Goal: Contribute content: Contribute content

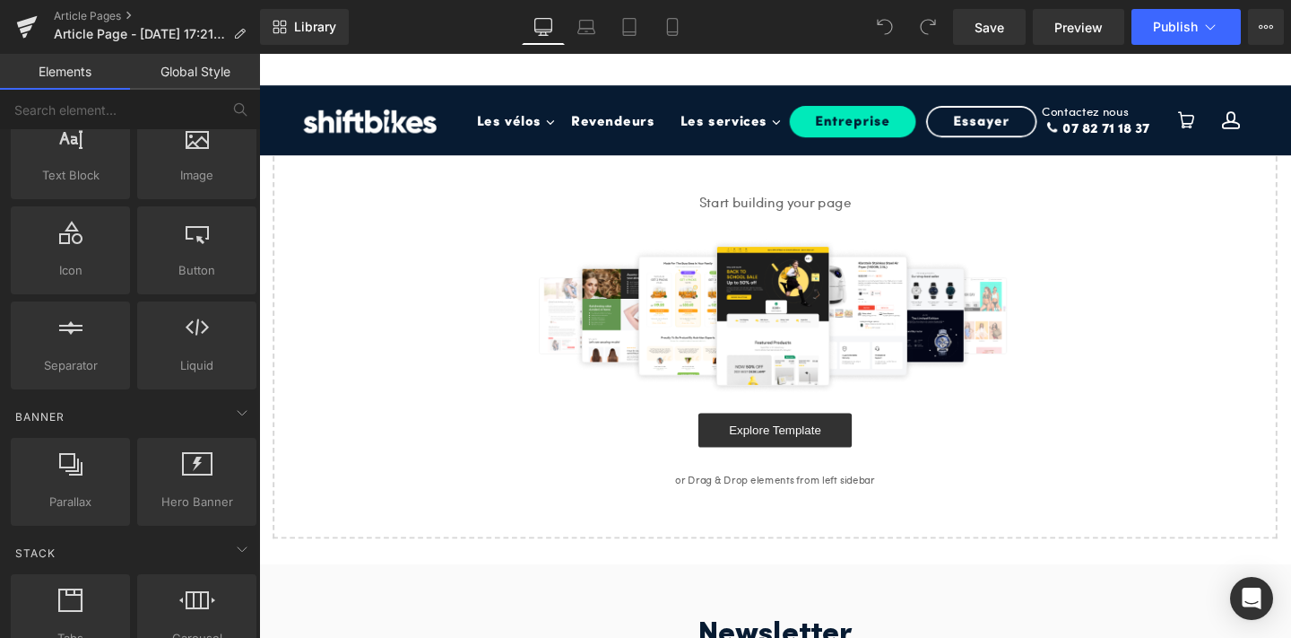
scroll to position [187, 0]
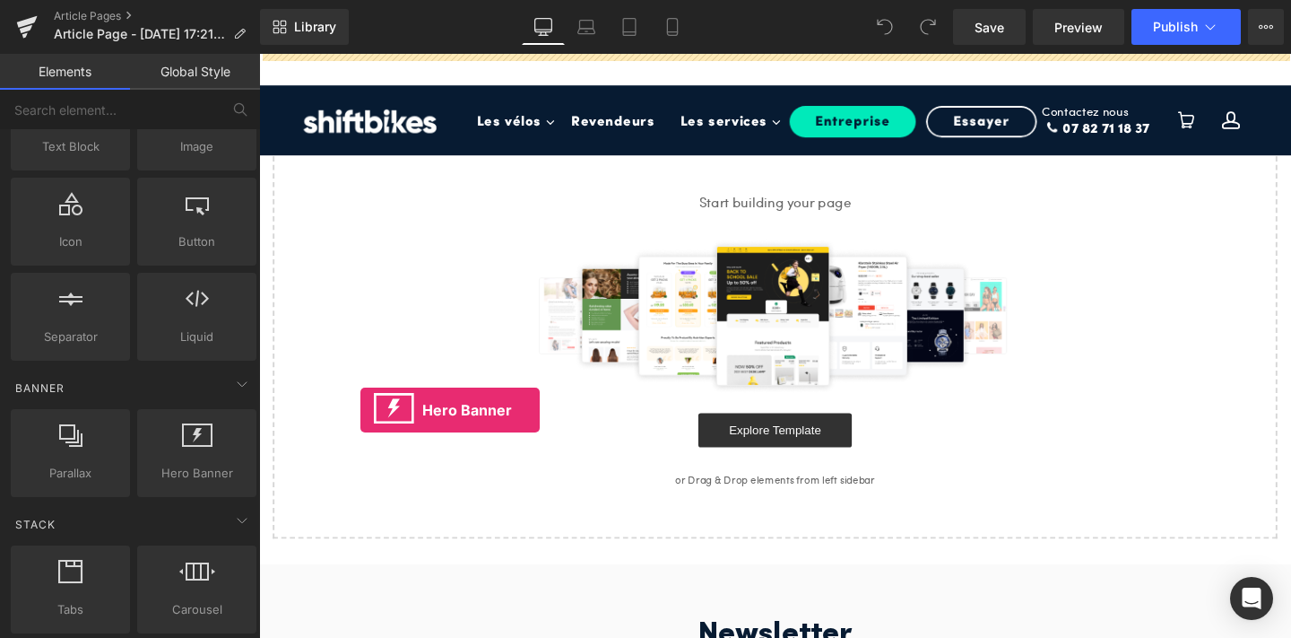
drag, startPoint x: 455, startPoint y: 519, endPoint x: 367, endPoint y: 425, distance: 128.8
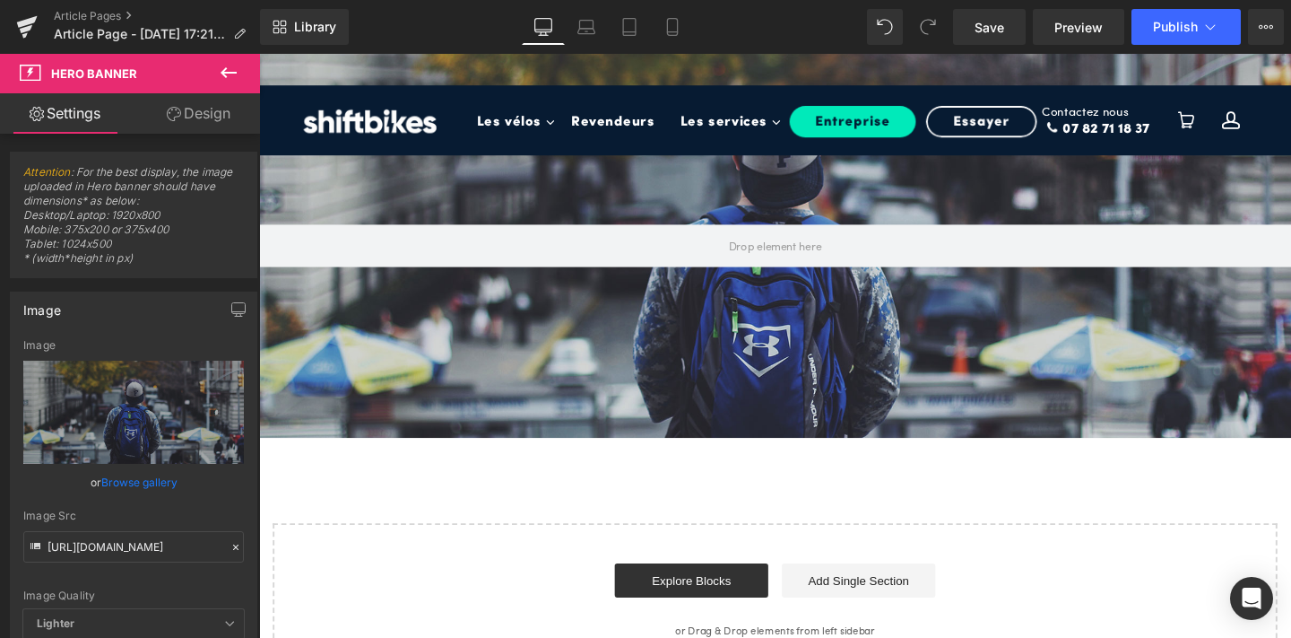
click at [226, 71] on icon at bounding box center [229, 73] width 22 height 22
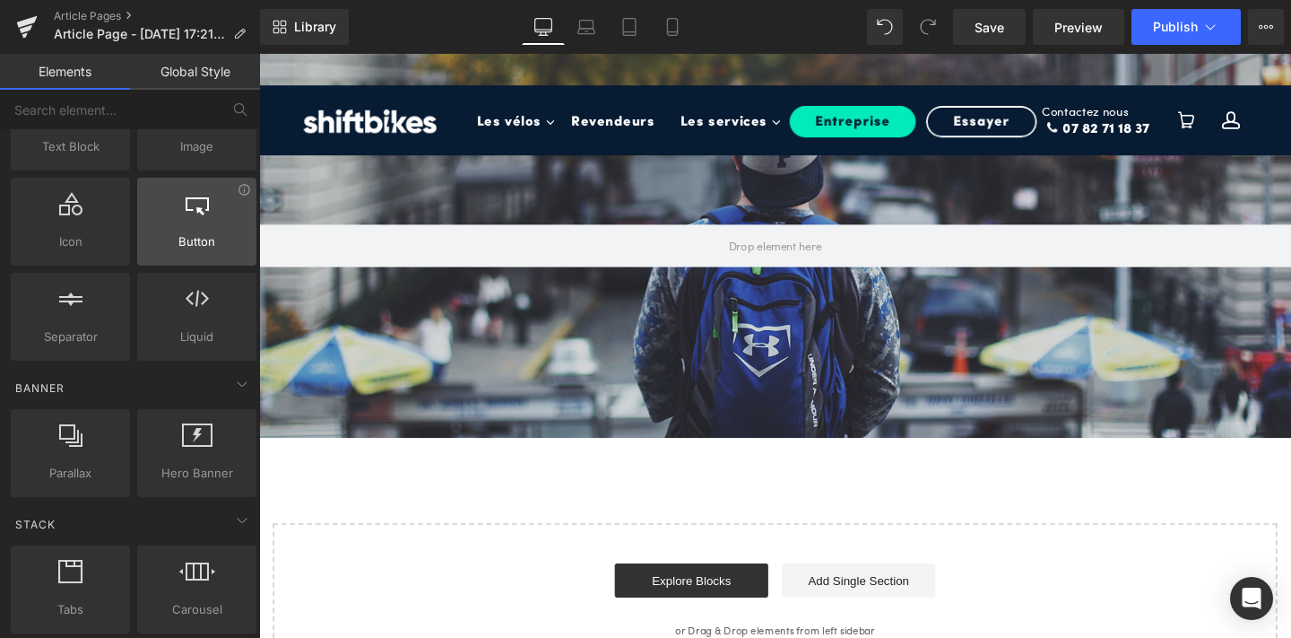
scroll to position [0, 0]
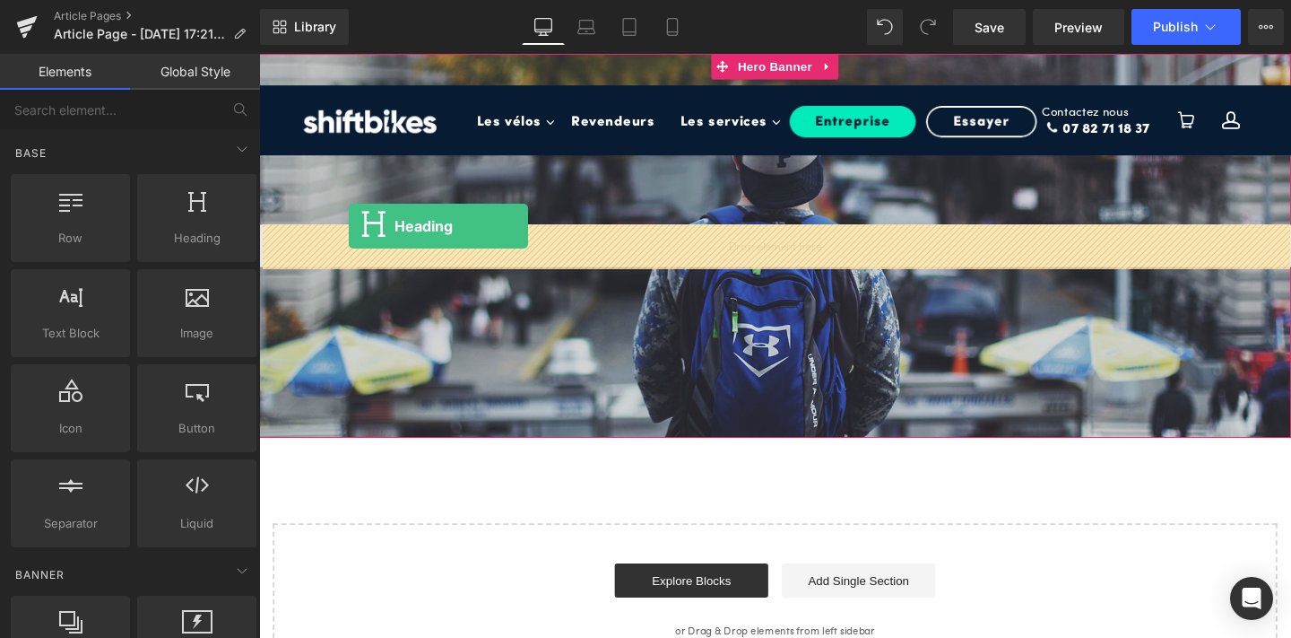
drag, startPoint x: 449, startPoint y: 259, endPoint x: 358, endPoint y: 240, distance: 93.4
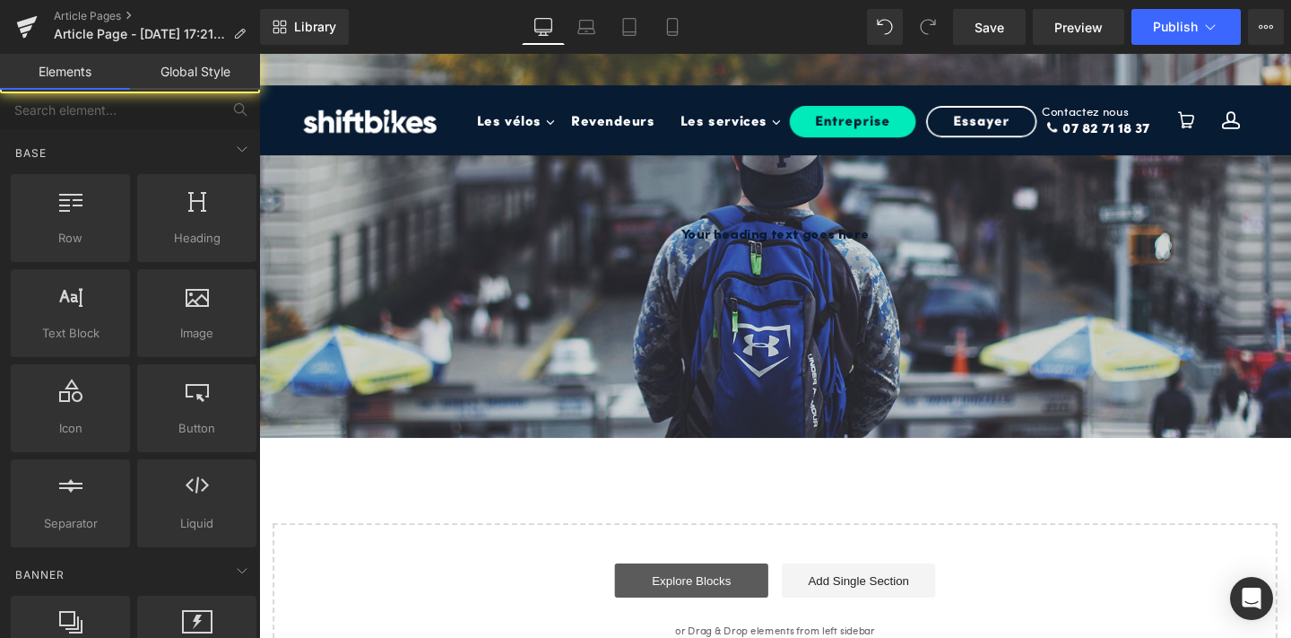
click at [707, 608] on link "Explore Blocks" at bounding box center [713, 607] width 161 height 36
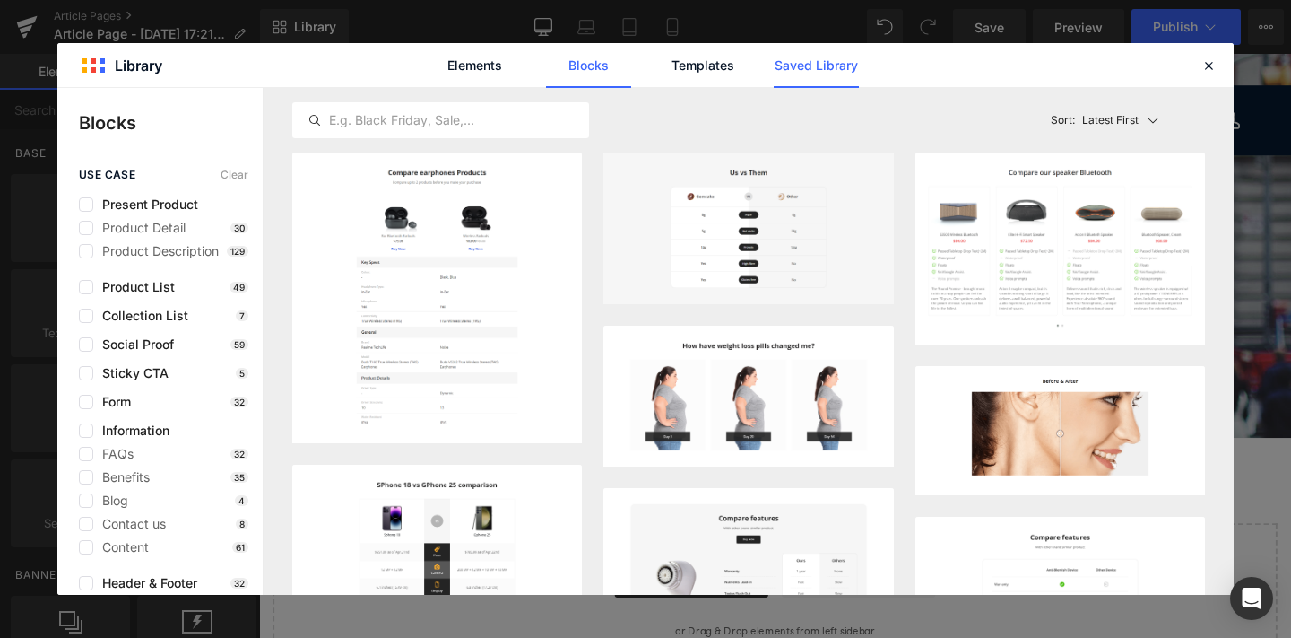
click at [847, 47] on link "Saved Library" at bounding box center [816, 65] width 85 height 45
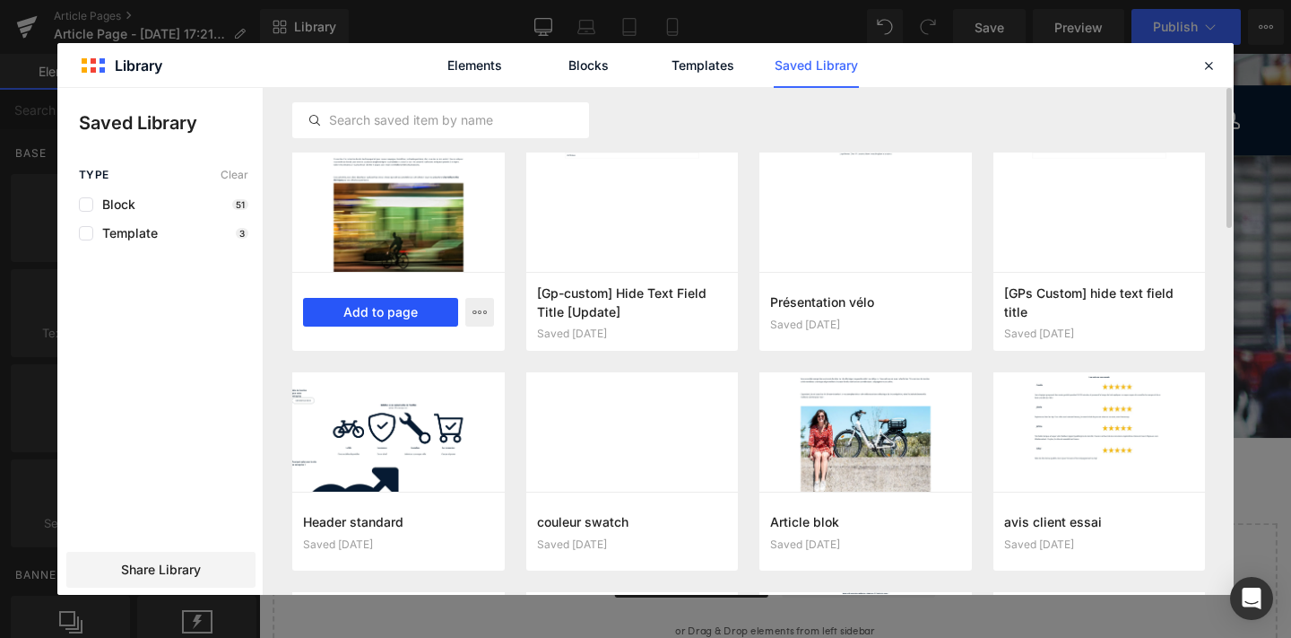
click at [378, 310] on button "Add to page" at bounding box center [380, 312] width 155 height 29
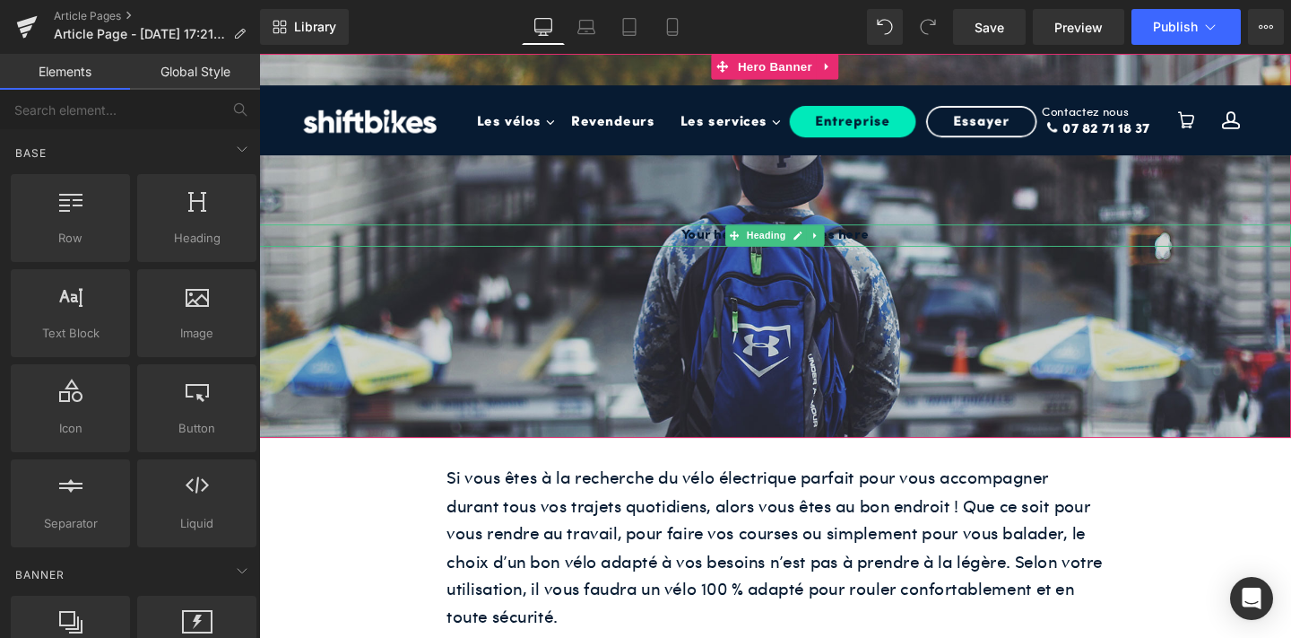
click at [743, 247] on h1 "Your heading text goes here" at bounding box center [801, 244] width 1085 height 23
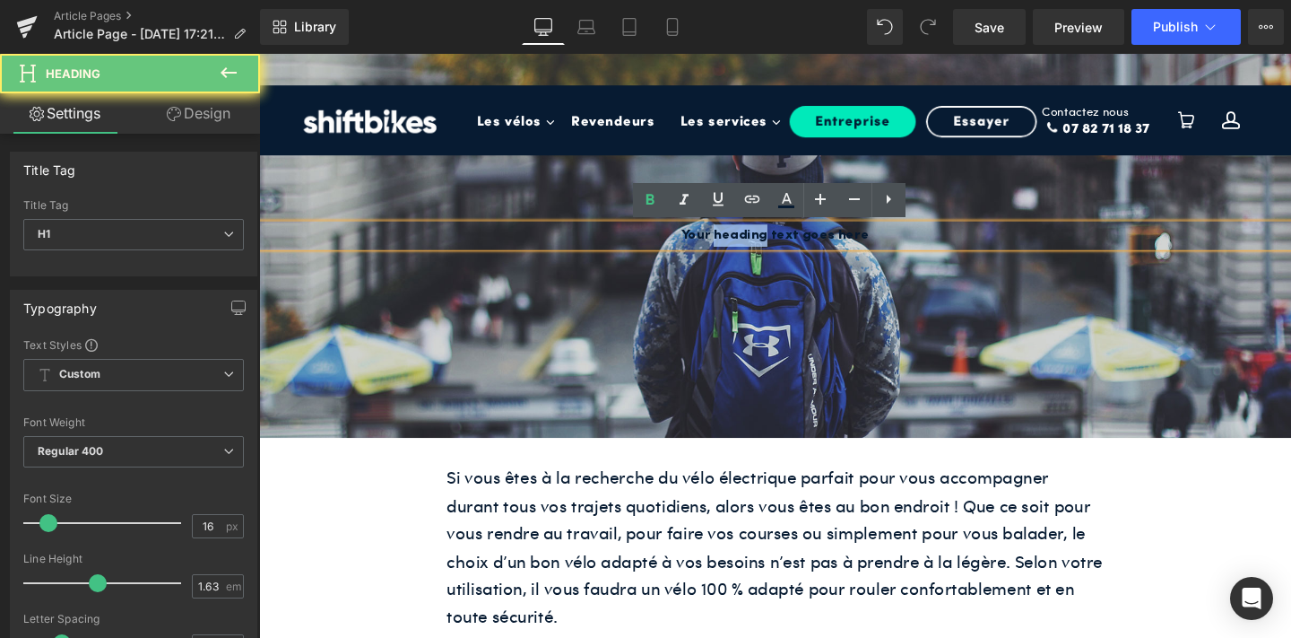
click at [743, 247] on h1 "Your heading text goes here" at bounding box center [801, 244] width 1085 height 23
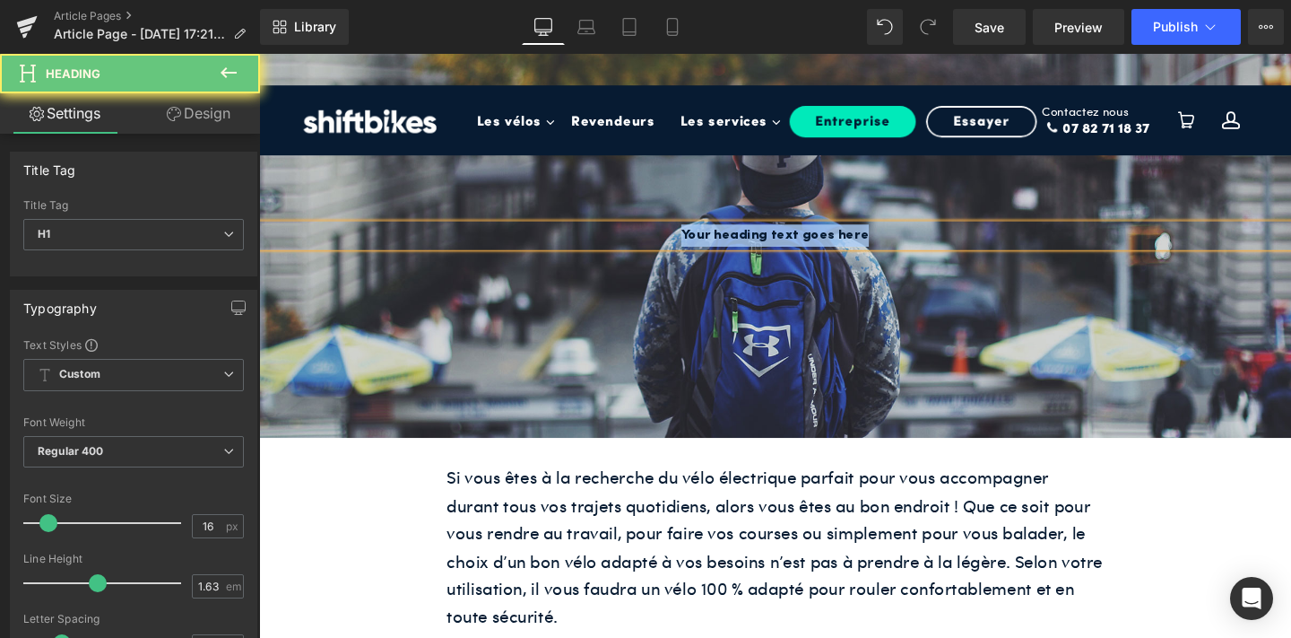
paste div
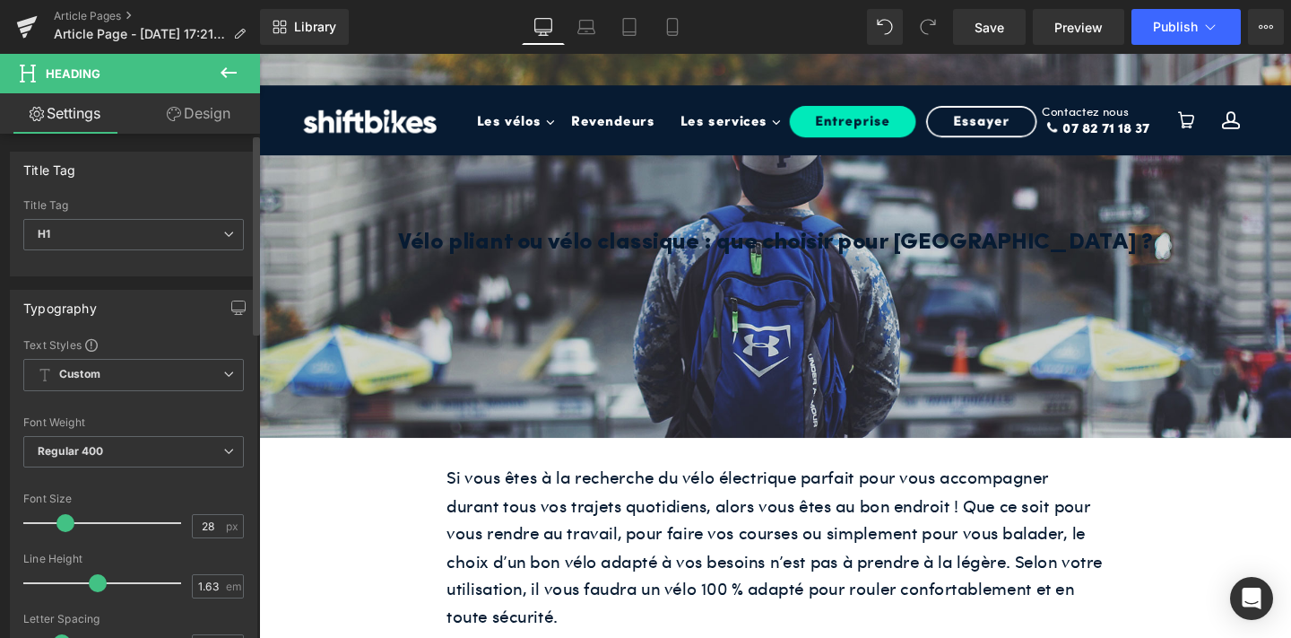
type input "29"
drag, startPoint x: 47, startPoint y: 518, endPoint x: 66, endPoint y: 518, distance: 19.7
click at [66, 518] on span at bounding box center [65, 523] width 18 height 18
click at [105, 436] on span "Regular 400" at bounding box center [133, 451] width 221 height 31
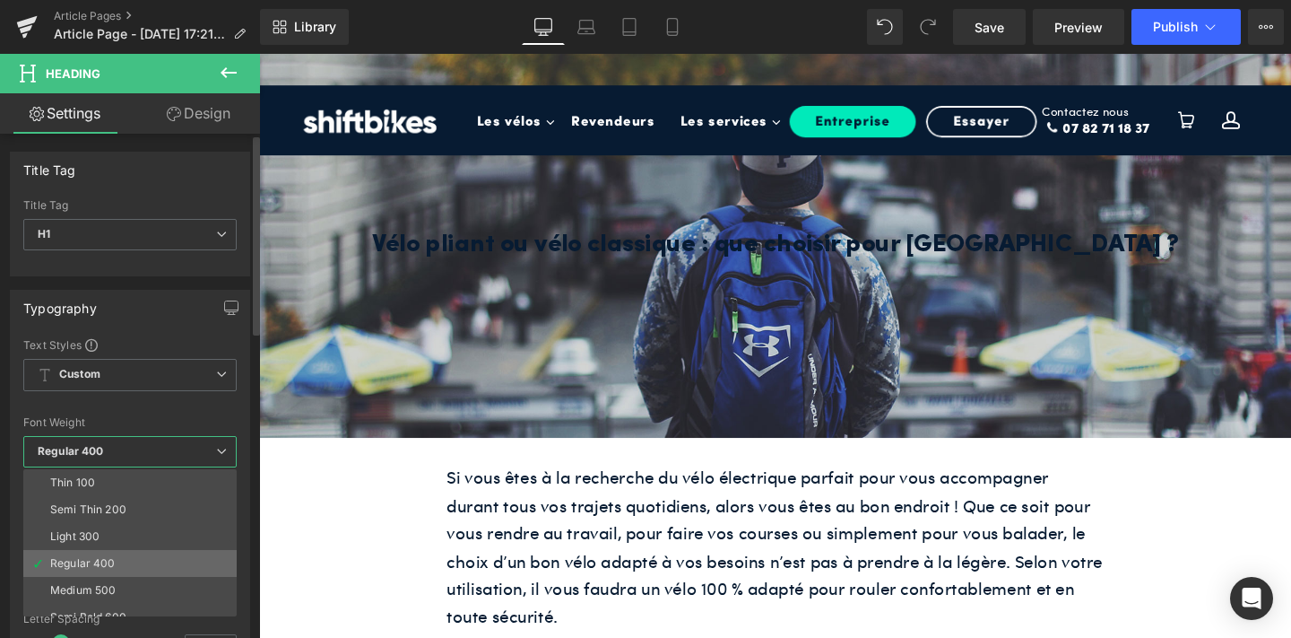
scroll to position [122, 0]
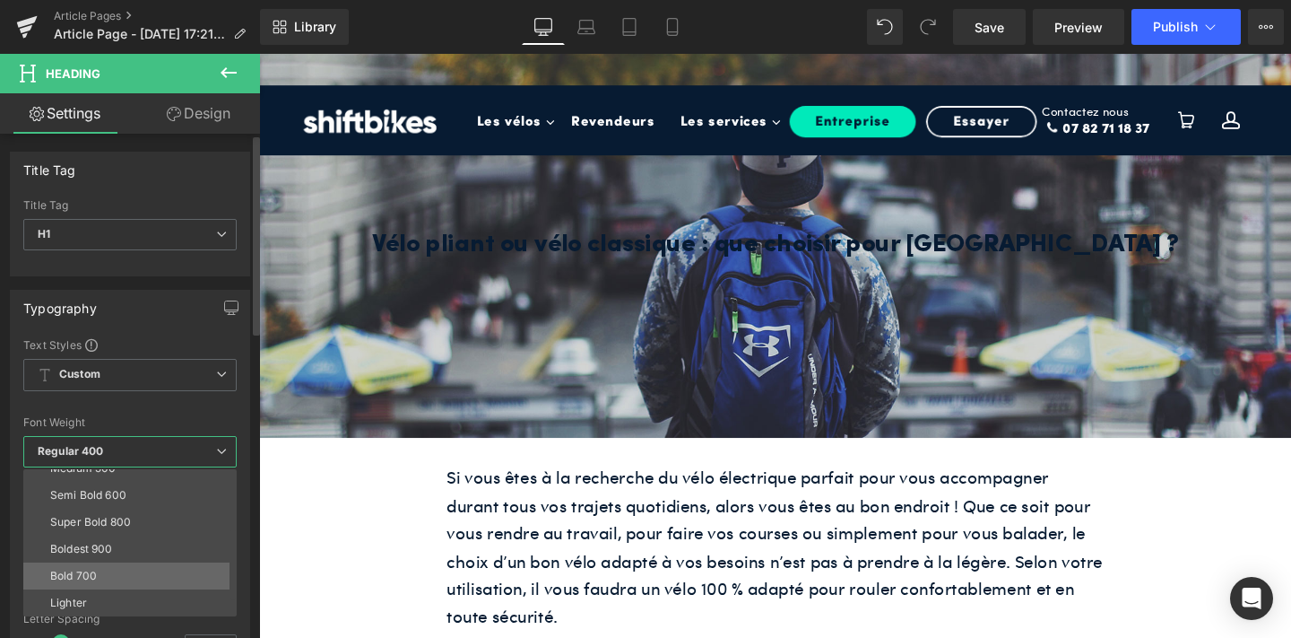
click at [119, 566] on li "Bold 700" at bounding box center [133, 575] width 221 height 27
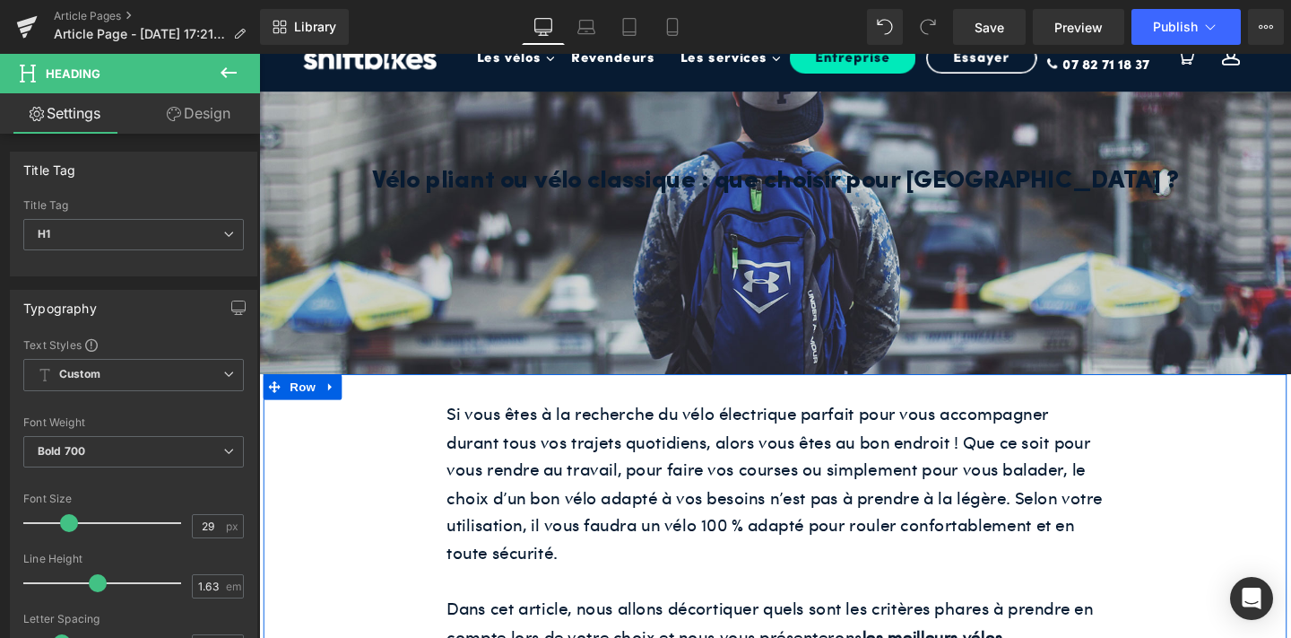
scroll to position [88, 0]
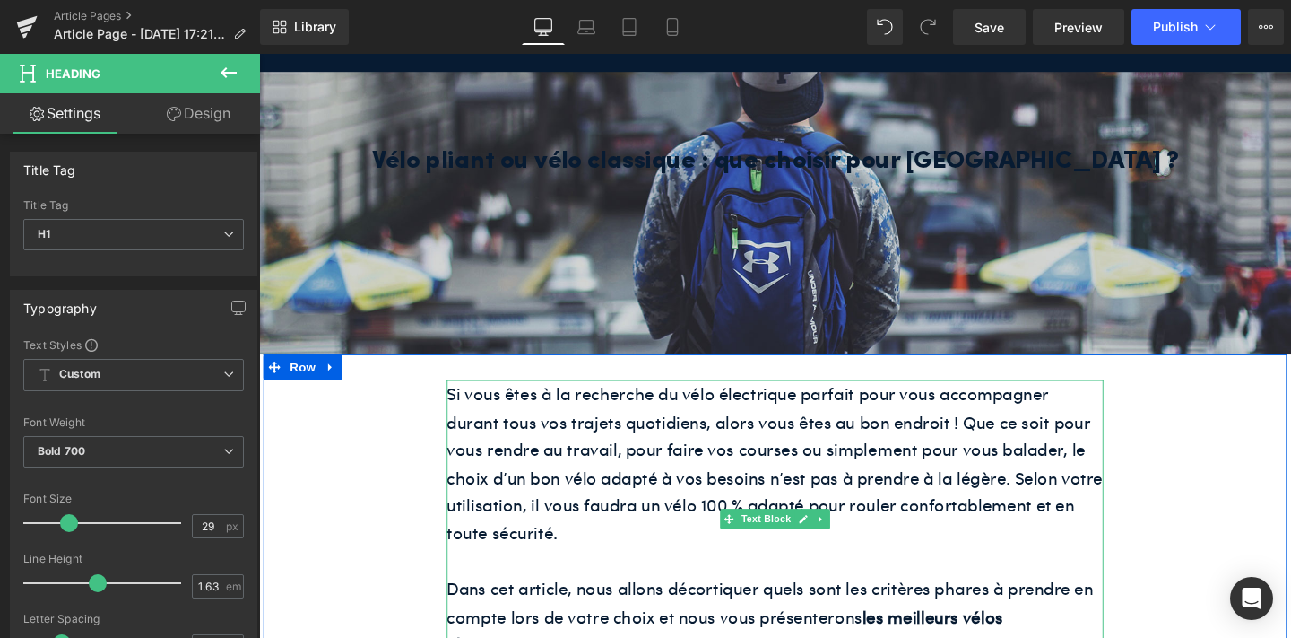
click at [756, 531] on p "Si vous êtes à la recherche du vélo électrique parfait pour vous accompagner du…" at bounding box center [801, 484] width 690 height 176
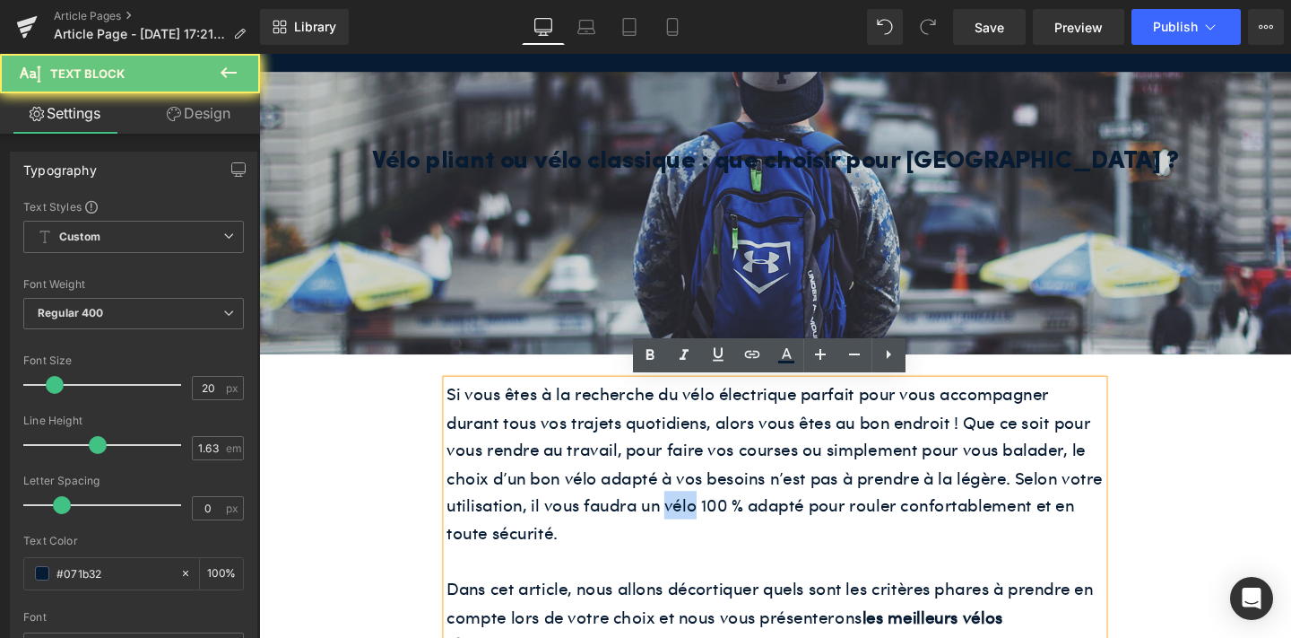
click at [756, 531] on p "Si vous êtes à la recherche du vélo électrique parfait pour vous accompagner du…" at bounding box center [801, 484] width 690 height 176
click at [699, 560] on p "Si vous êtes à la recherche du vélo électrique parfait pour vous accompagner du…" at bounding box center [801, 484] width 690 height 176
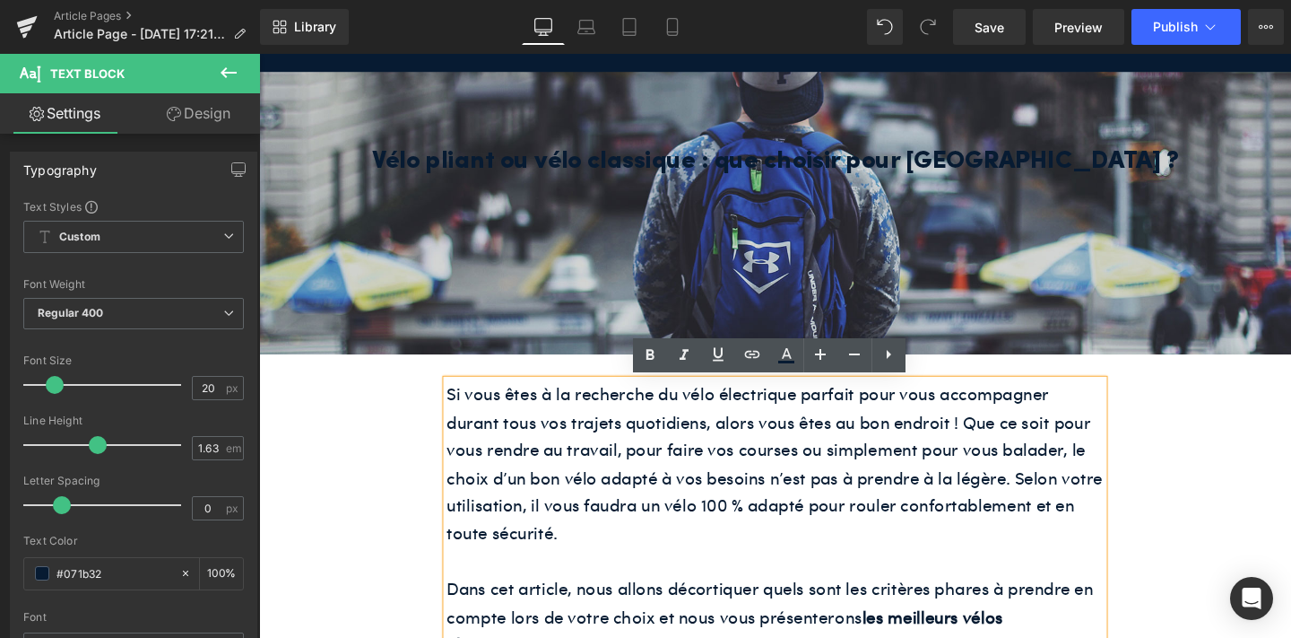
click at [684, 539] on p "Si vous êtes à la recherche du vélo électrique parfait pour vous accompagner du…" at bounding box center [801, 484] width 690 height 176
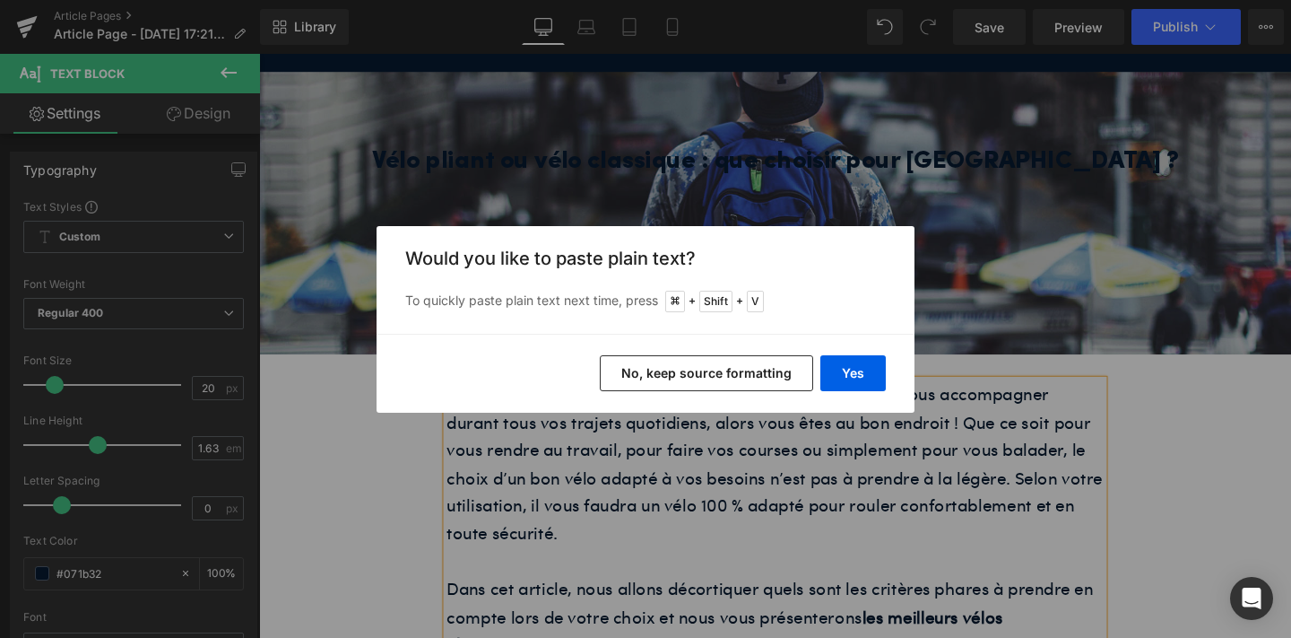
click at [806, 499] on div "Back to Library Insert Would you like to paste plain text? To quickly paste pla…" at bounding box center [645, 319] width 1291 height 638
click at [840, 374] on button "Yes" at bounding box center [852, 373] width 65 height 36
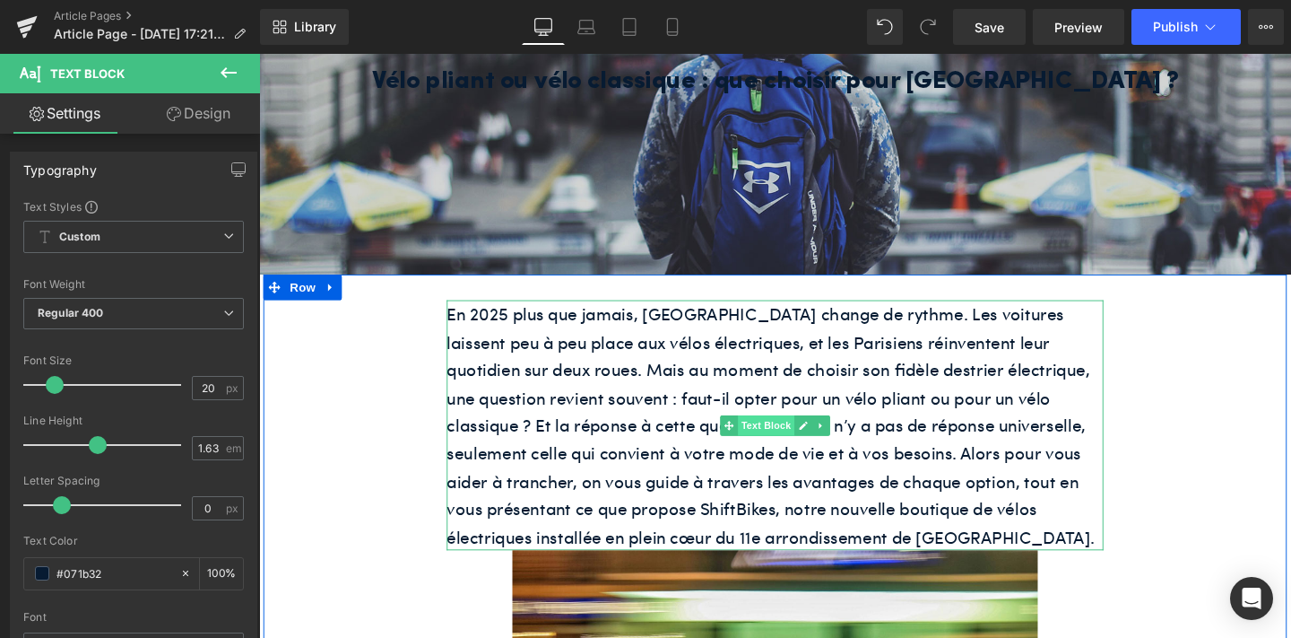
scroll to position [196, 0]
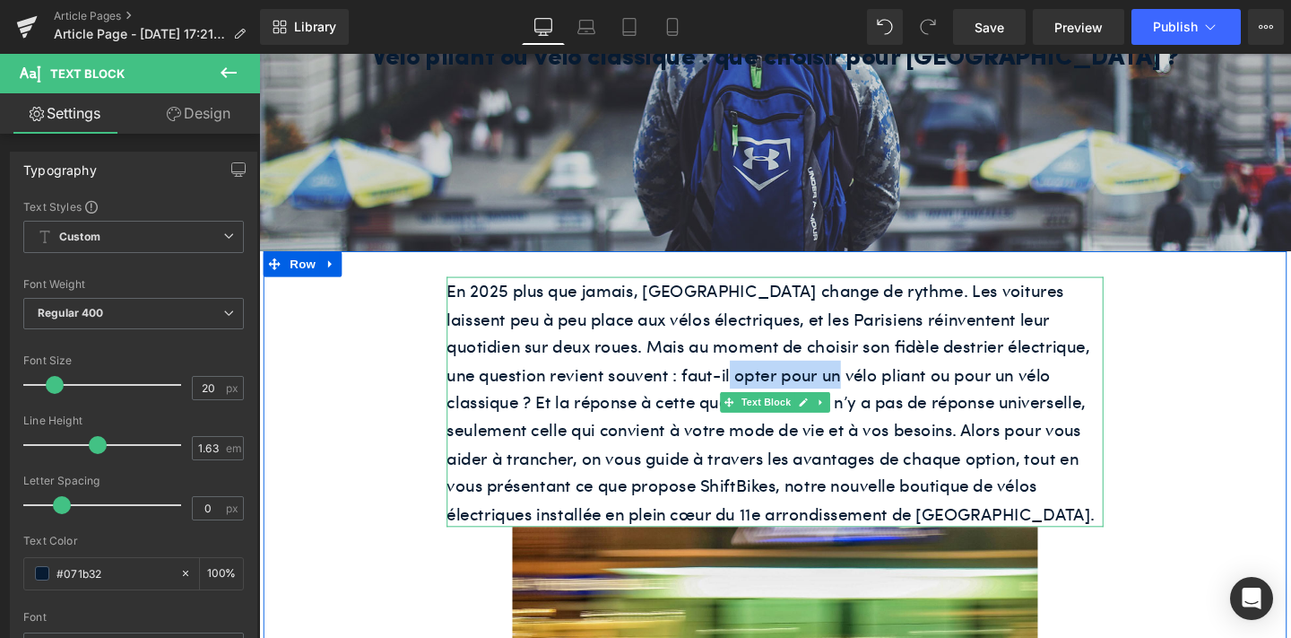
drag, startPoint x: 681, startPoint y: 392, endPoint x: 786, endPoint y: 392, distance: 104.9
click at [786, 392] on p "En 2025 plus que jamais, [GEOGRAPHIC_DATA] change de rythme. Les voitures laiss…" at bounding box center [801, 419] width 690 height 263
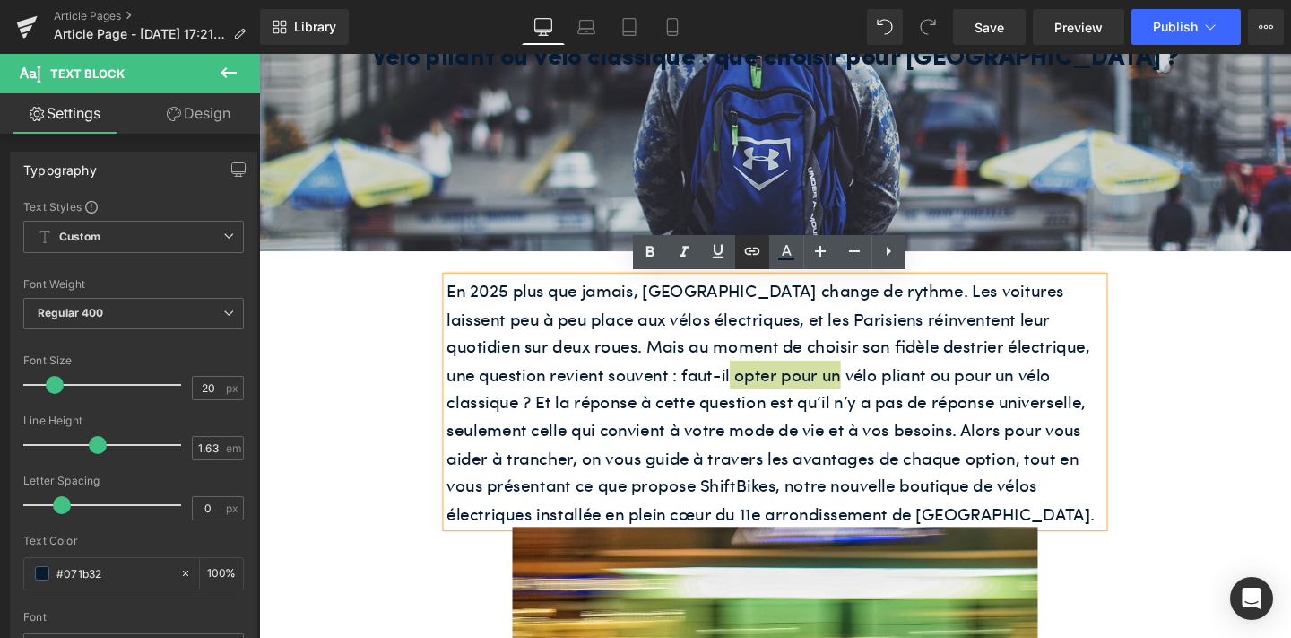
click at [743, 263] on link at bounding box center [752, 252] width 34 height 34
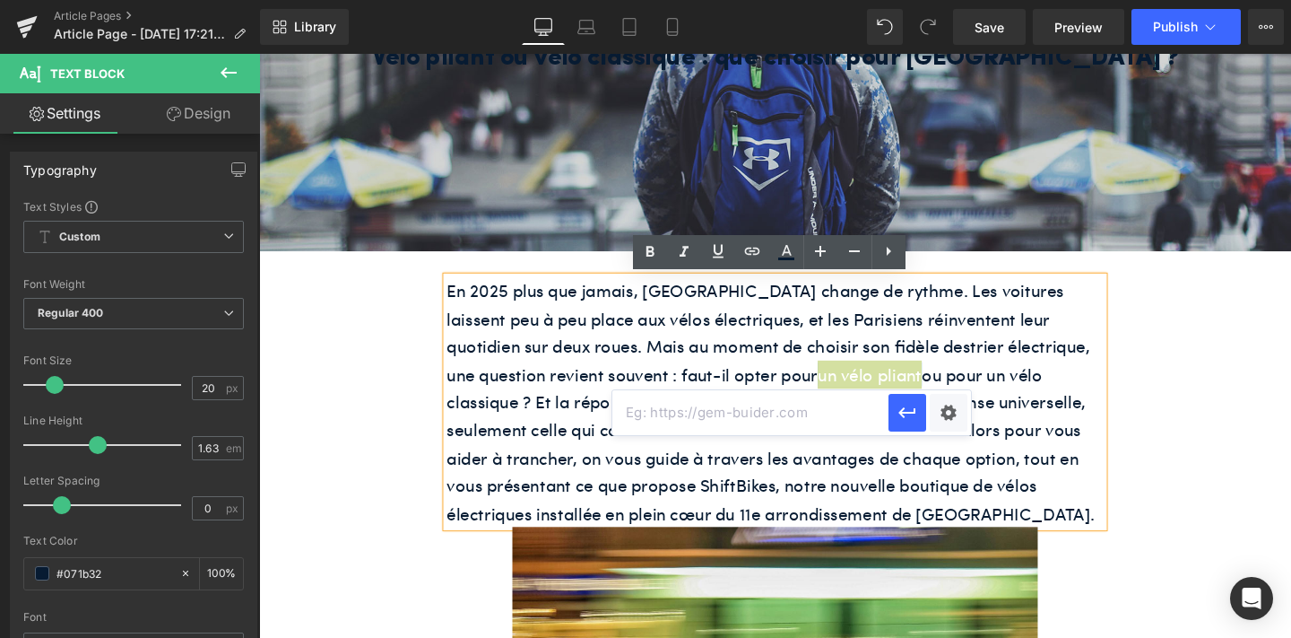
click at [730, 412] on input "text" at bounding box center [750, 412] width 276 height 45
paste input "[URL][DOMAIN_NAME]"
type input "[URL][DOMAIN_NAME]"
click at [902, 413] on icon "button" at bounding box center [906, 412] width 17 height 11
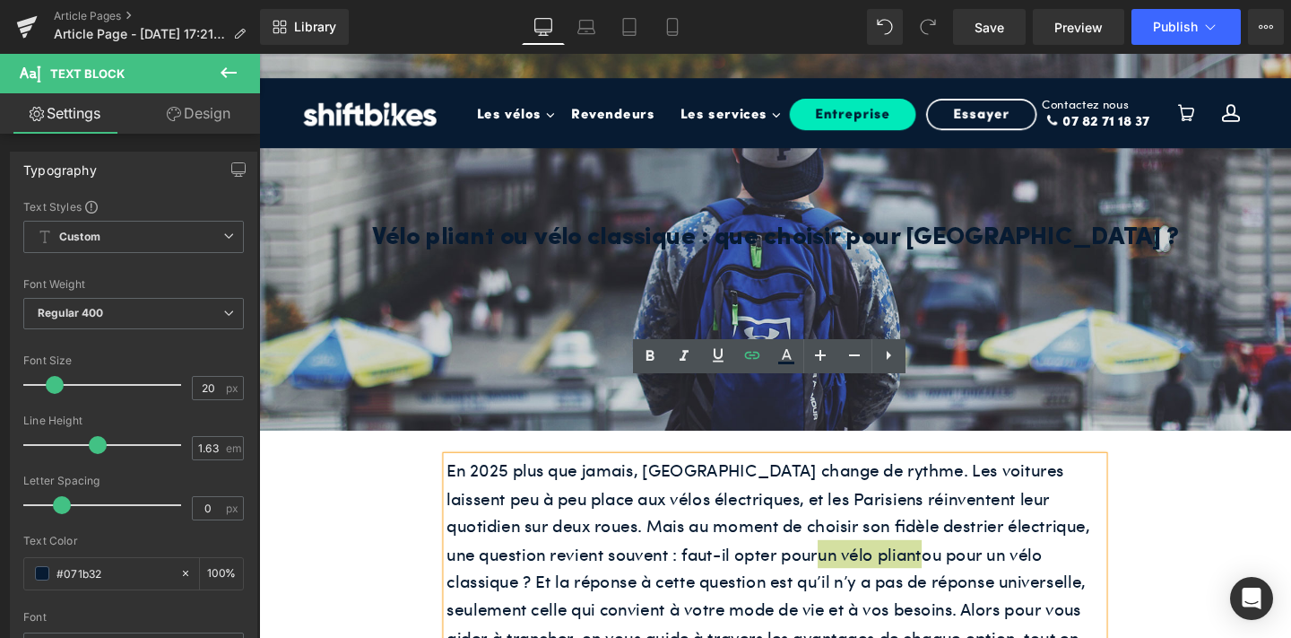
scroll to position [4, 0]
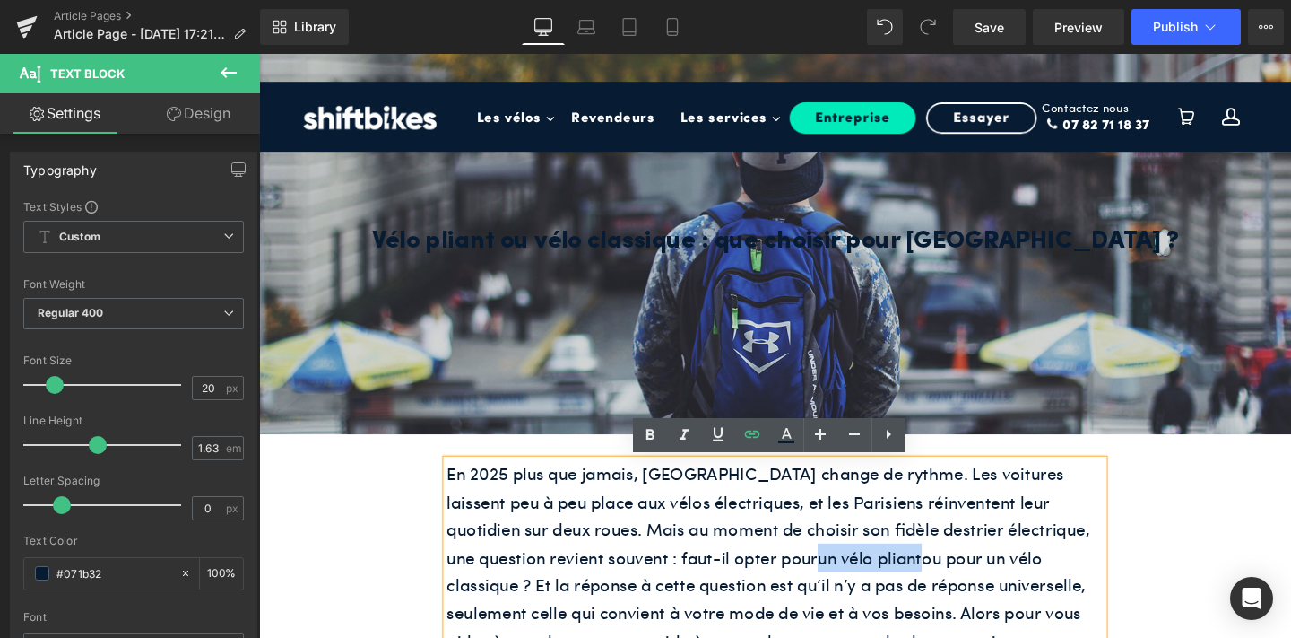
click at [662, 362] on div at bounding box center [801, 252] width 1085 height 404
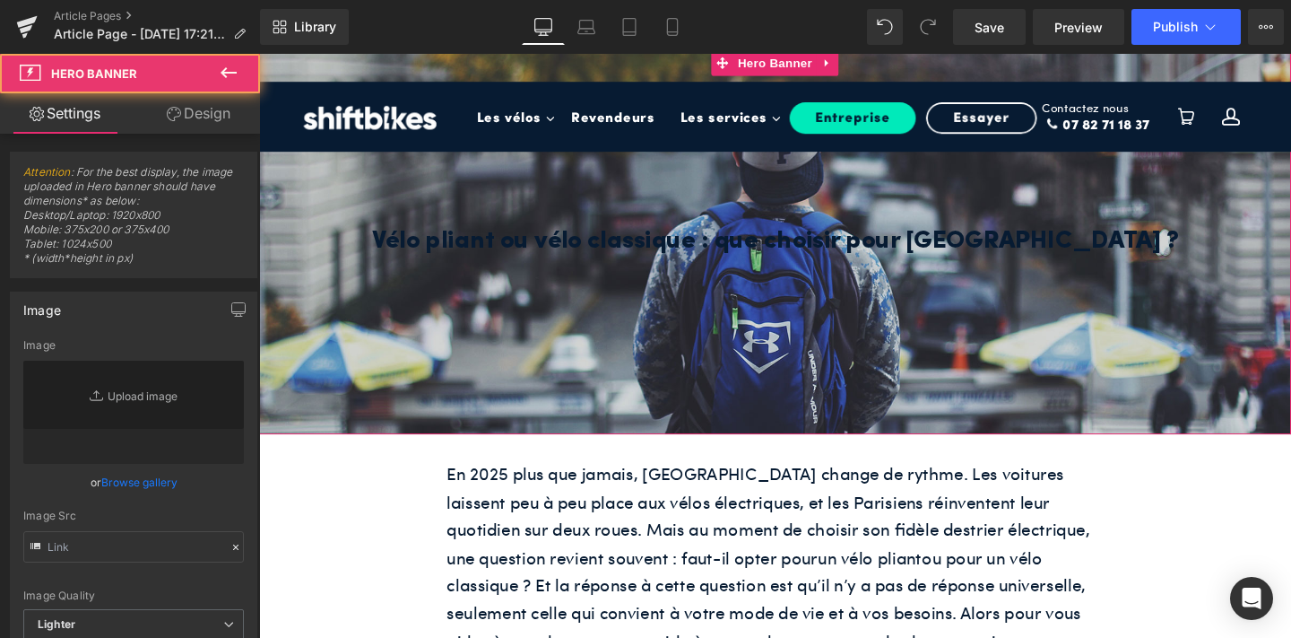
type input "[URL][DOMAIN_NAME]"
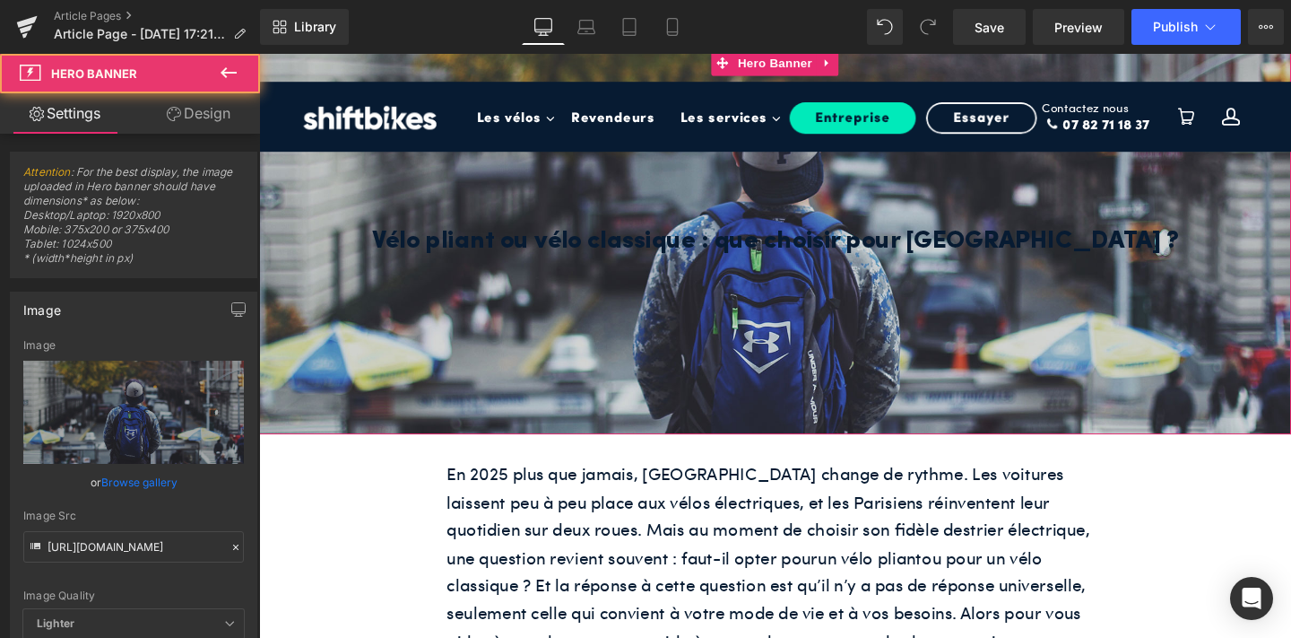
click at [638, 379] on div at bounding box center [801, 252] width 1085 height 404
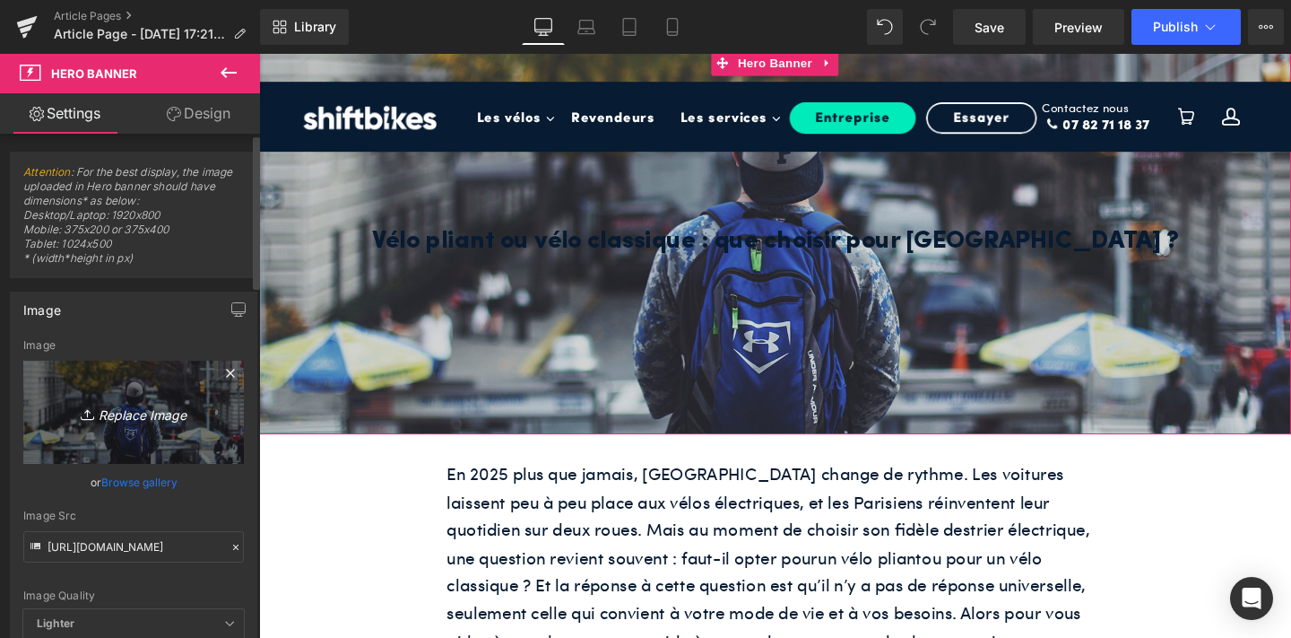
click at [131, 412] on icon "Replace Image" at bounding box center [133, 412] width 143 height 22
type input "C:\fakepath\IHeading bannière (1920 x 800 px) (3).png"
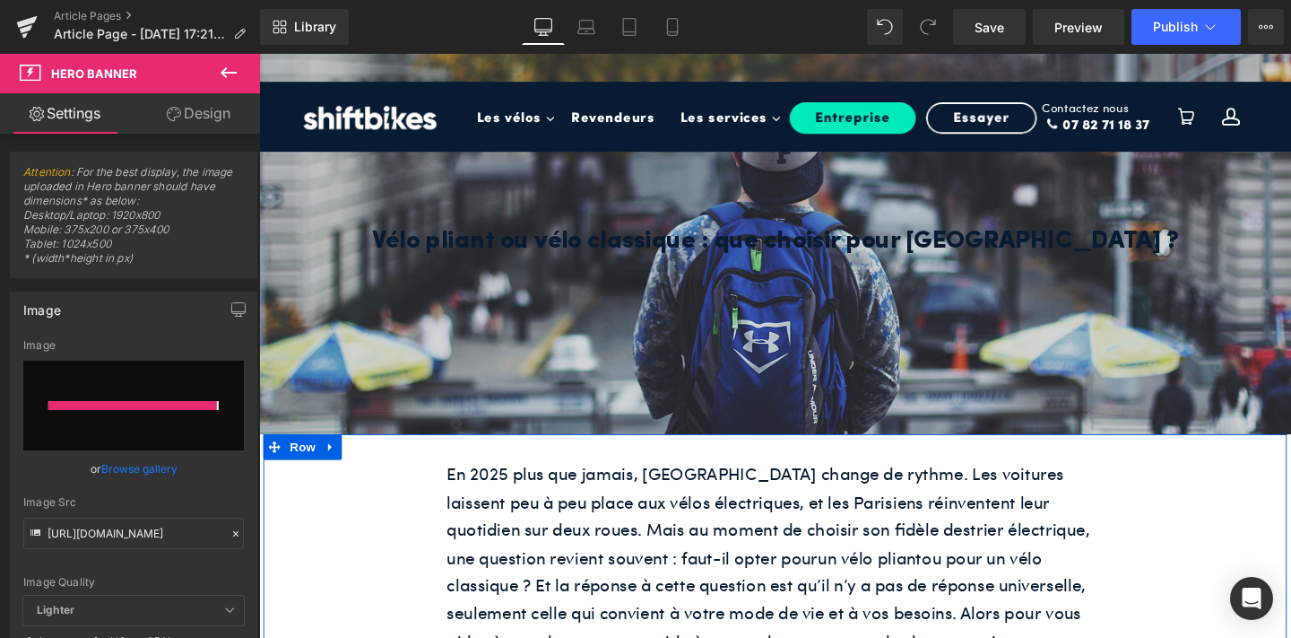
type input "[URL][DOMAIN_NAME]"
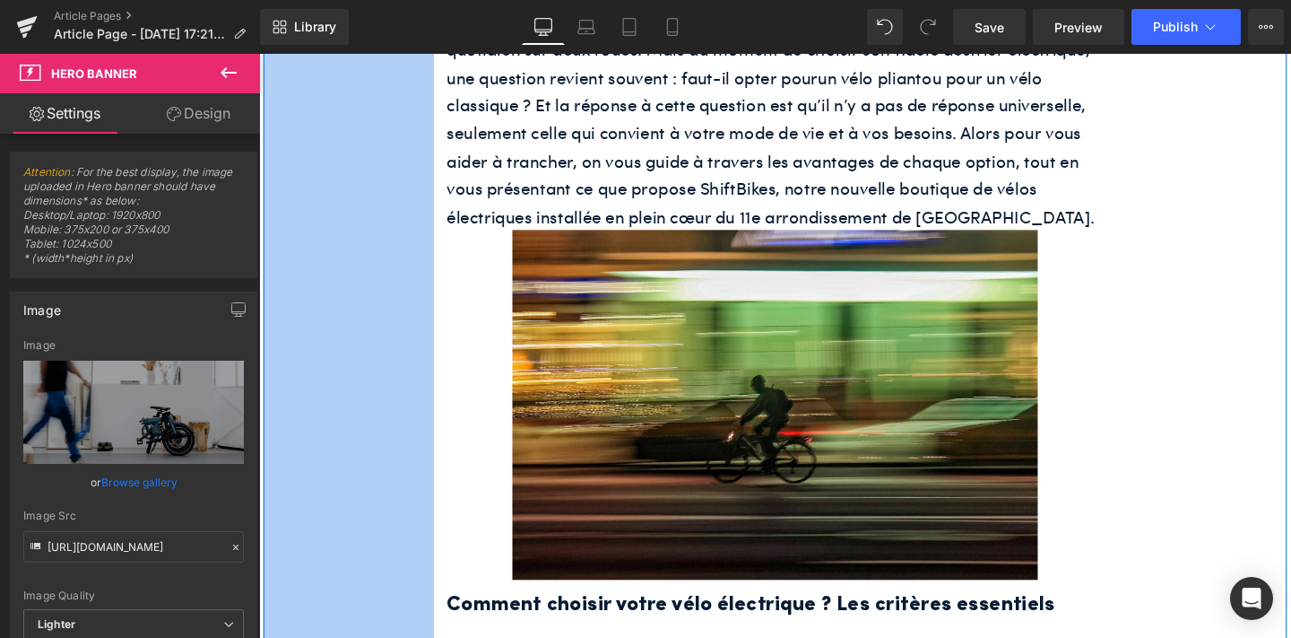
scroll to position [516, 0]
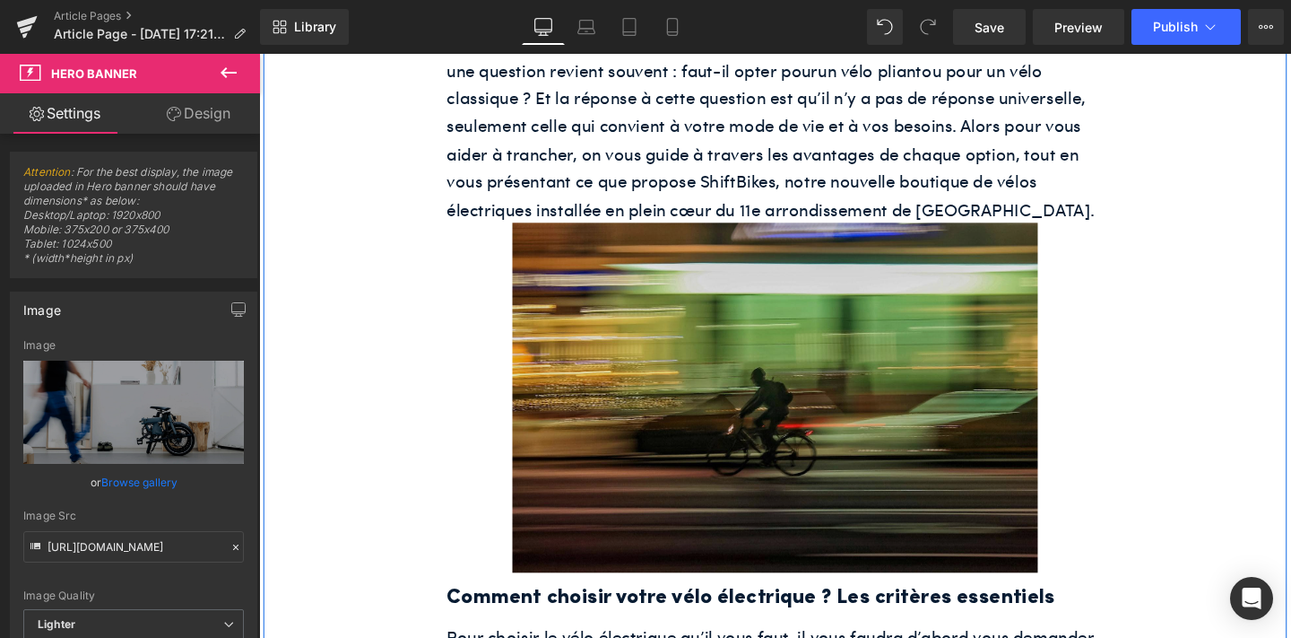
click at [682, 411] on img at bounding box center [801, 415] width 552 height 368
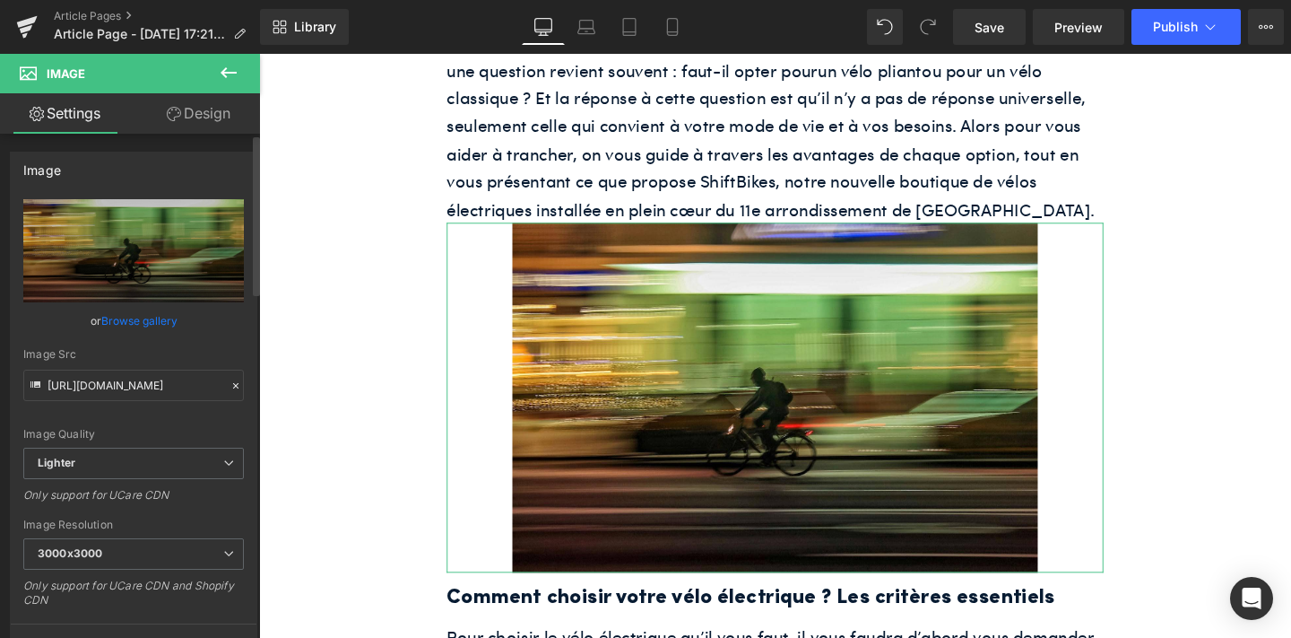
click at [137, 320] on link "Browse gallery" at bounding box center [139, 320] width 76 height 31
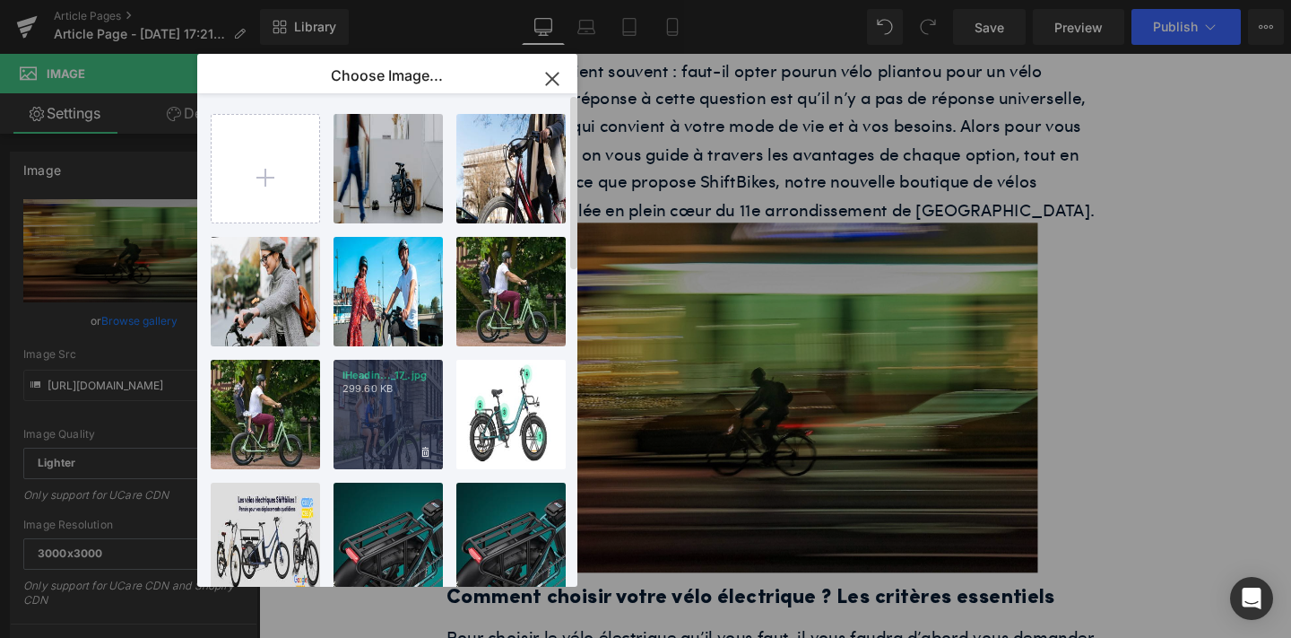
click at [388, 433] on div "IHeadin..._17_.jpg 299.60 KB" at bounding box center [388, 414] width 109 height 109
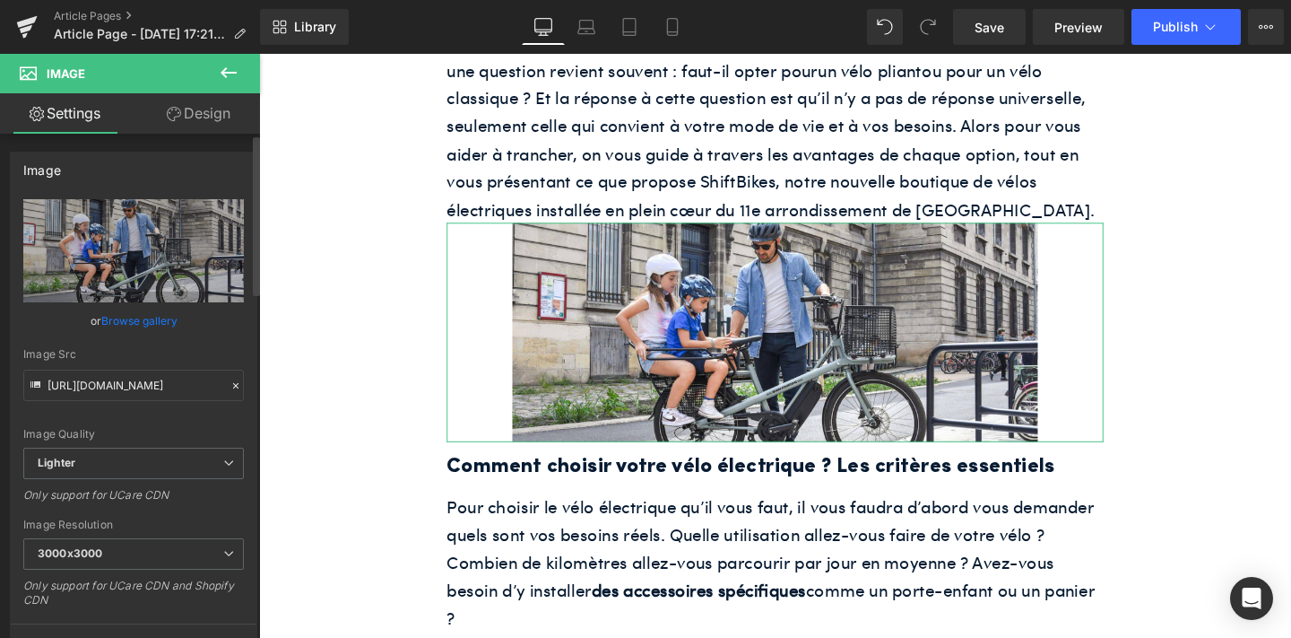
click at [126, 326] on link "Browse gallery" at bounding box center [139, 320] width 76 height 31
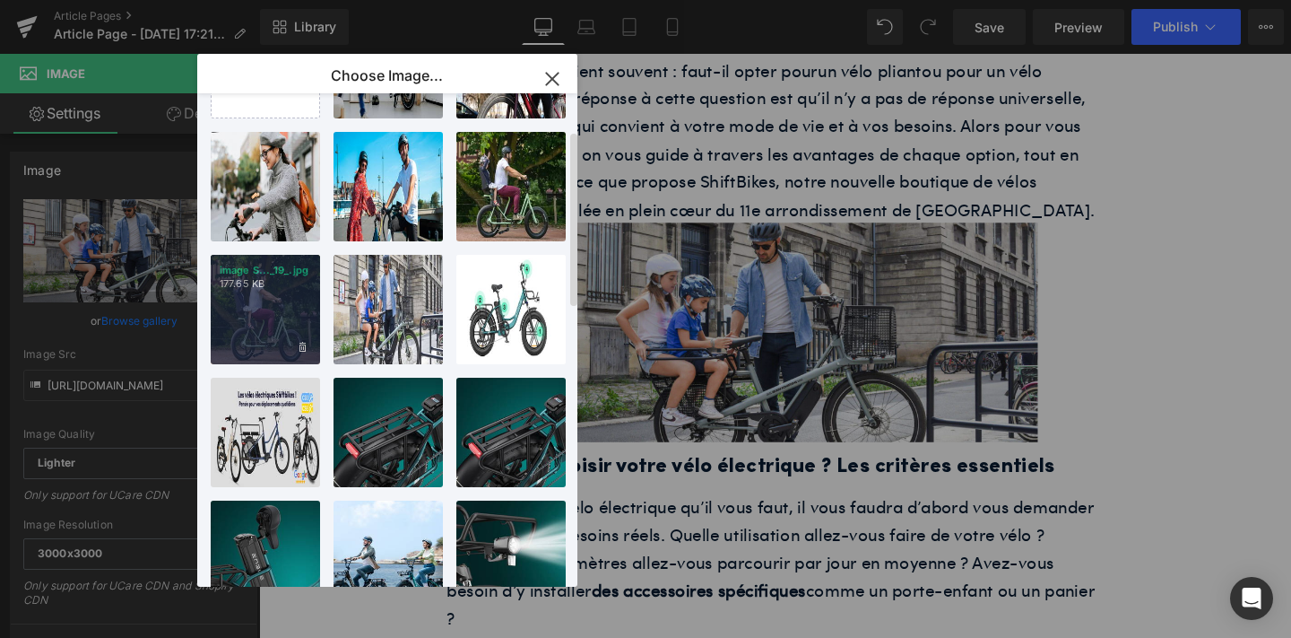
scroll to position [106, 0]
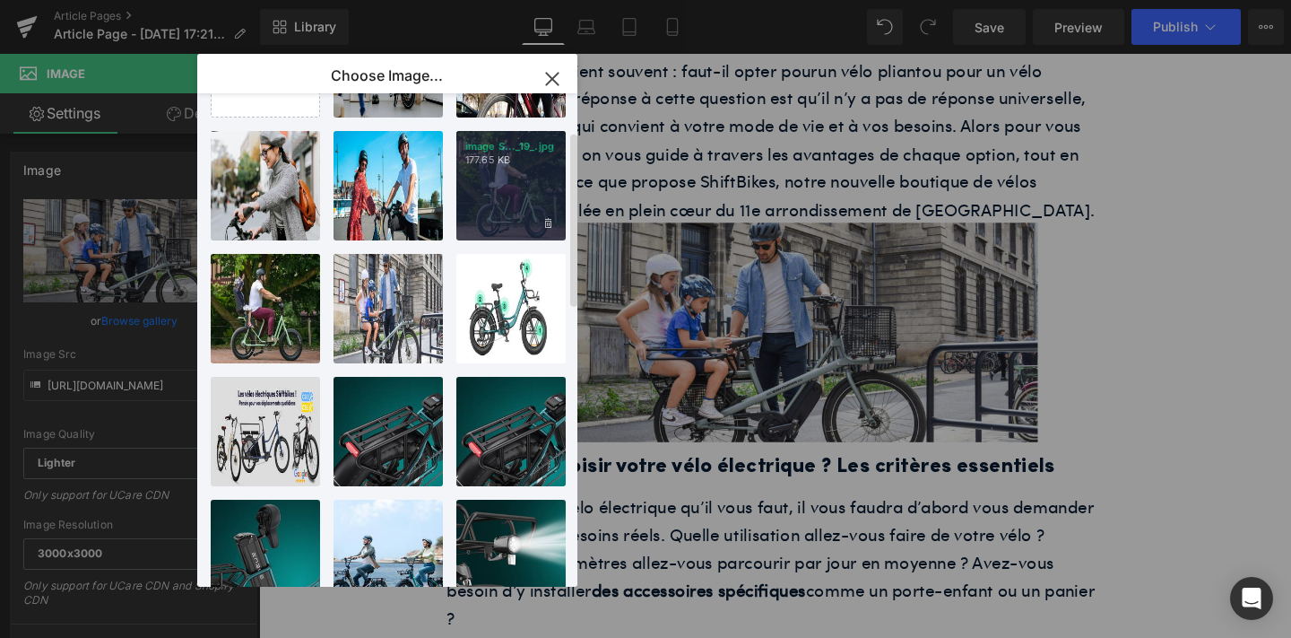
click at [499, 209] on div "image S..._19_.jpg 177.65 KB" at bounding box center [510, 185] width 109 height 109
type input "[URL][DOMAIN_NAME]"
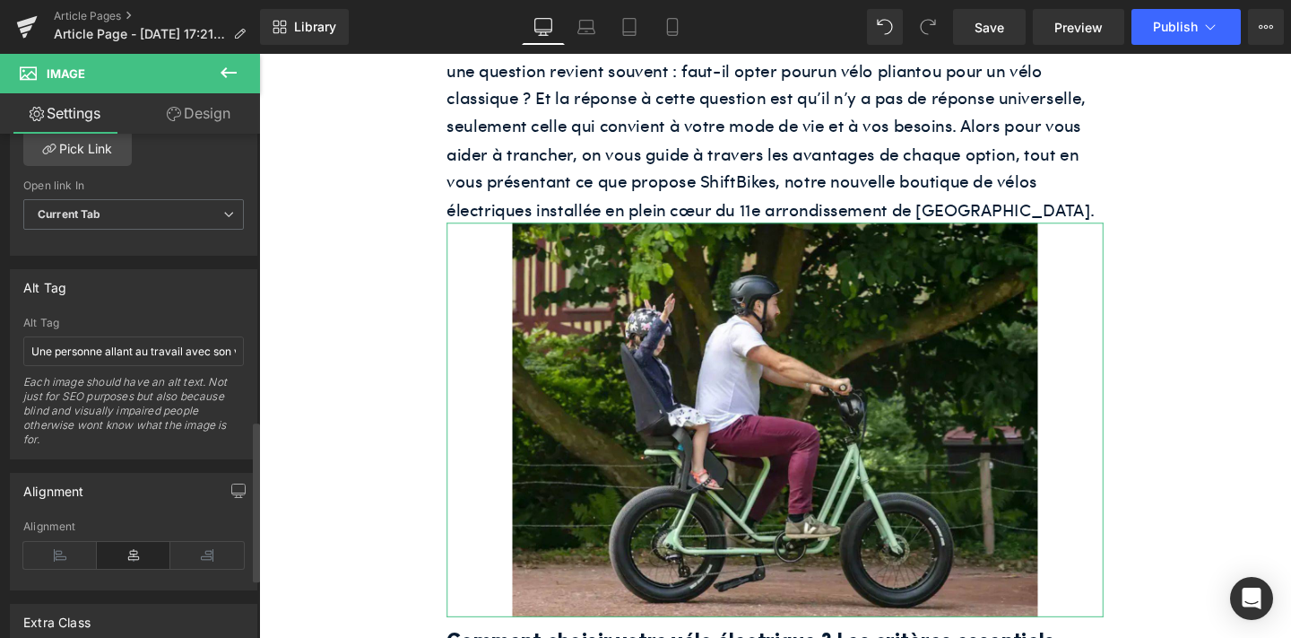
scroll to position [899, 0]
click at [110, 349] on input "Une personne allant au travail avec son vélo électrique ShiftBikes" at bounding box center [133, 349] width 221 height 30
paste input "ne promène dans [GEOGRAPHIC_DATA] avec son vélo électrique acheté chez ShiftBik…"
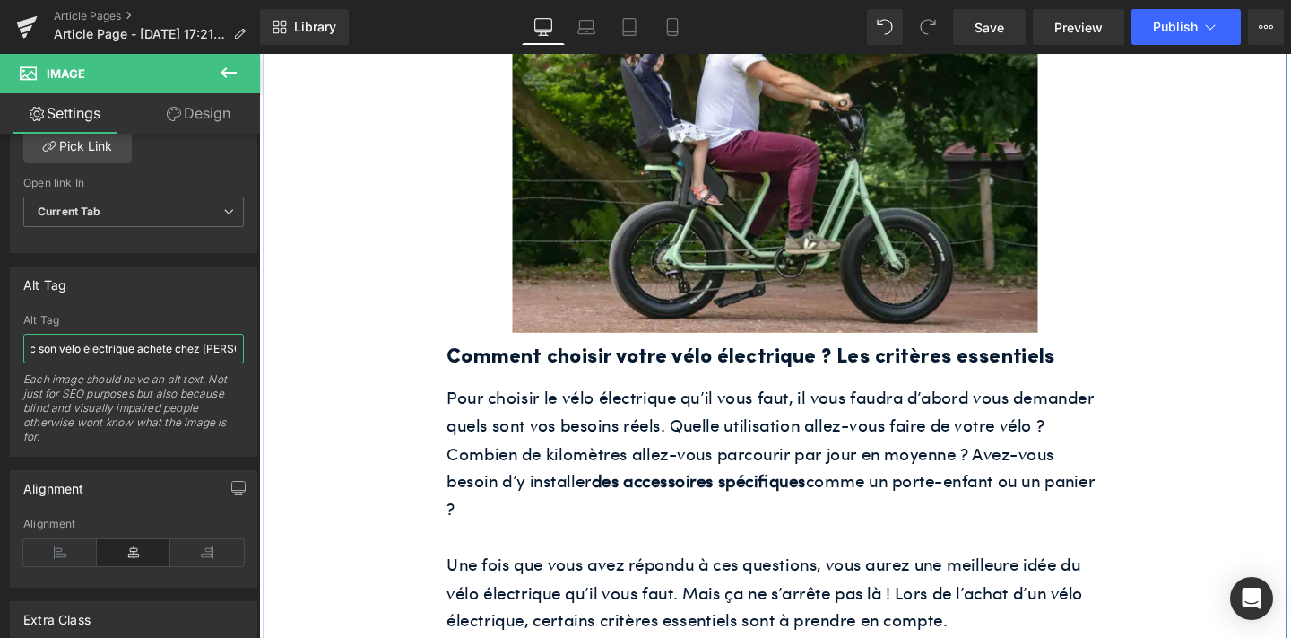
scroll to position [846, 0]
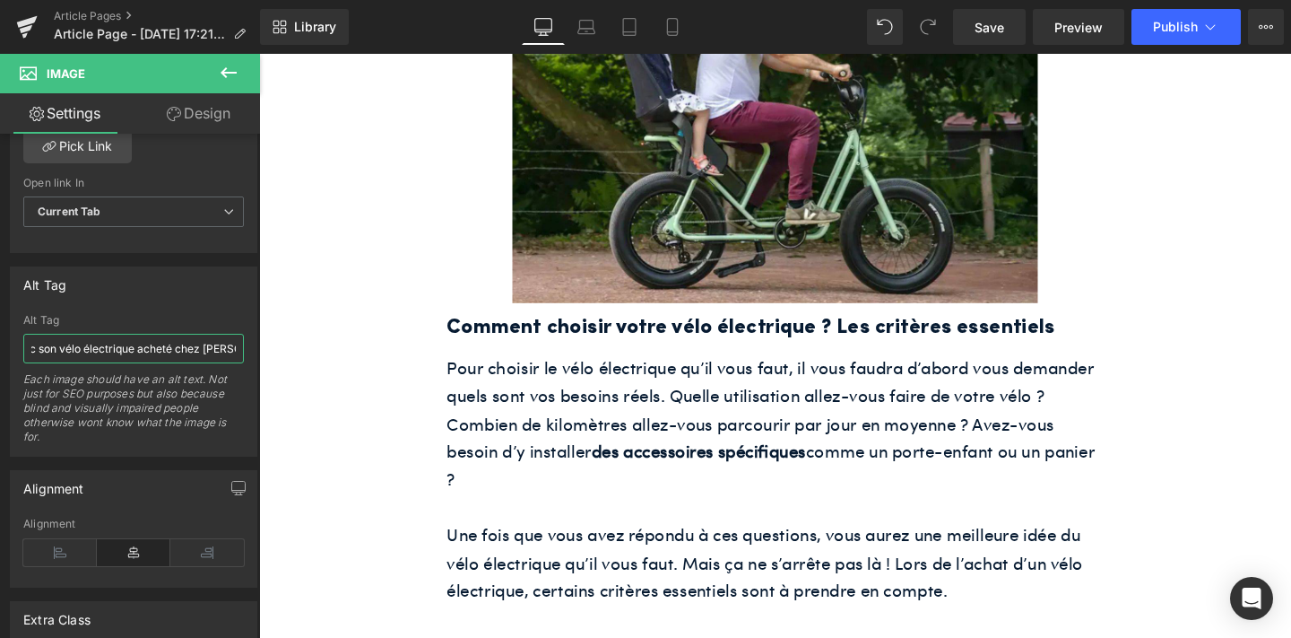
type input "Une personne ne promène dans [GEOGRAPHIC_DATA] avec son vélo électrique acheté …"
click at [709, 348] on h2 "Comment choisir votre vélo électrique ? Les critères essentiels" at bounding box center [801, 342] width 690 height 35
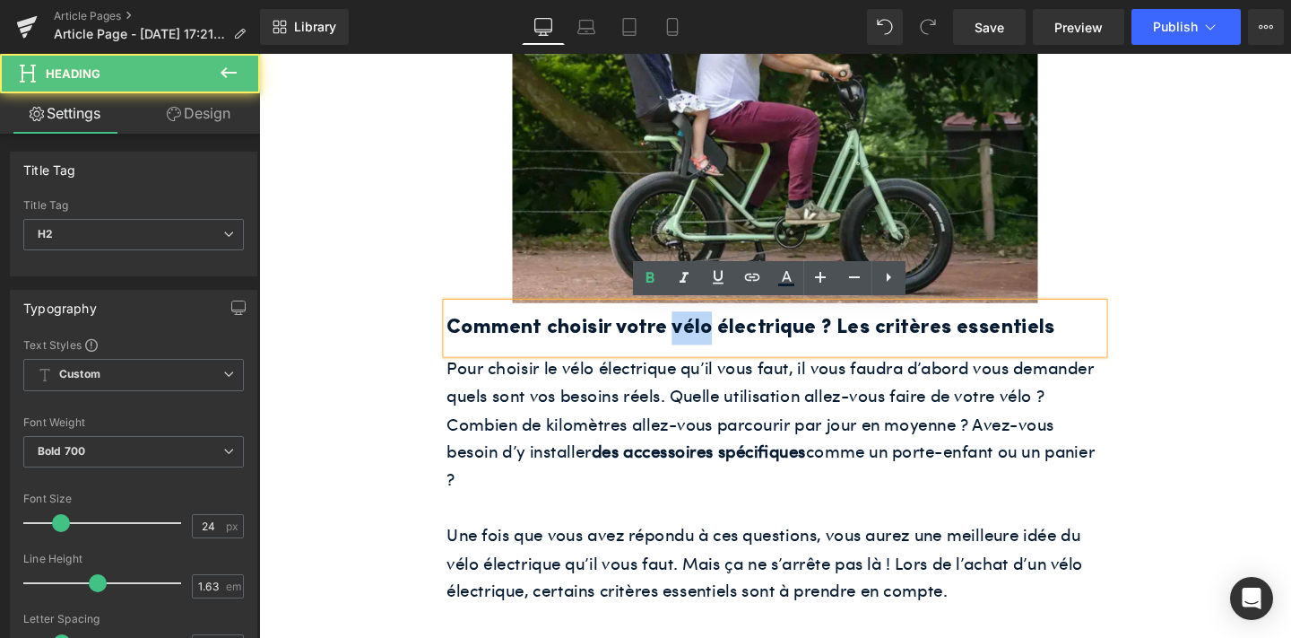
click at [709, 348] on h2 "Comment choisir votre vélo électrique ? Les critères essentiels" at bounding box center [801, 342] width 690 height 35
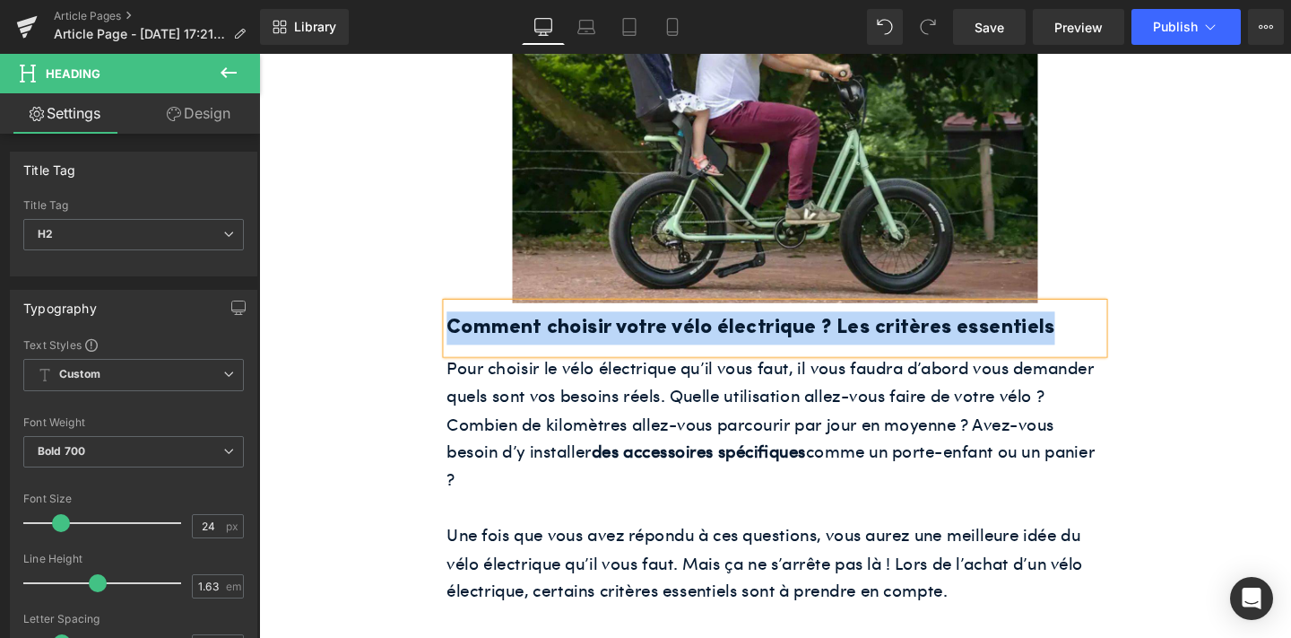
paste div
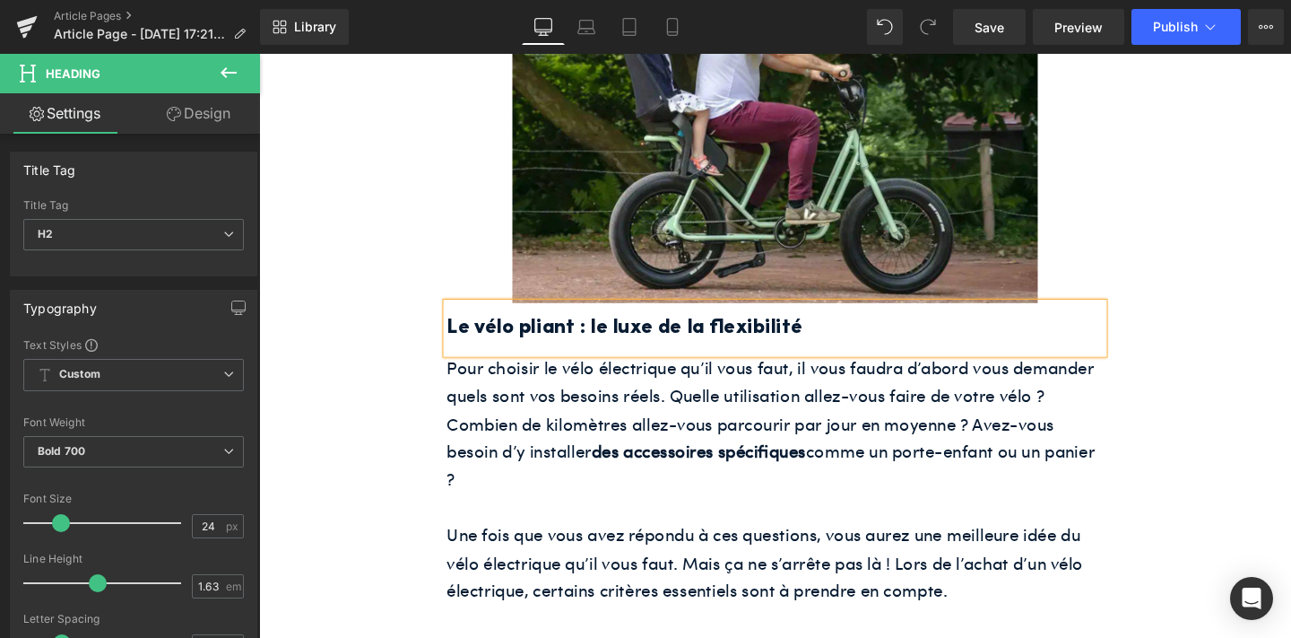
click at [799, 442] on span "Pour choisir le vélo électrique qu’il vous faut, il vous faudra d’abord vous de…" at bounding box center [796, 441] width 681 height 142
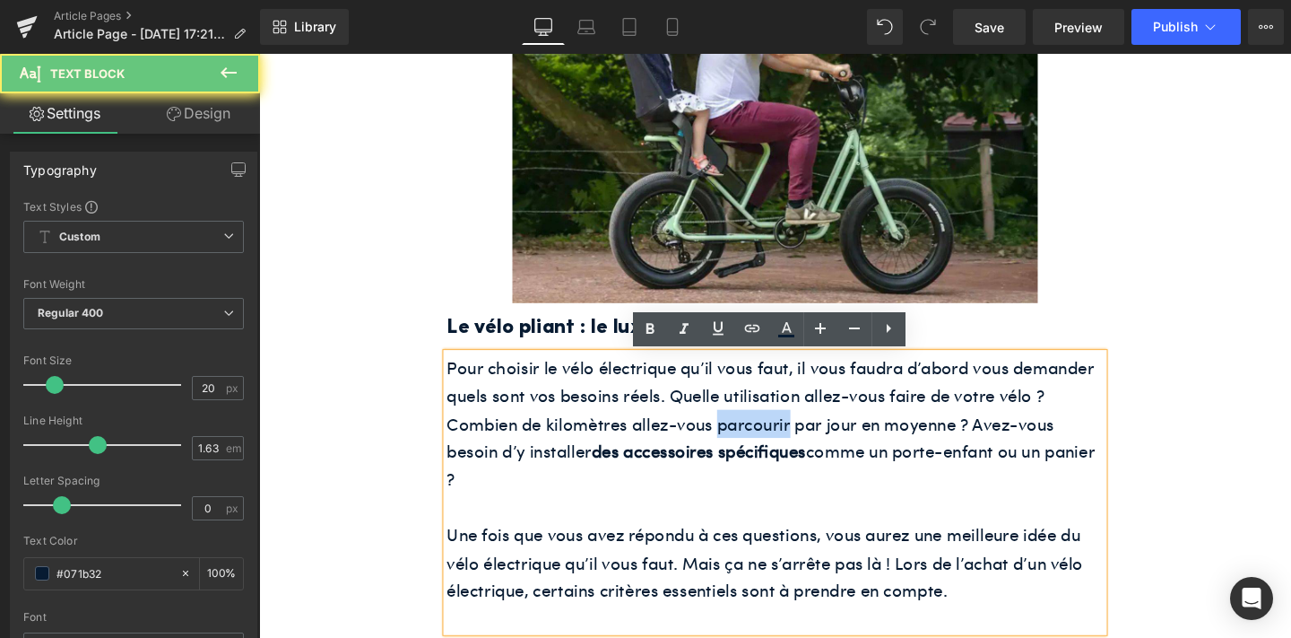
click at [799, 442] on span "Pour choisir le vélo électrique qu’il vous faut, il vous faudra d’abord vous de…" at bounding box center [796, 441] width 681 height 142
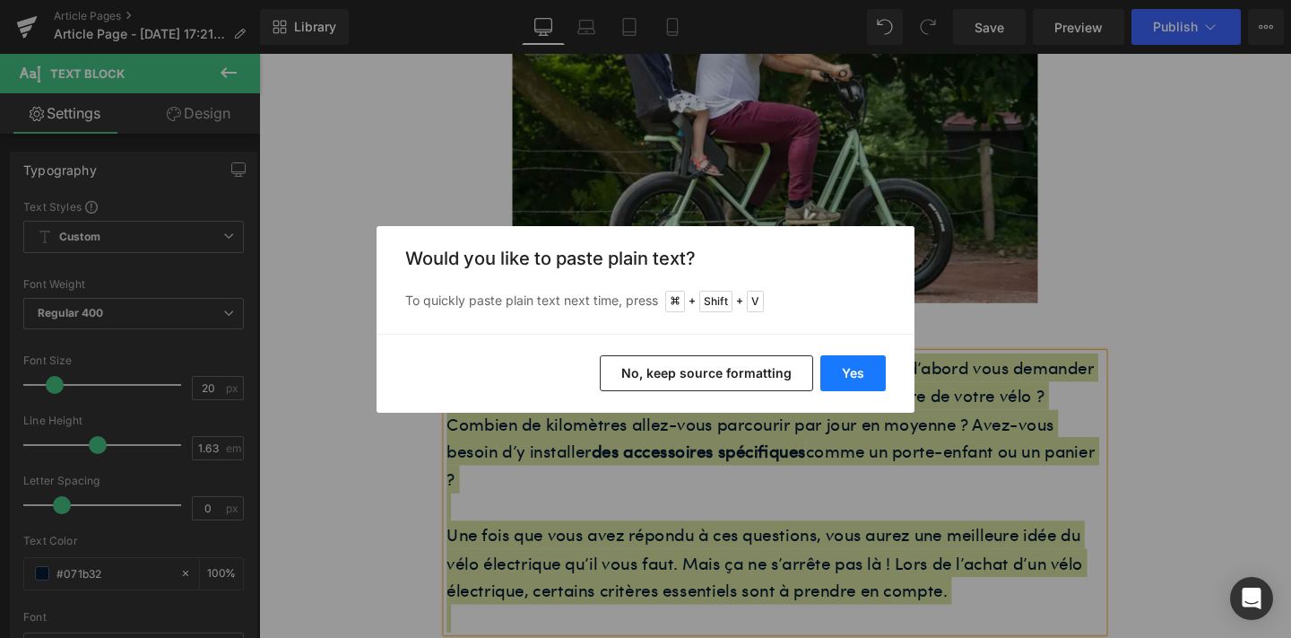
click at [849, 360] on button "Yes" at bounding box center [852, 373] width 65 height 36
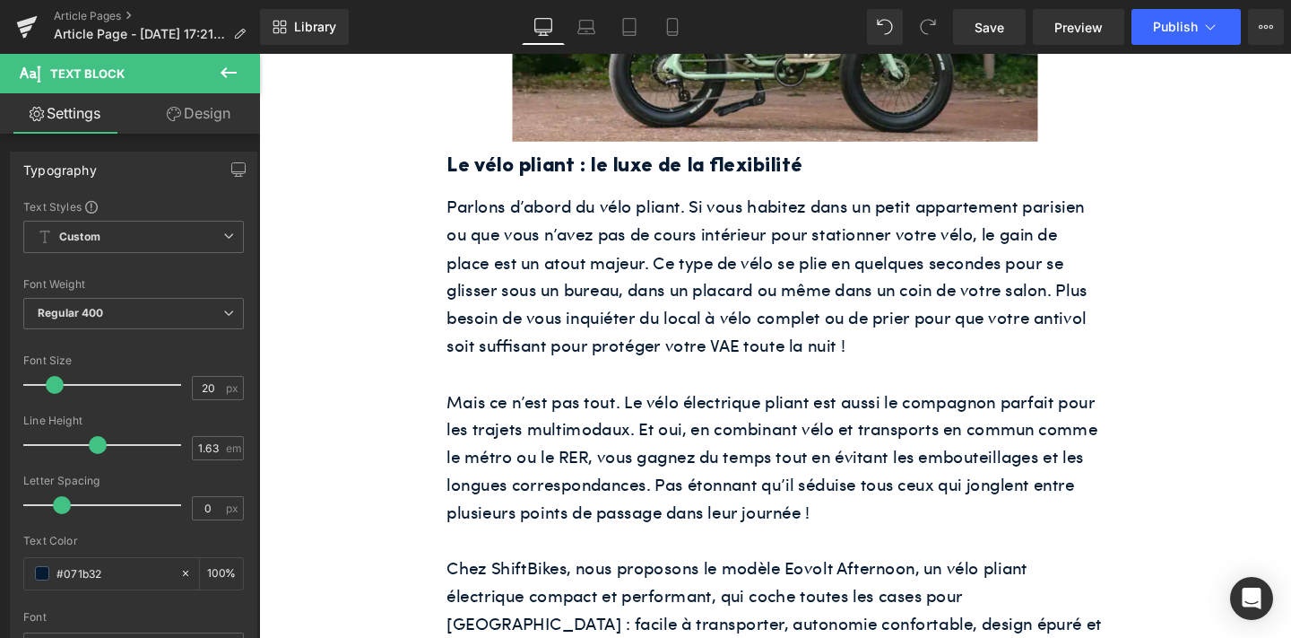
scroll to position [1133, 0]
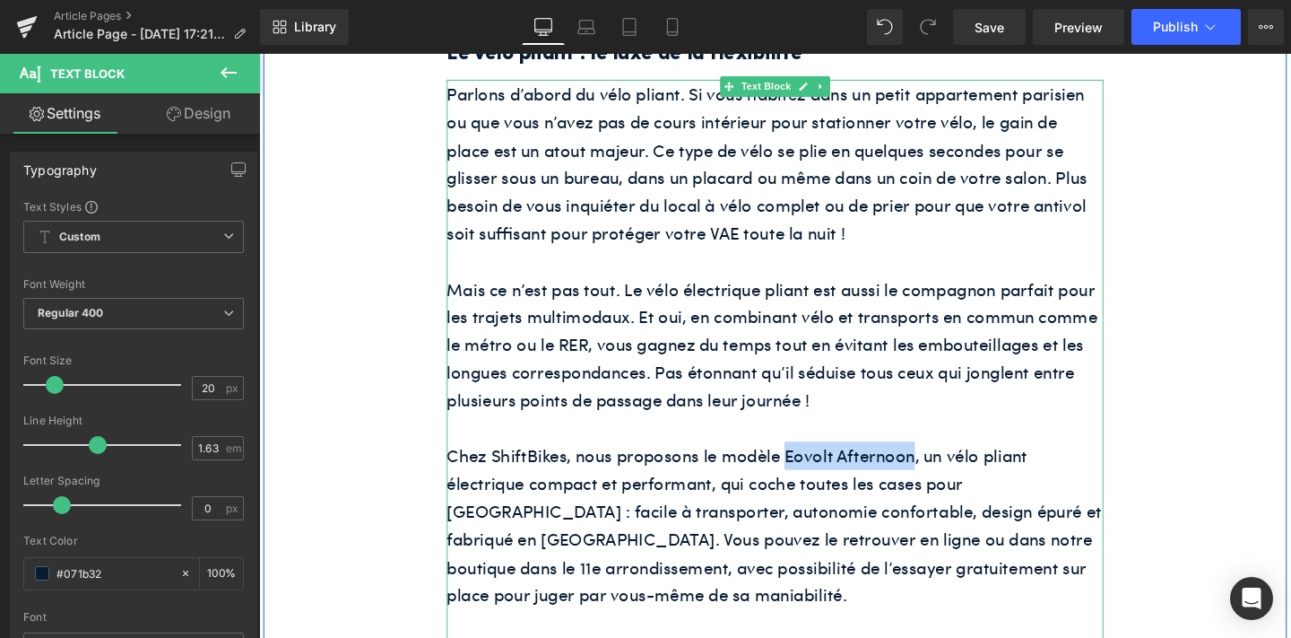
drag, startPoint x: 811, startPoint y: 478, endPoint x: 943, endPoint y: 470, distance: 133.0
click at [943, 470] on p "Chez ShiftBikes, nous proposons le modèle Eovolt Afternoon, un vélo pliant élec…" at bounding box center [801, 549] width 690 height 176
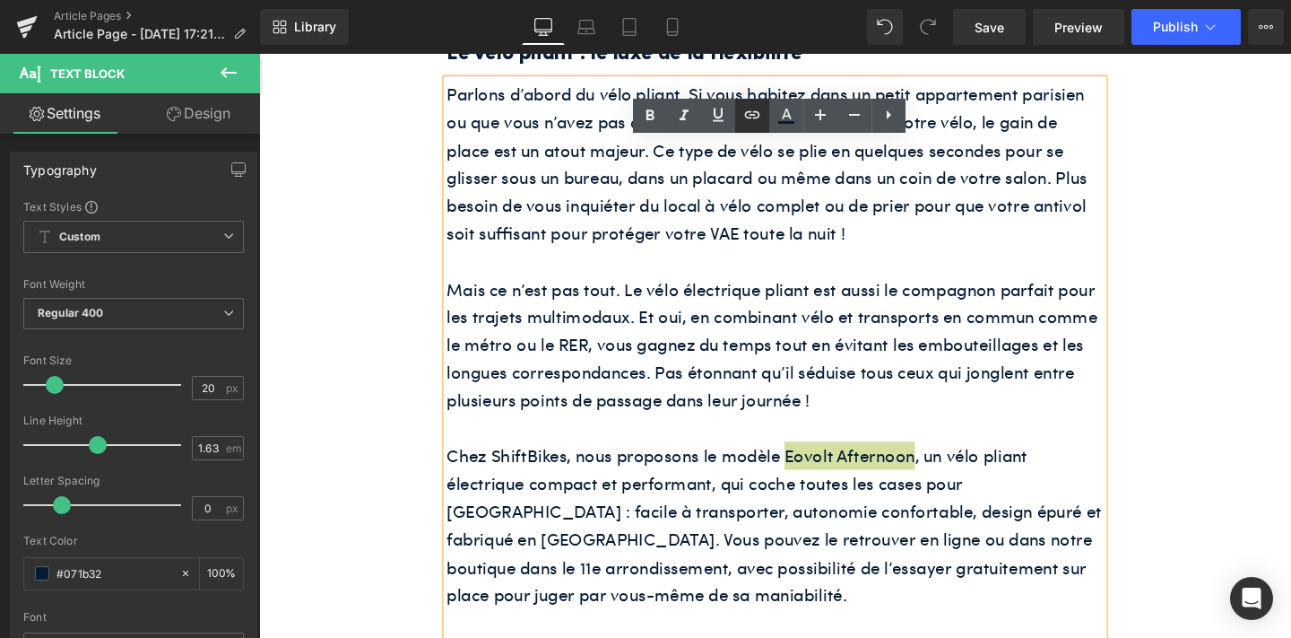
click at [756, 114] on icon at bounding box center [753, 115] width 22 height 22
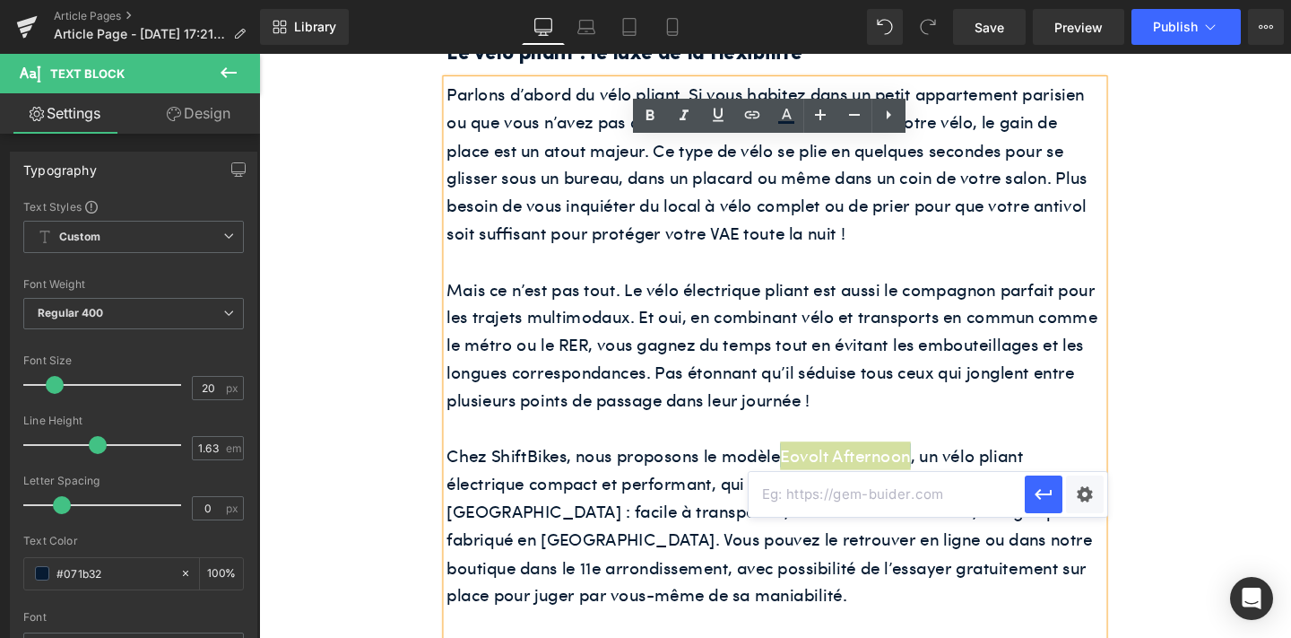
click at [787, 488] on input "text" at bounding box center [887, 494] width 276 height 45
paste input "[URL][DOMAIN_NAME]"
type input "[URL][DOMAIN_NAME]"
click at [1035, 495] on icon "button" at bounding box center [1044, 494] width 22 height 22
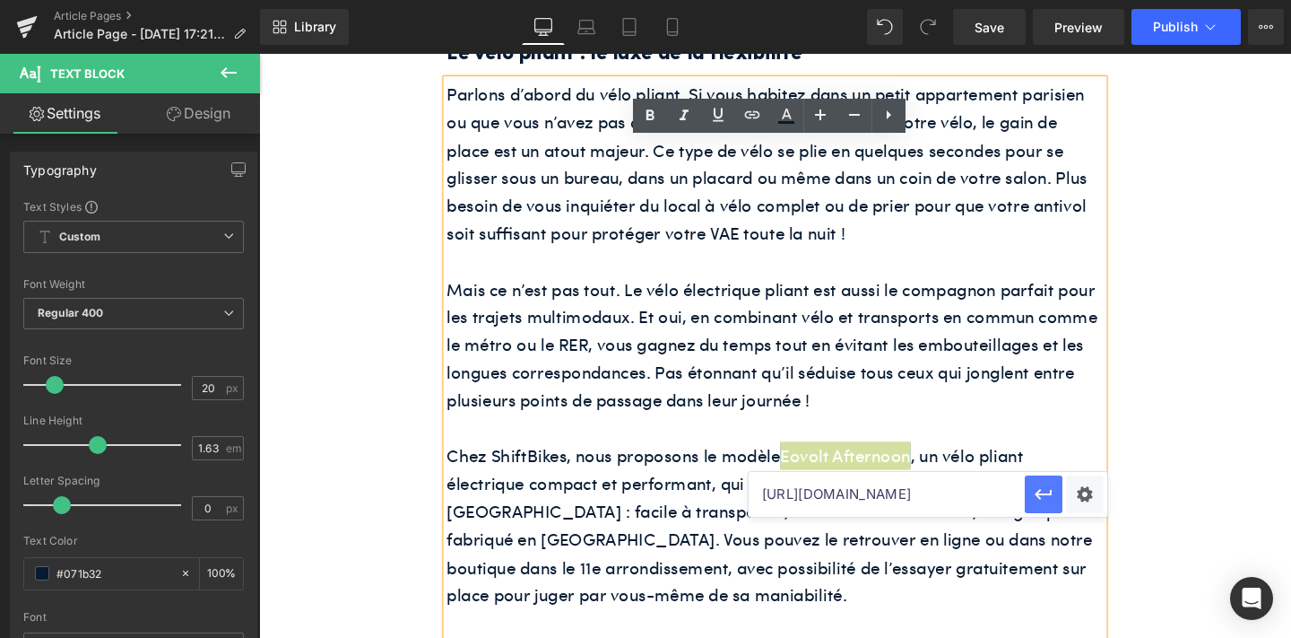
scroll to position [0, 0]
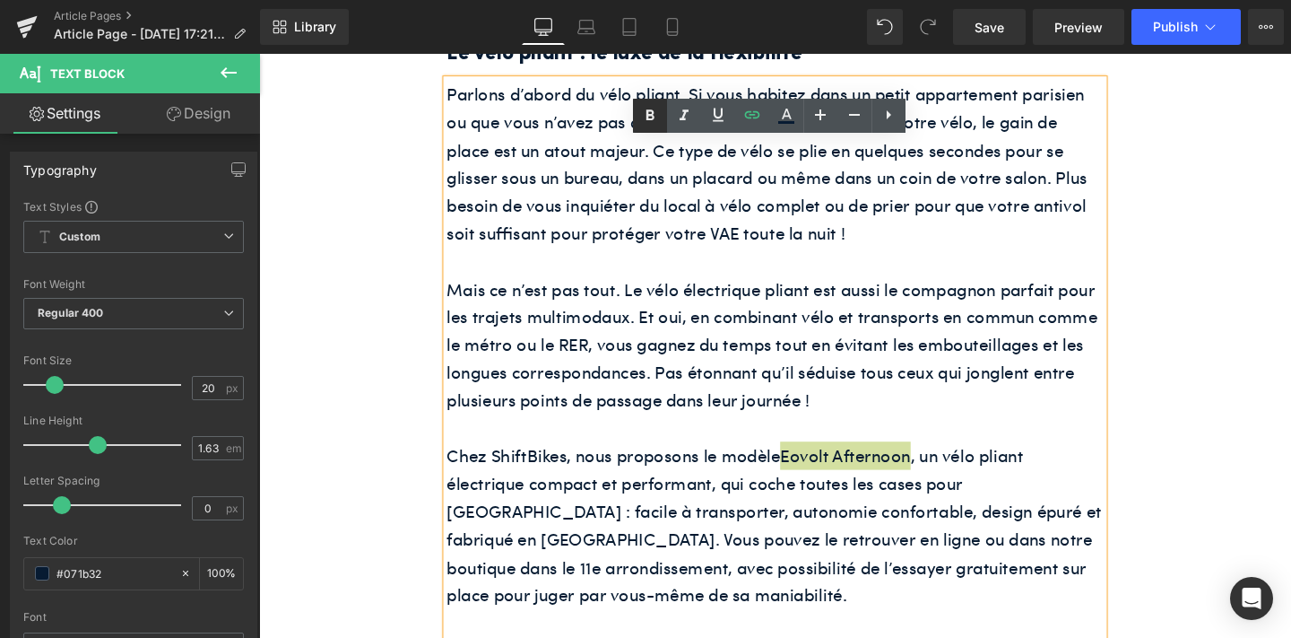
click at [651, 106] on icon at bounding box center [650, 116] width 22 height 22
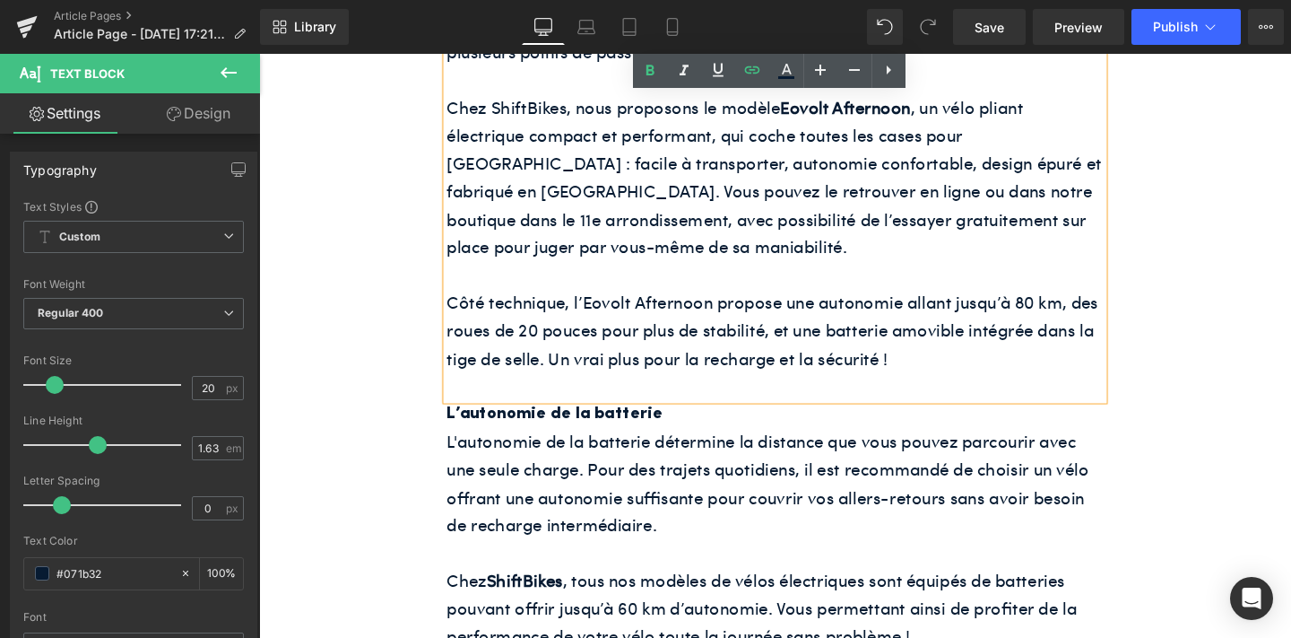
scroll to position [1515, 0]
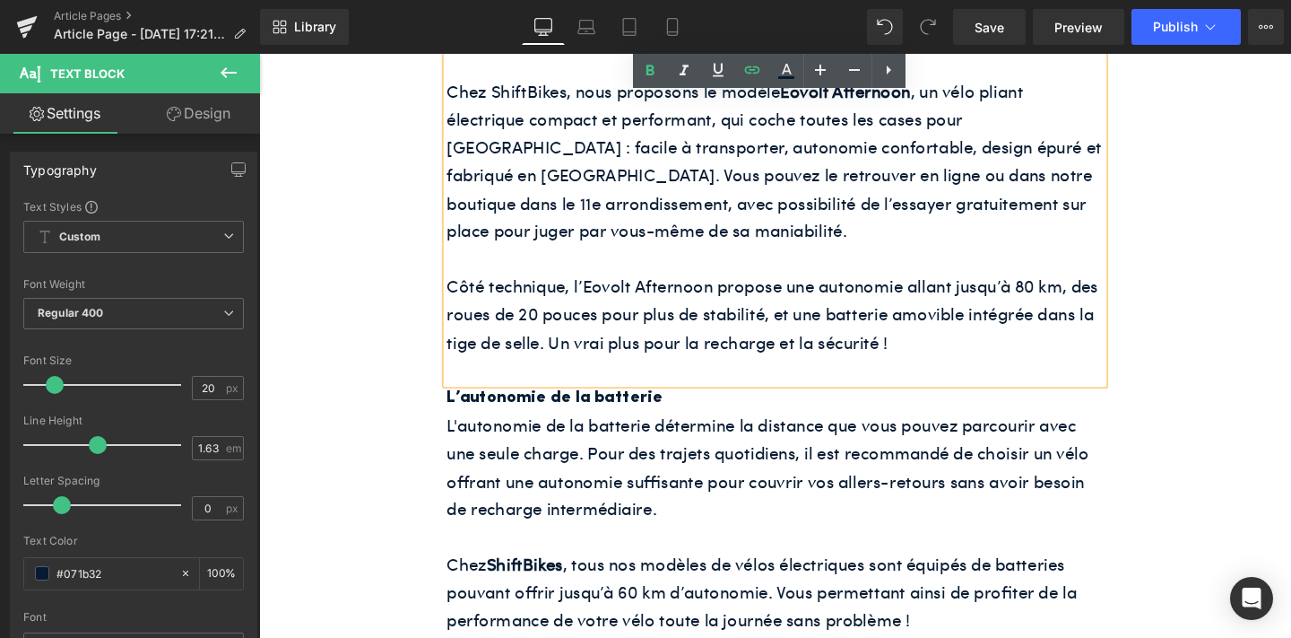
click at [570, 425] on div "L’autonomie de la batterie Heading" at bounding box center [801, 416] width 690 height 30
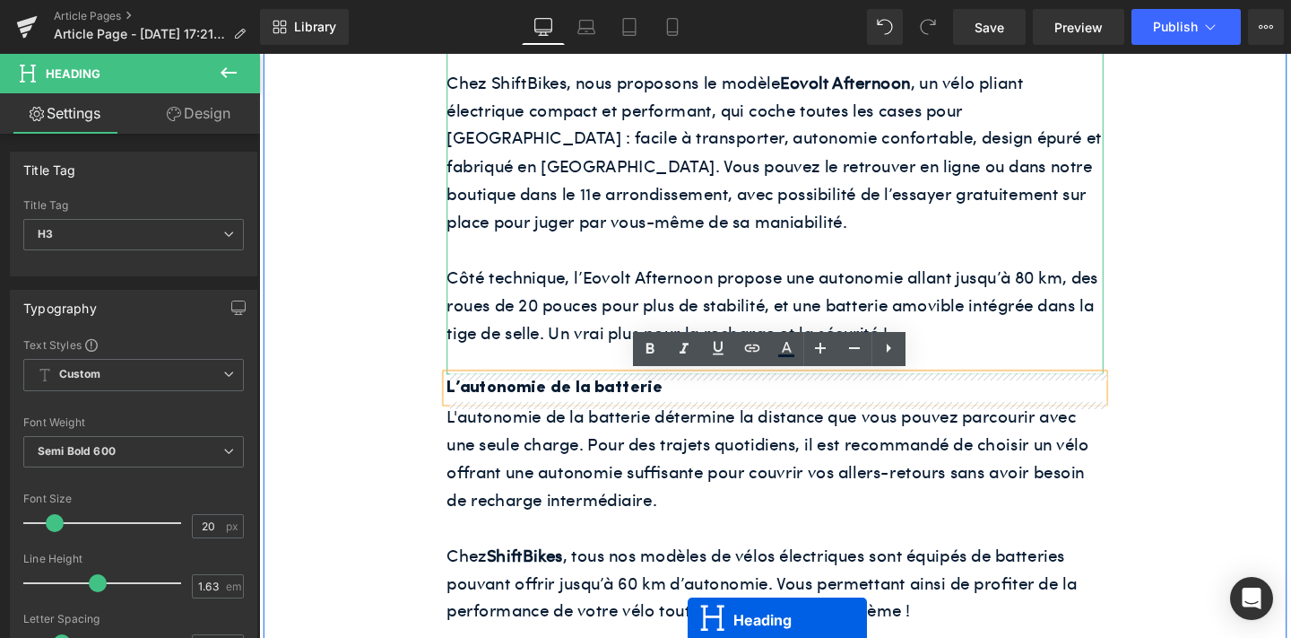
scroll to position [1660, 0]
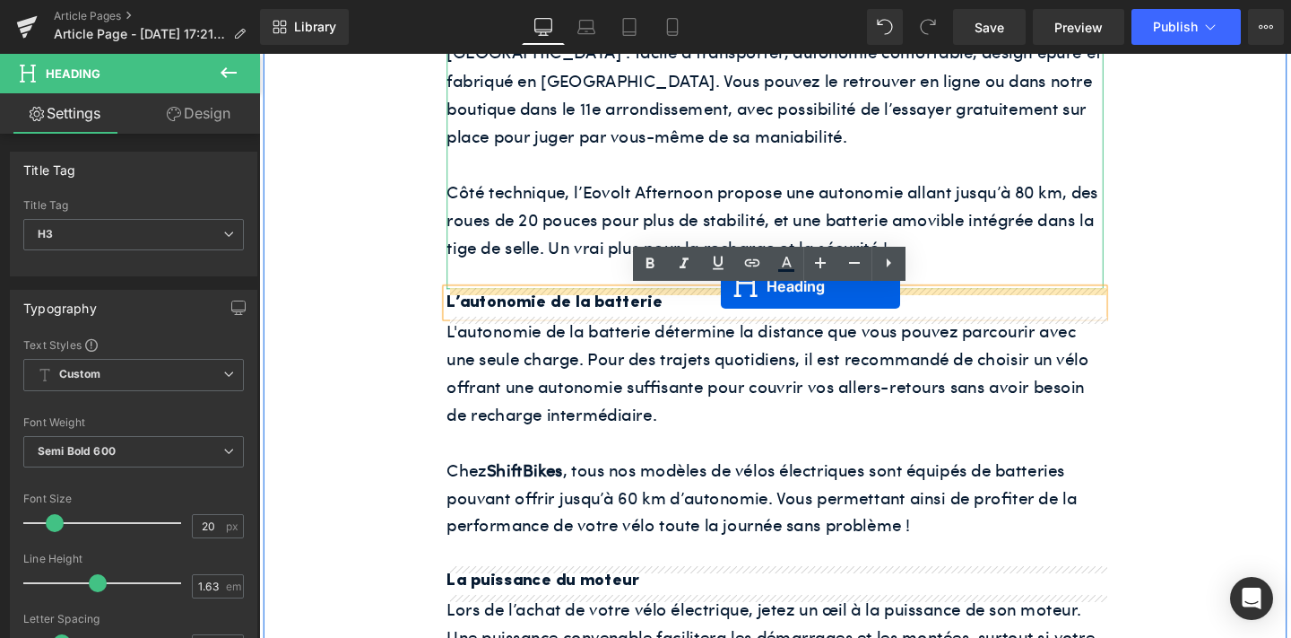
drag, startPoint x: 751, startPoint y: 175, endPoint x: 744, endPoint y: 298, distance: 123.1
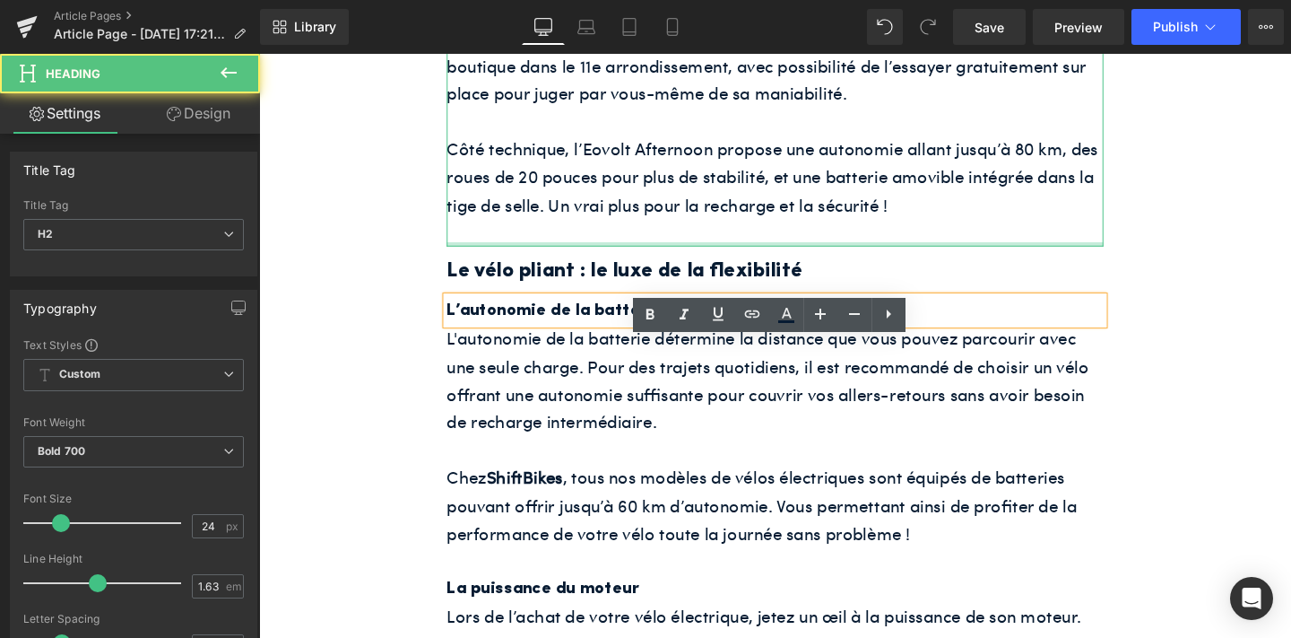
scroll to position [1615, 0]
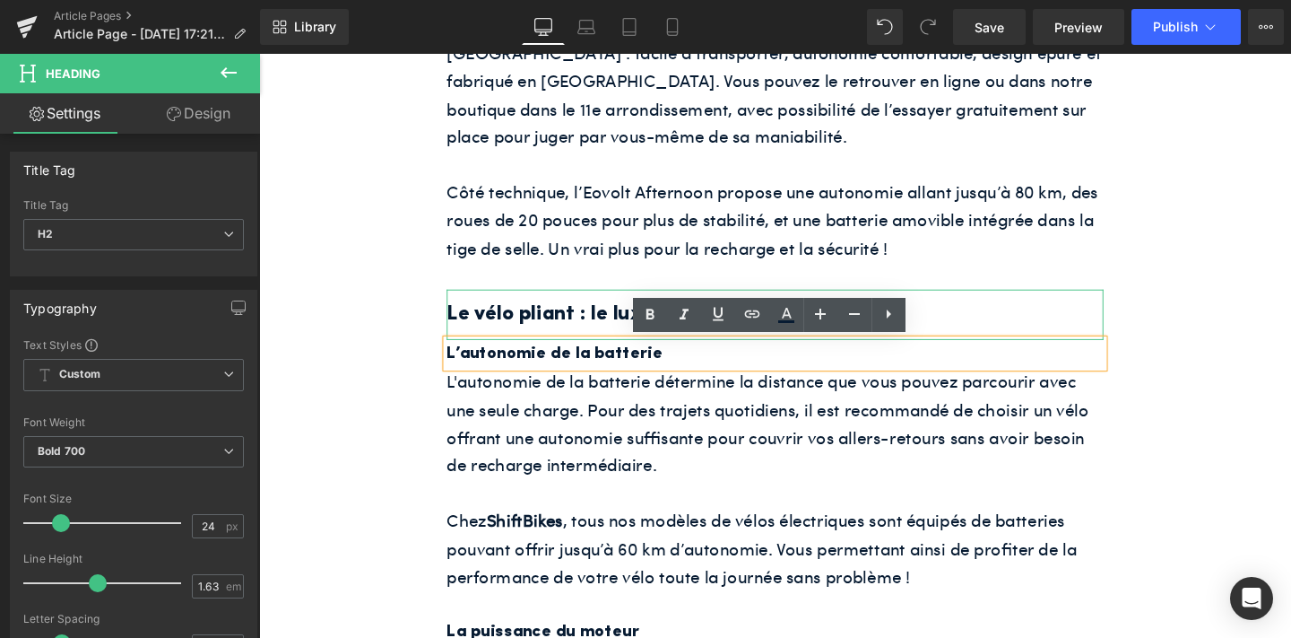
click at [615, 325] on h2 "Le vélo pliant : le luxe de la flexibilité" at bounding box center [801, 327] width 690 height 35
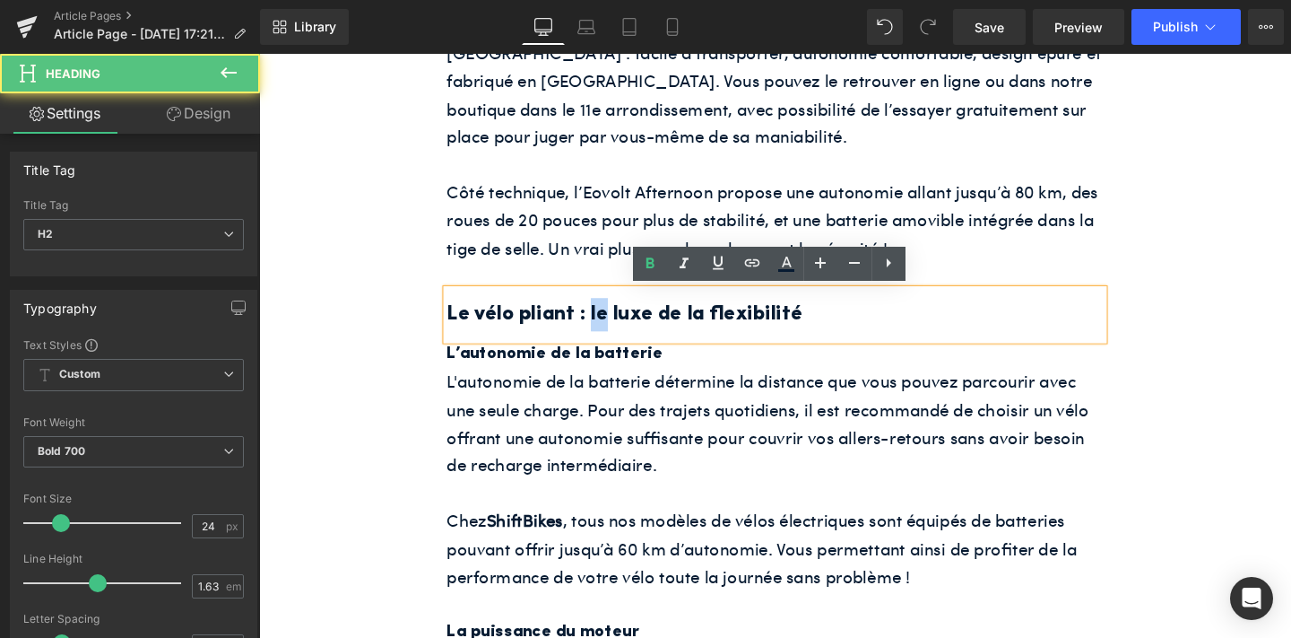
click at [615, 325] on h2 "Le vélo pliant : le luxe de la flexibilité" at bounding box center [801, 327] width 690 height 35
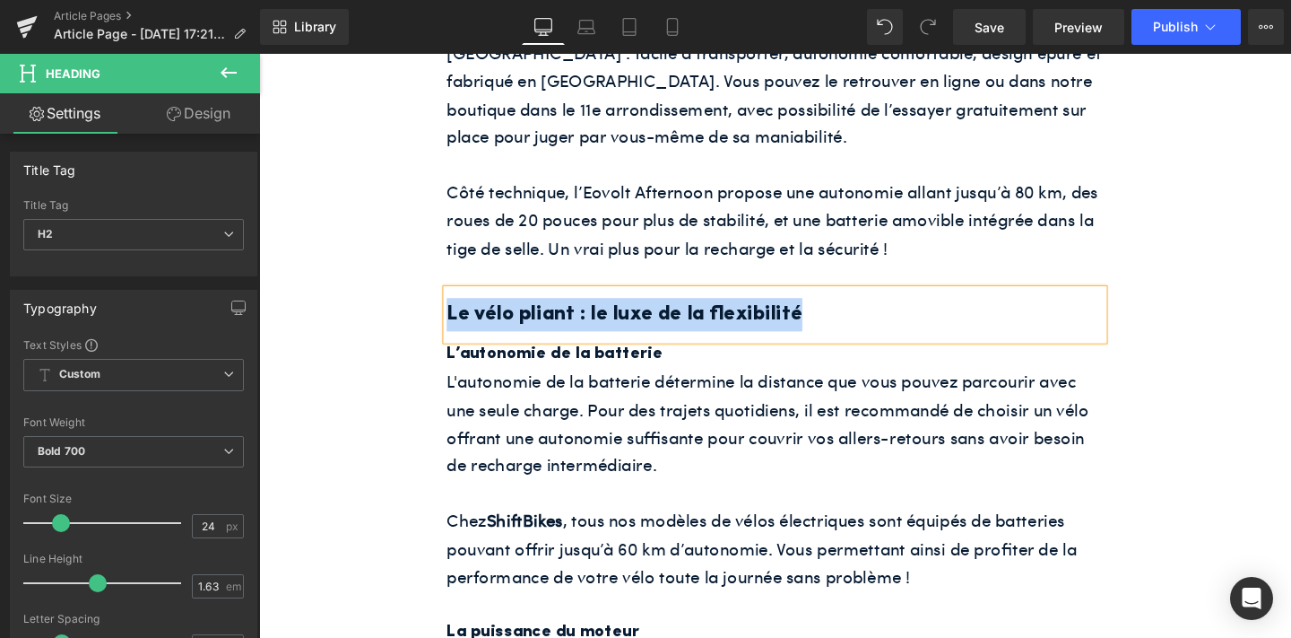
paste div
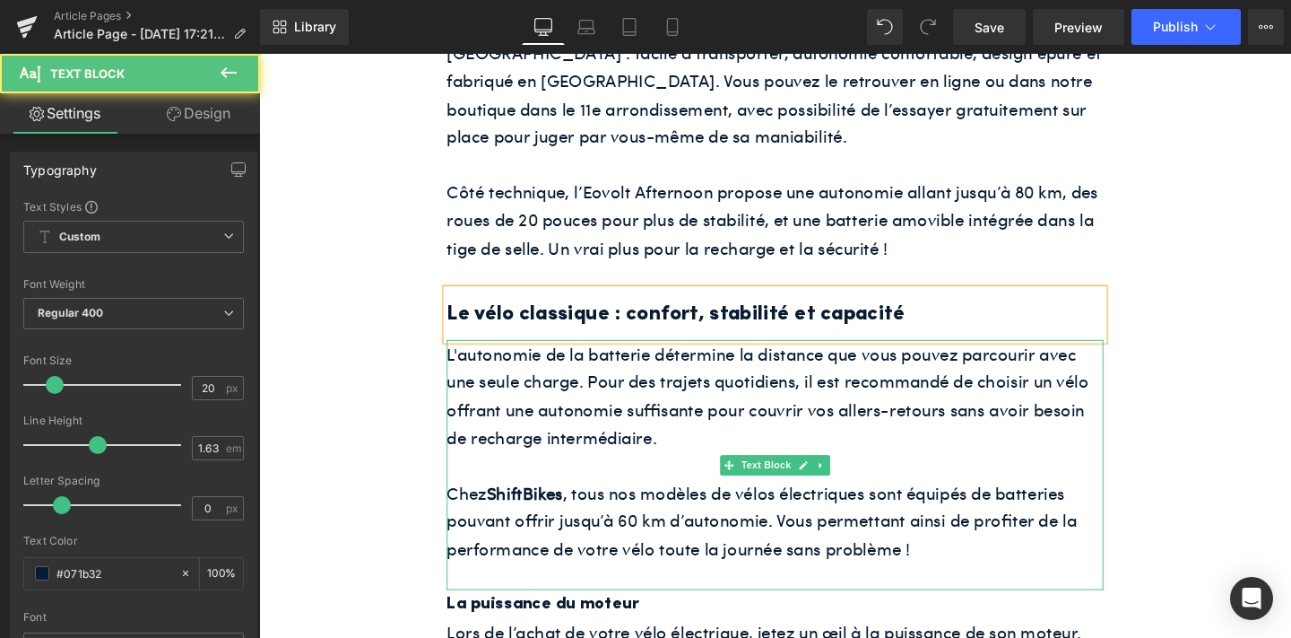
click at [634, 453] on p "L'autonomie de la batterie détermine la distance que vous pouvez parcourir avec…" at bounding box center [801, 412] width 690 height 117
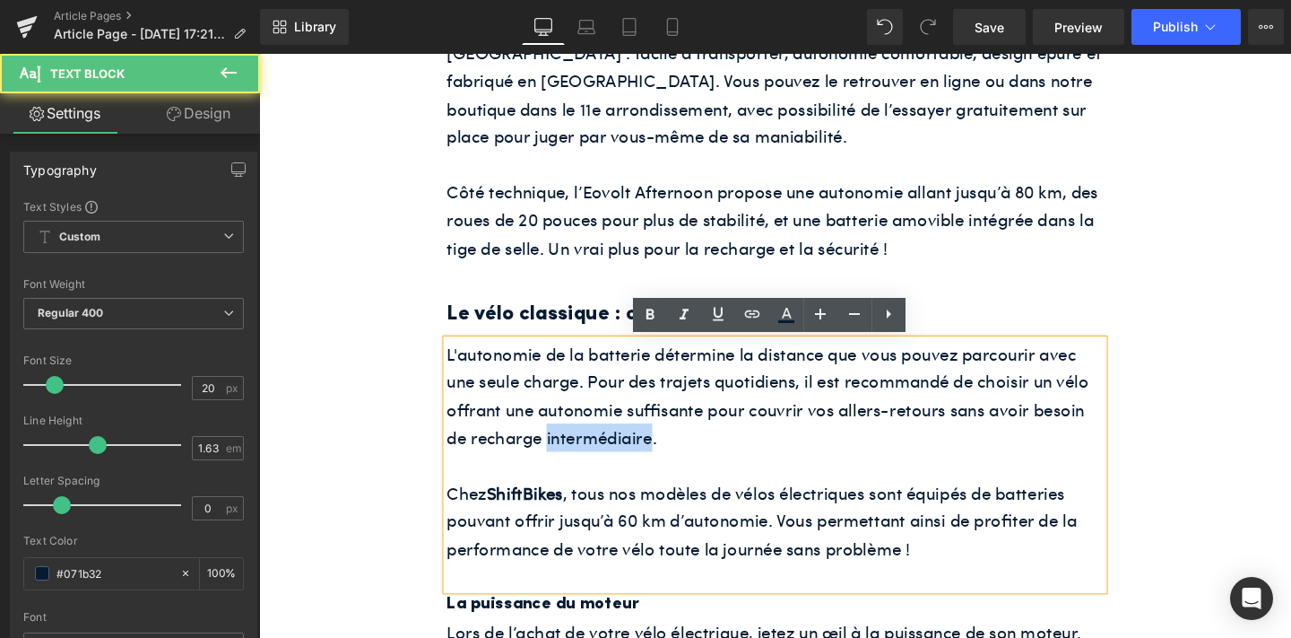
click at [634, 453] on p "L'autonomie de la batterie détermine la distance que vous pouvez parcourir avec…" at bounding box center [801, 412] width 690 height 117
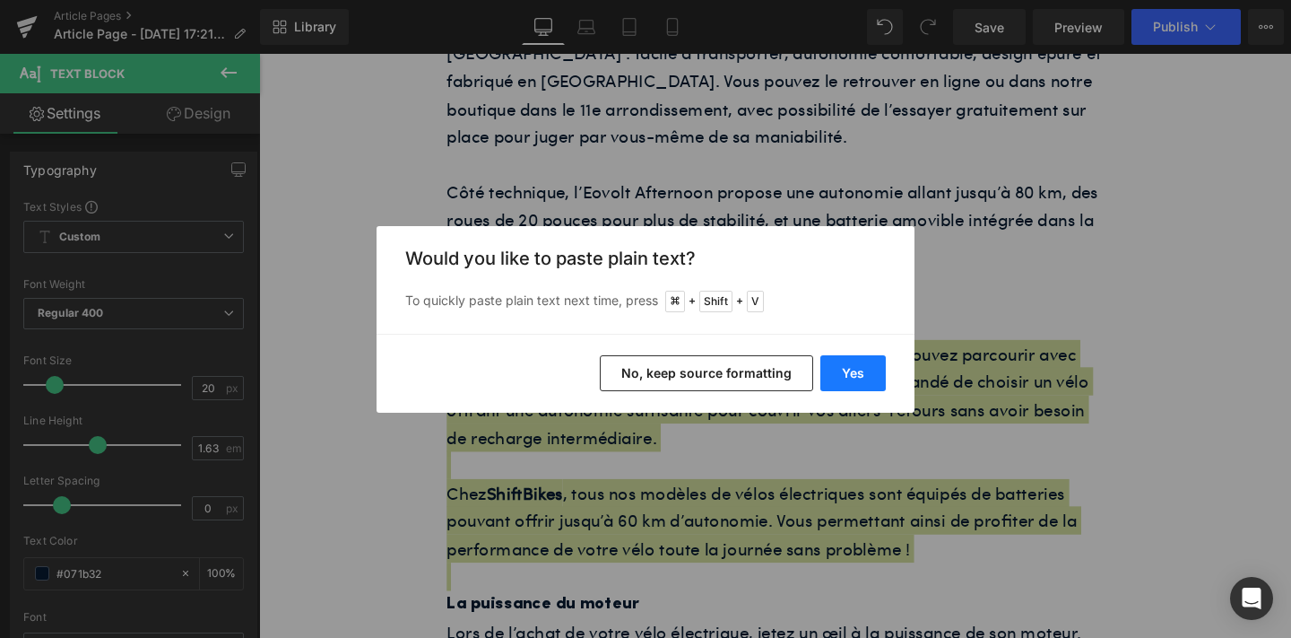
click at [829, 382] on button "Yes" at bounding box center [852, 373] width 65 height 36
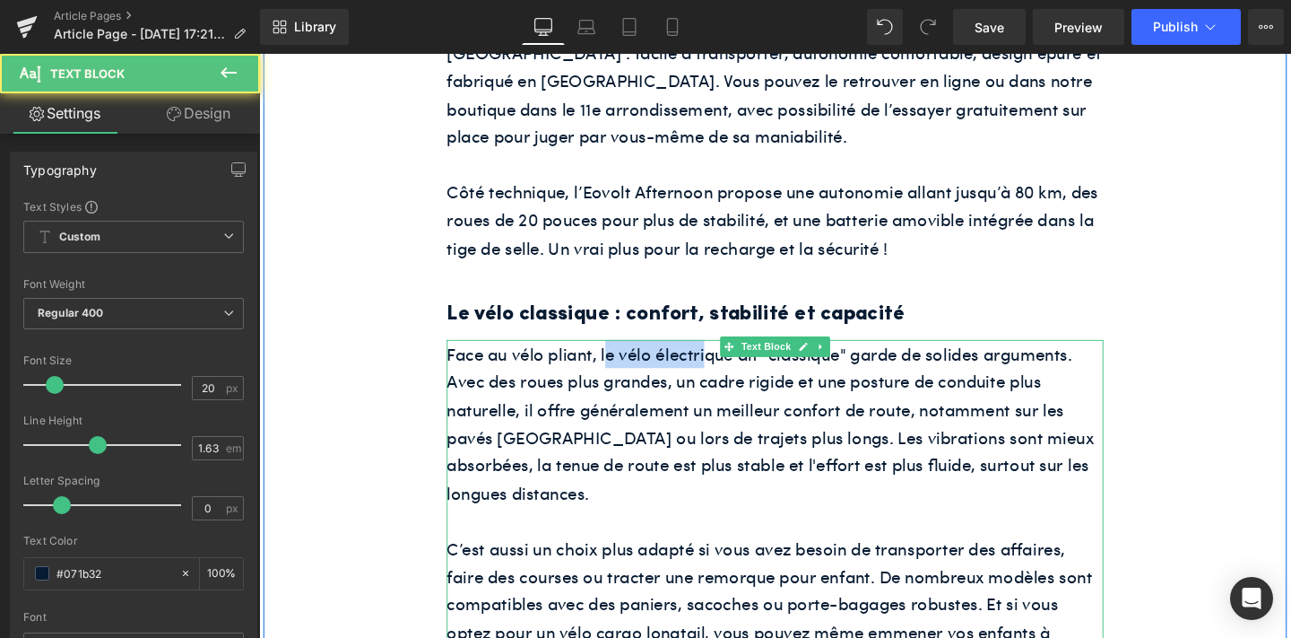
drag, startPoint x: 621, startPoint y: 371, endPoint x: 733, endPoint y: 375, distance: 111.2
click at [733, 375] on p "Face au vélo pliant, le vélo électrique dit "classique" garde de solides argume…" at bounding box center [801, 442] width 690 height 176
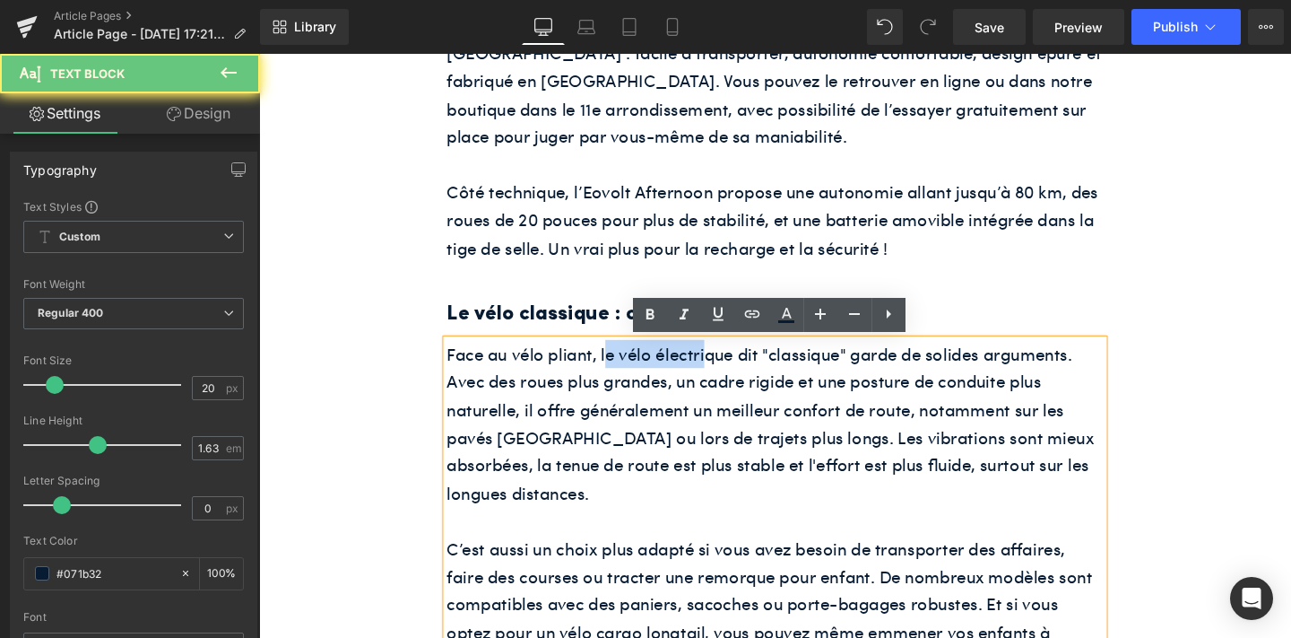
click at [733, 375] on p "Face au vélo pliant, le vélo électrique dit "classique" garde de solides argume…" at bounding box center [801, 442] width 690 height 176
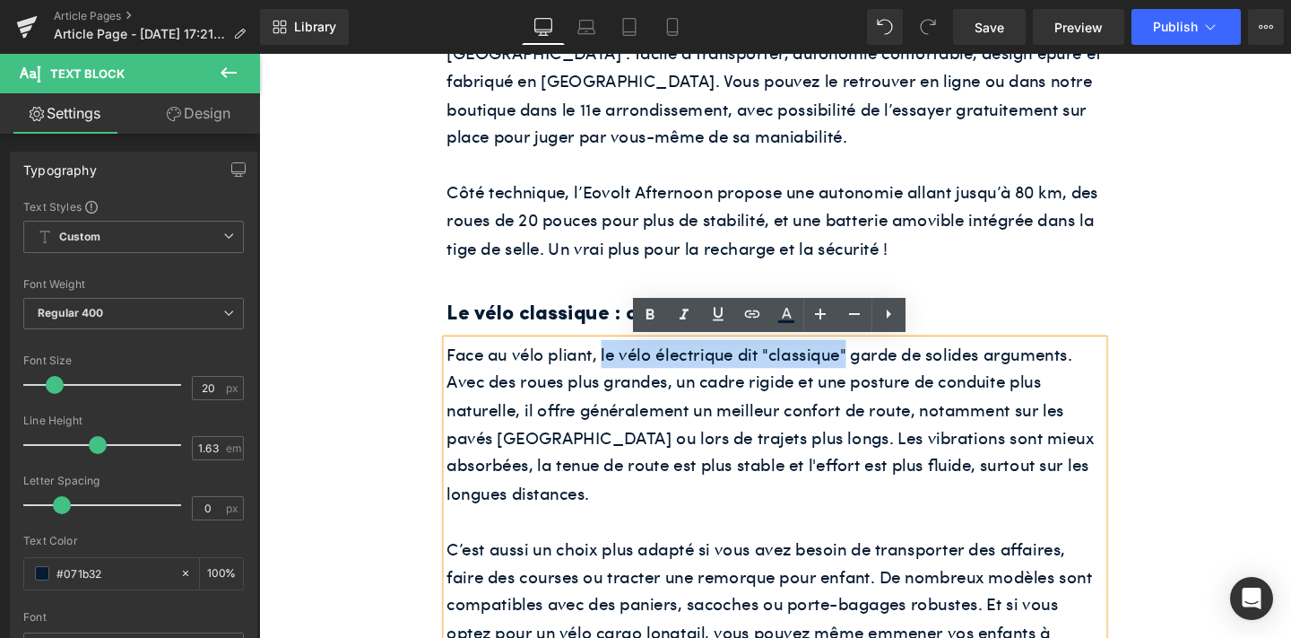
drag, startPoint x: 620, startPoint y: 367, endPoint x: 875, endPoint y: 363, distance: 255.6
click at [875, 363] on p "Face au vélo pliant, le vélo électrique dit "classique" garde de solides argume…" at bounding box center [801, 442] width 690 height 176
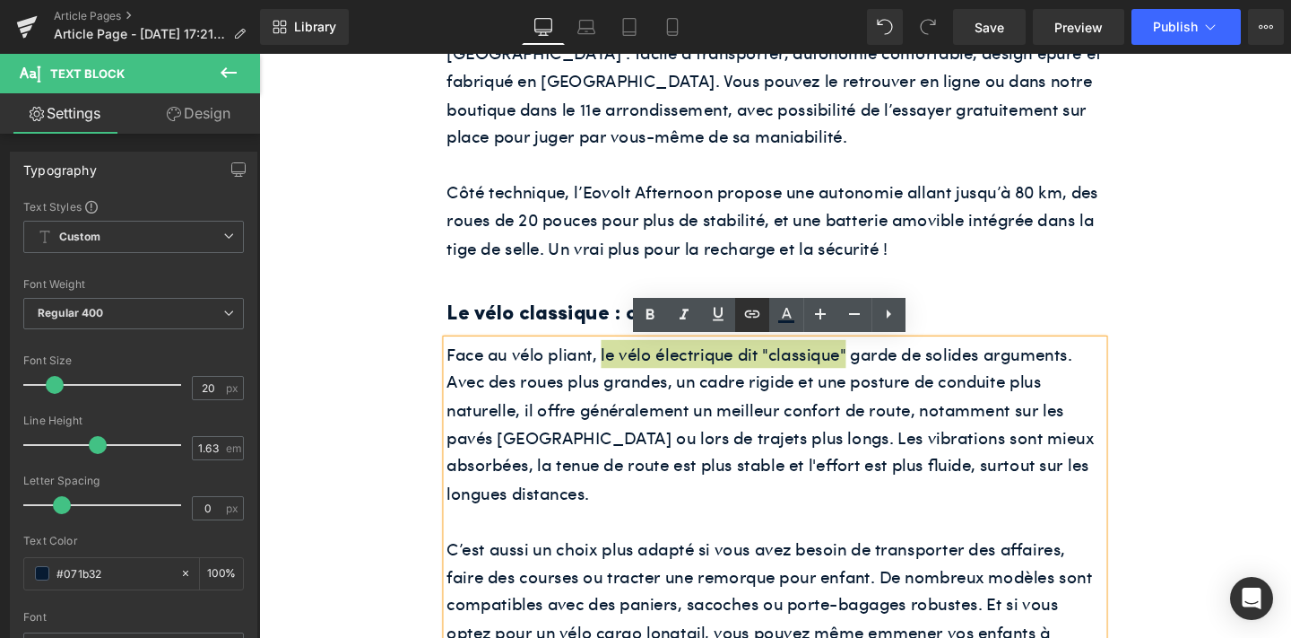
click at [756, 317] on icon at bounding box center [753, 314] width 22 height 22
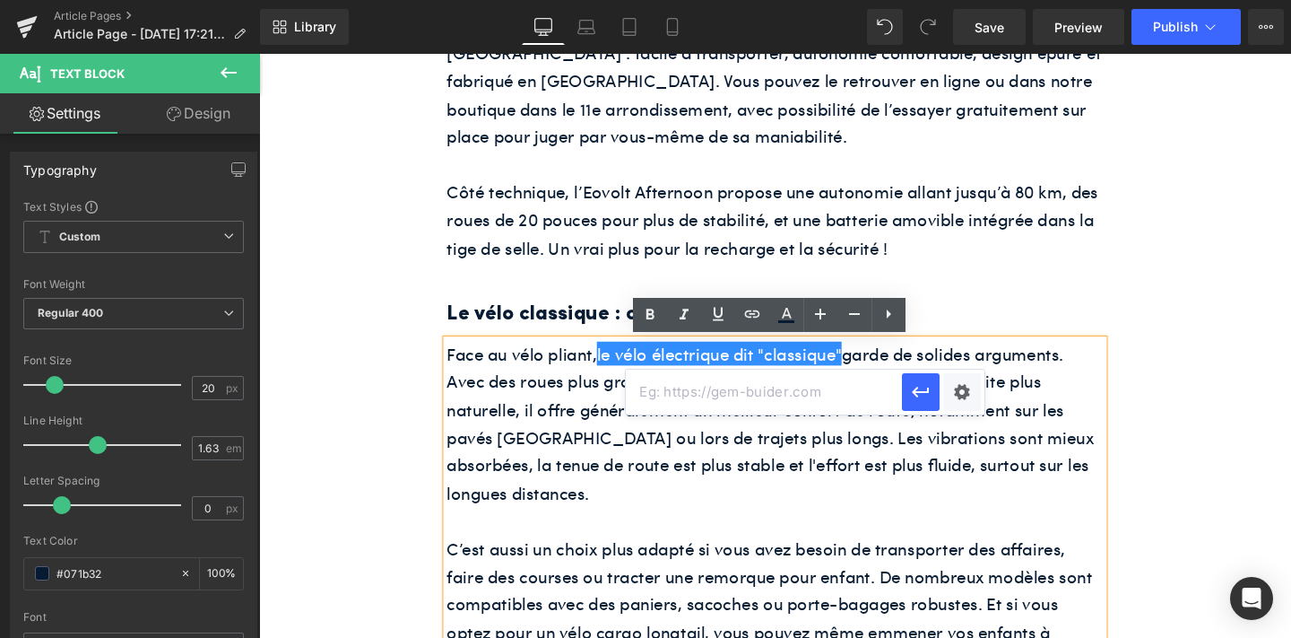
click at [749, 408] on input "text" at bounding box center [764, 391] width 276 height 45
paste input "[URL][DOMAIN_NAME]"
click at [924, 399] on icon "button" at bounding box center [921, 392] width 22 height 22
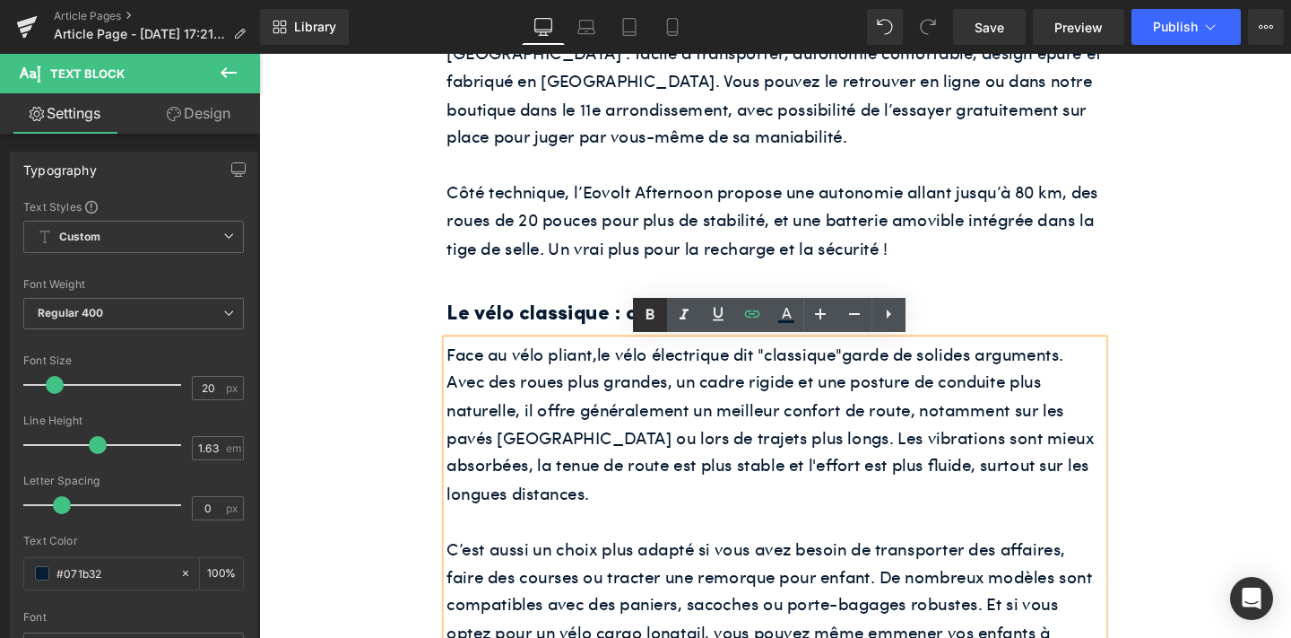
click at [655, 305] on icon at bounding box center [650, 315] width 22 height 22
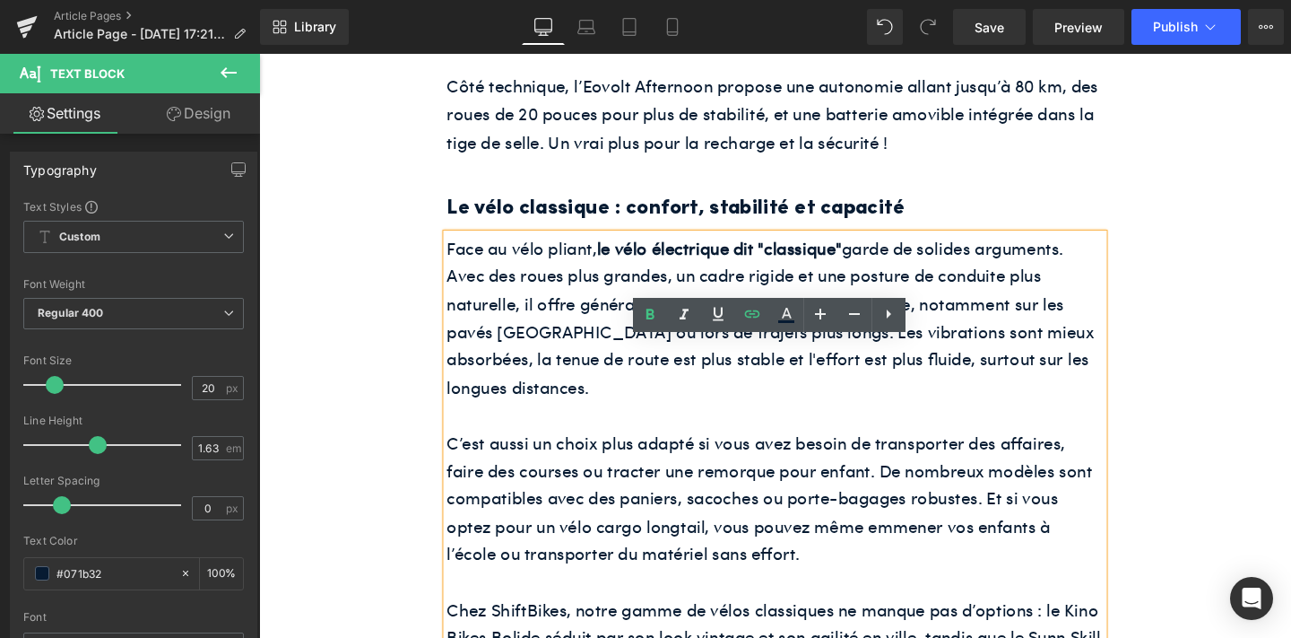
scroll to position [1747, 0]
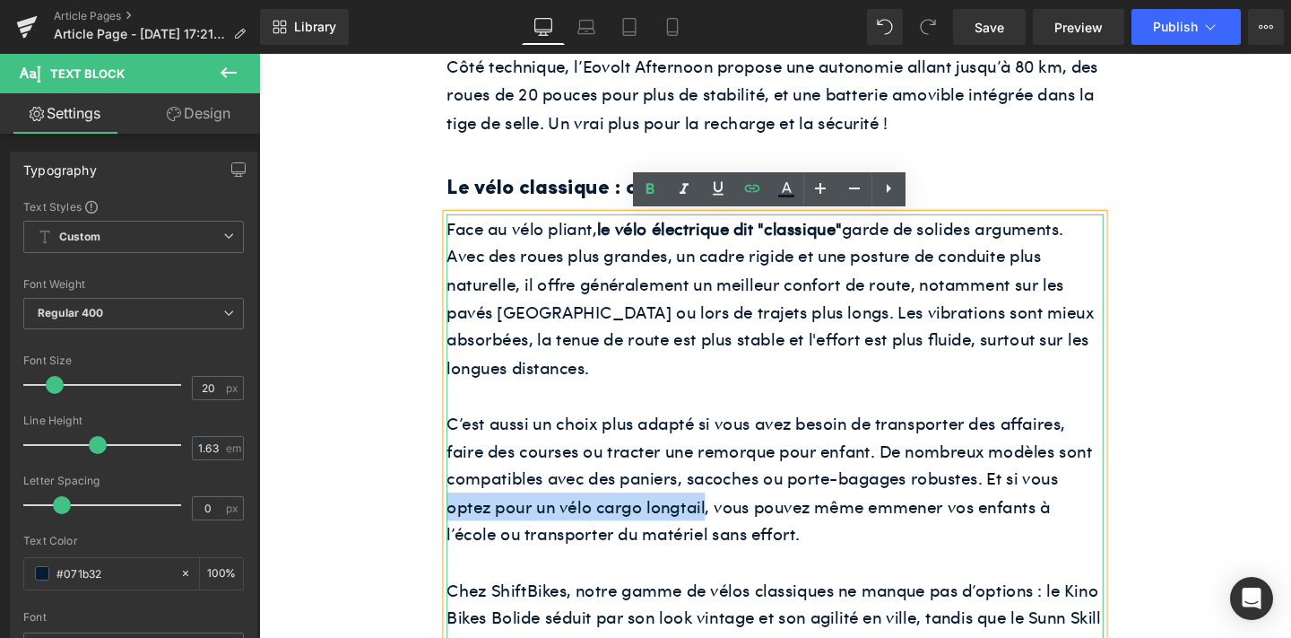
drag, startPoint x: 726, startPoint y: 530, endPoint x: 461, endPoint y: 536, distance: 265.5
click at [461, 536] on p "C’est aussi un choix plus adapté si vous avez besoin de transporter des affaire…" at bounding box center [801, 500] width 690 height 146
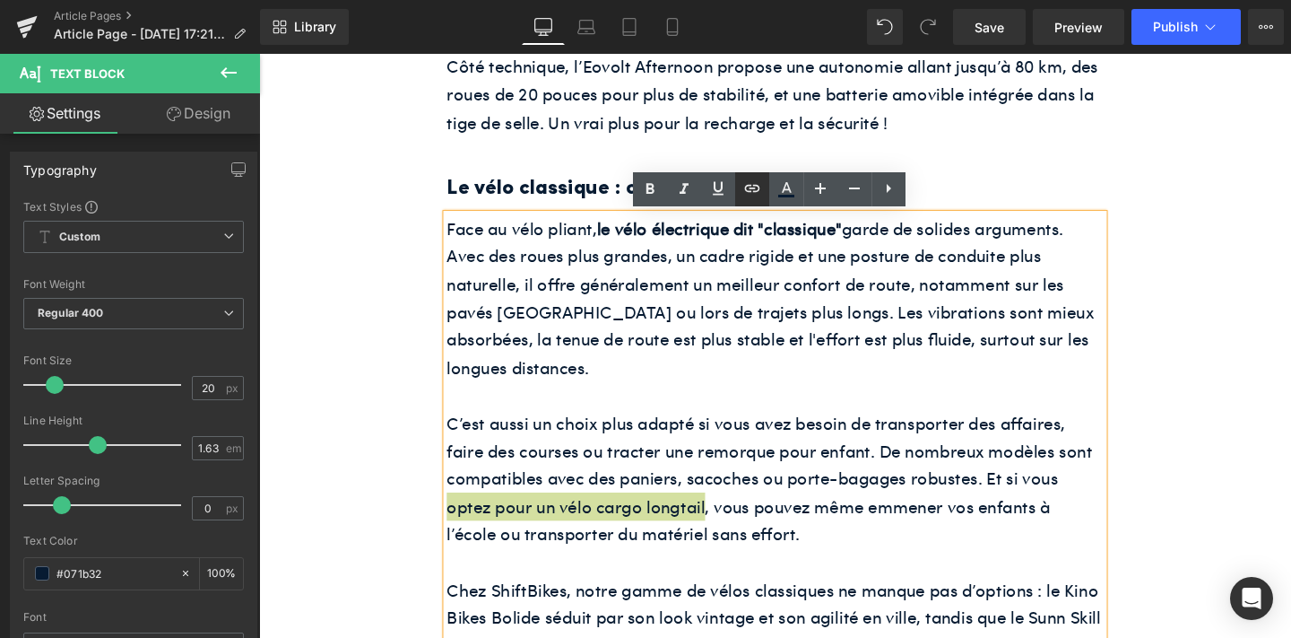
click at [751, 193] on icon at bounding box center [753, 189] width 22 height 22
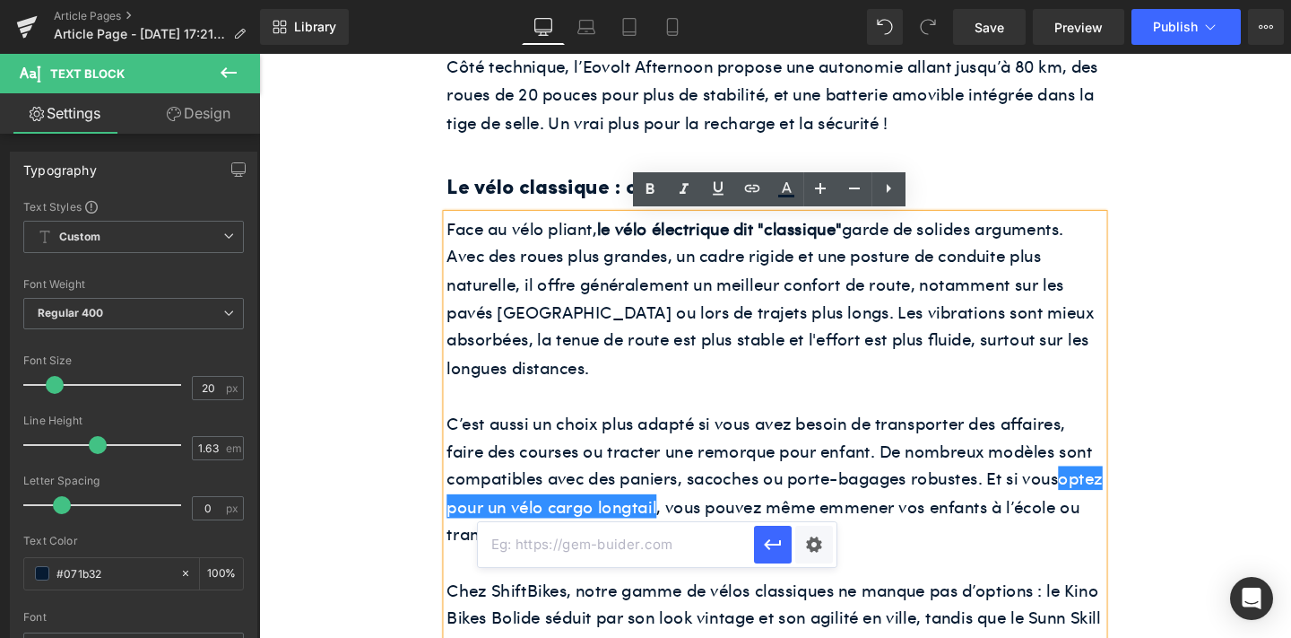
click at [687, 550] on input "text" at bounding box center [616, 544] width 276 height 45
paste input "[URL][DOMAIN_NAME]"
type input "[URL][DOMAIN_NAME]"
click at [768, 538] on icon "button" at bounding box center [773, 545] width 22 height 22
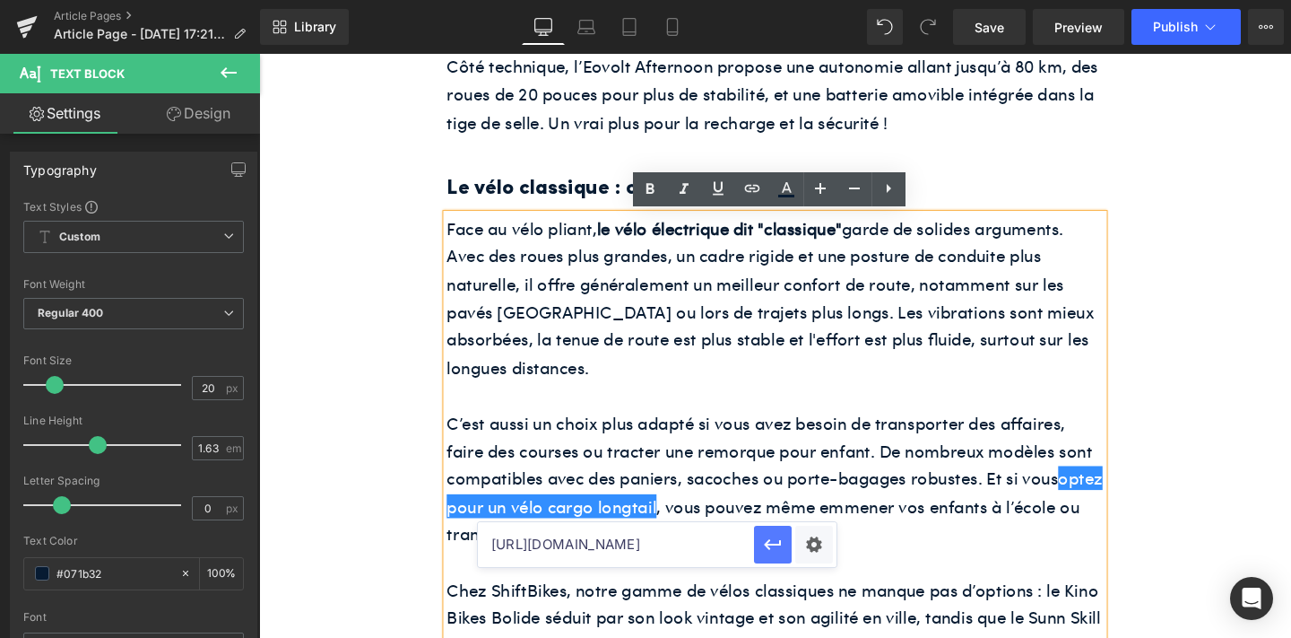
scroll to position [0, 0]
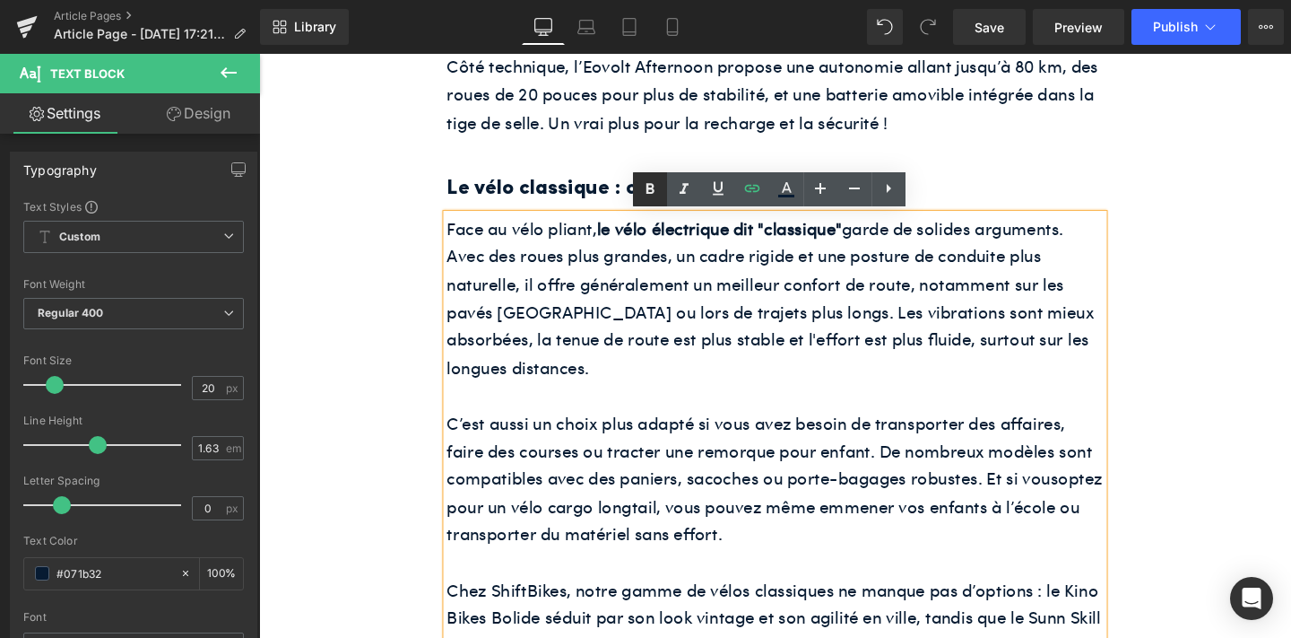
click at [649, 194] on icon at bounding box center [650, 189] width 22 height 22
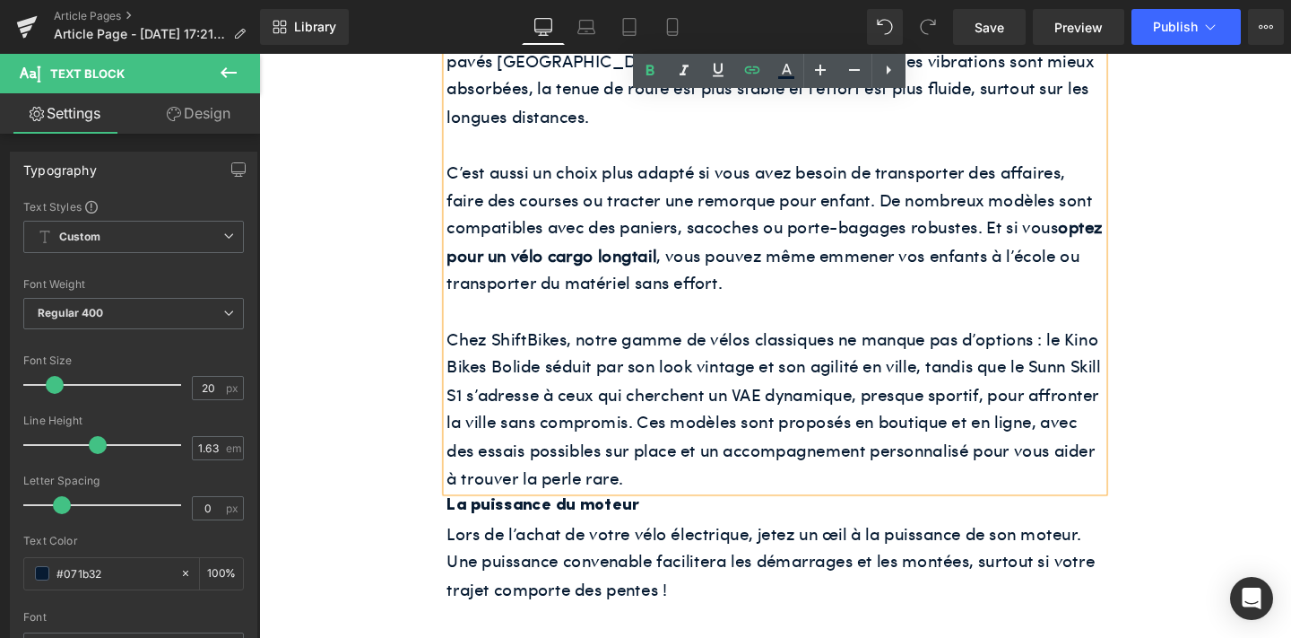
scroll to position [2011, 0]
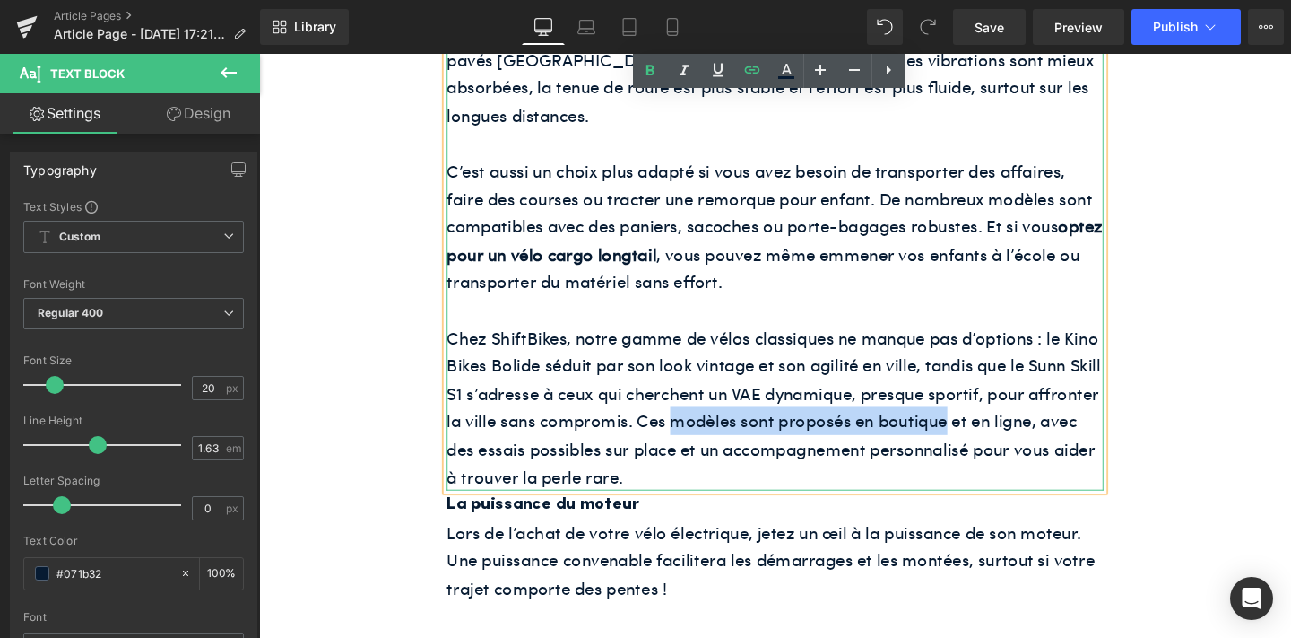
drag, startPoint x: 689, startPoint y: 443, endPoint x: 977, endPoint y: 441, distance: 287.8
click at [977, 441] on p "Chez ShiftBikes, notre gamme de vélos classiques ne manque pas d’options : le K…" at bounding box center [801, 426] width 690 height 176
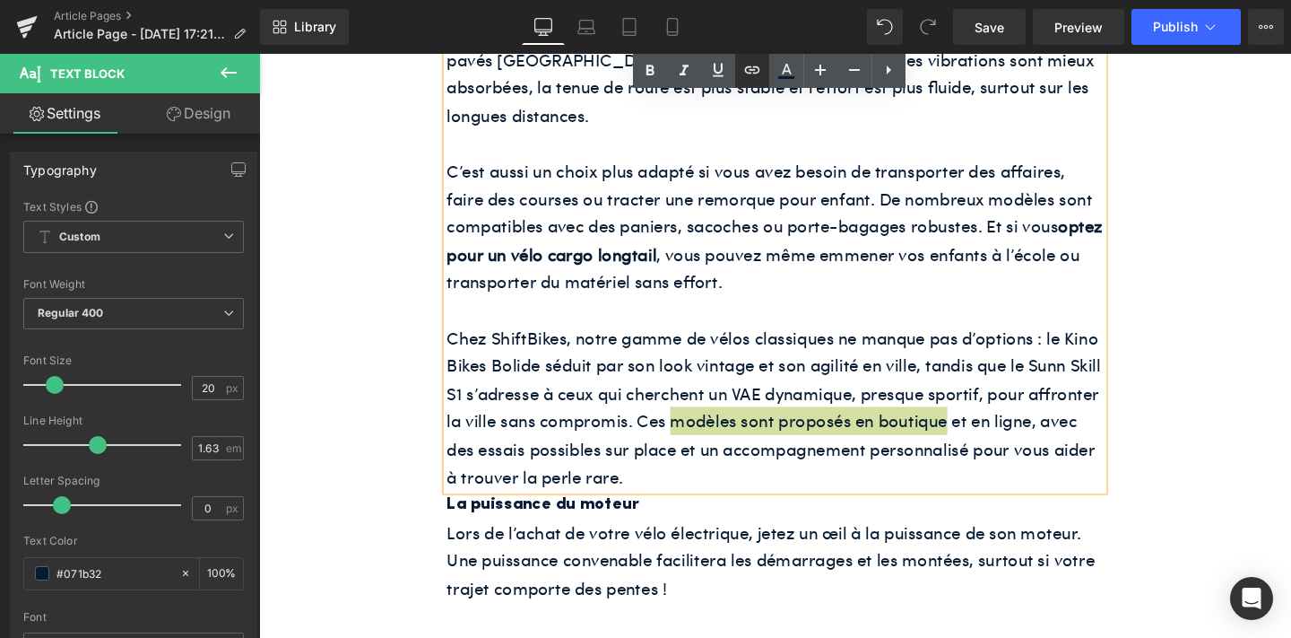
click at [751, 78] on icon at bounding box center [753, 70] width 22 height 22
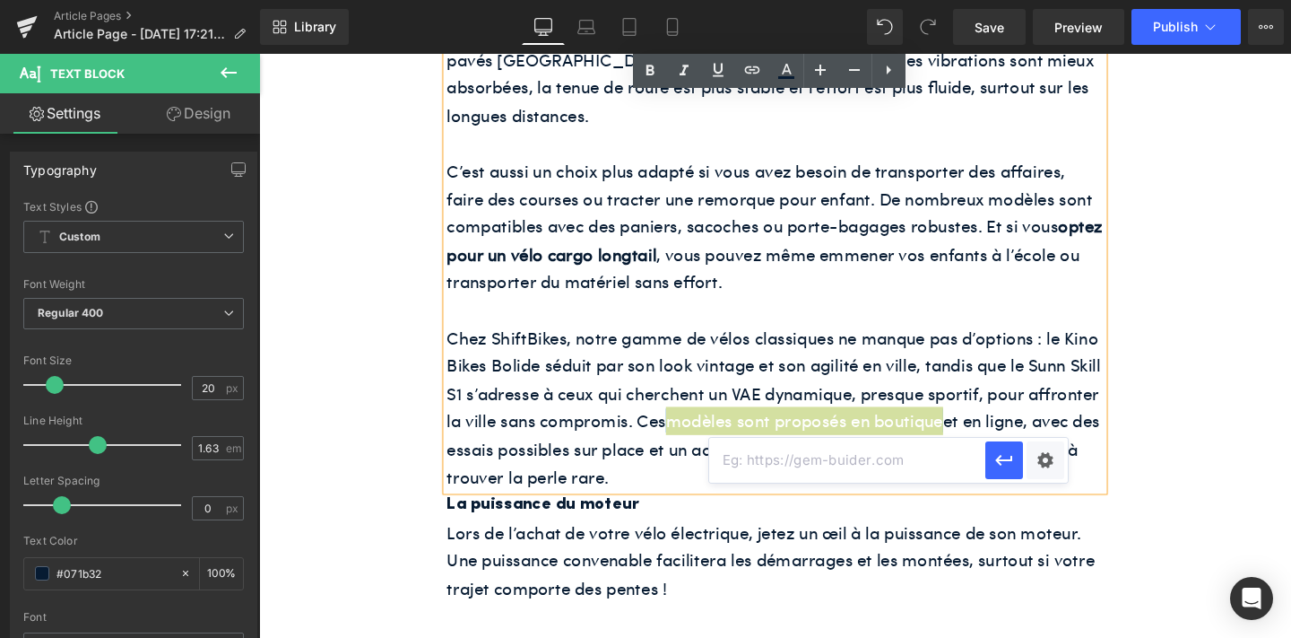
click at [734, 461] on input "text" at bounding box center [847, 460] width 276 height 45
paste input "[URL][DOMAIN_NAME]"
type input "[URL][DOMAIN_NAME]"
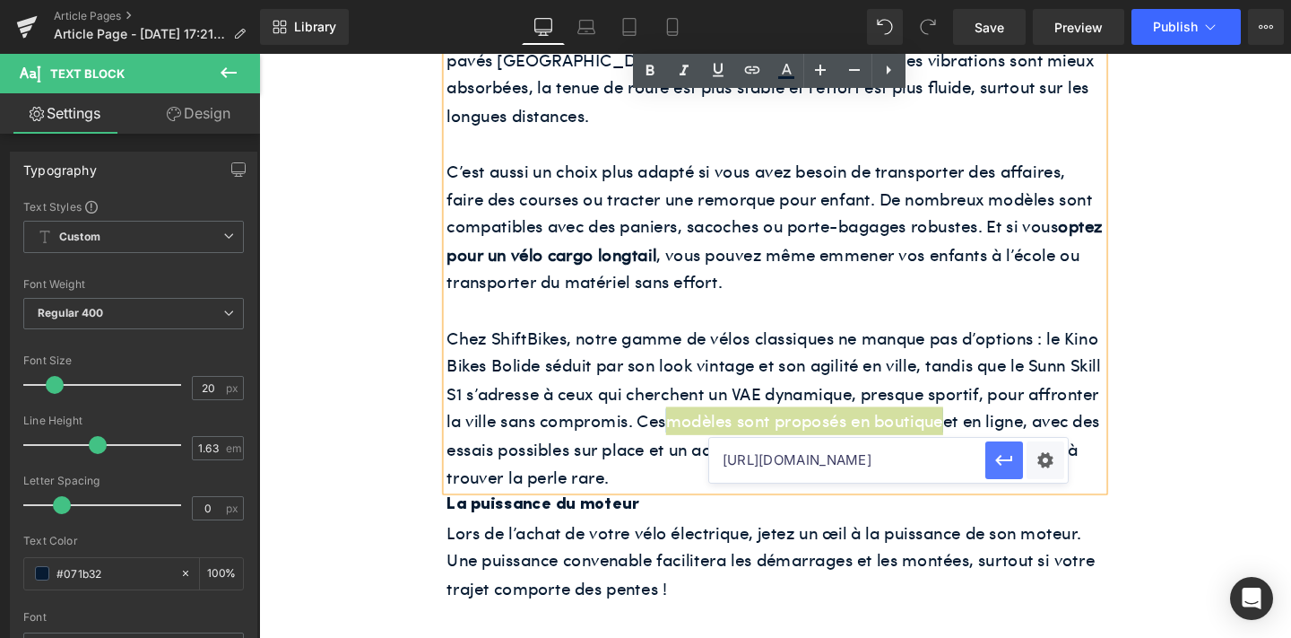
click at [991, 458] on button "button" at bounding box center [1004, 460] width 38 height 38
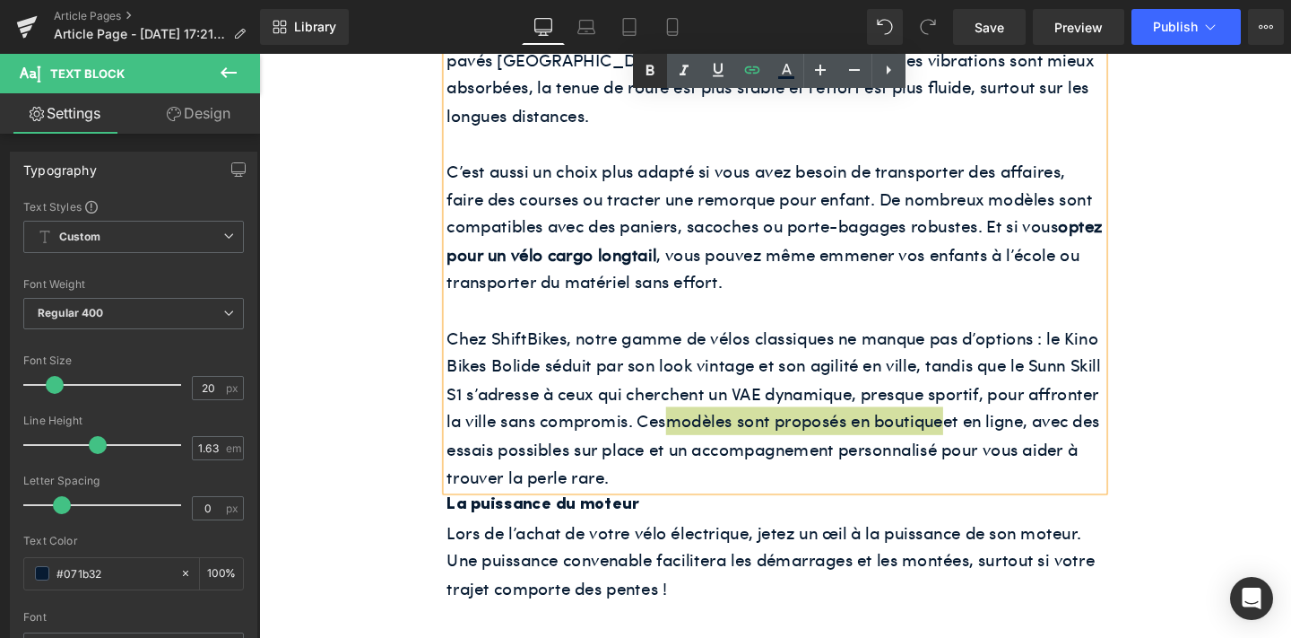
click at [640, 71] on icon at bounding box center [650, 71] width 22 height 22
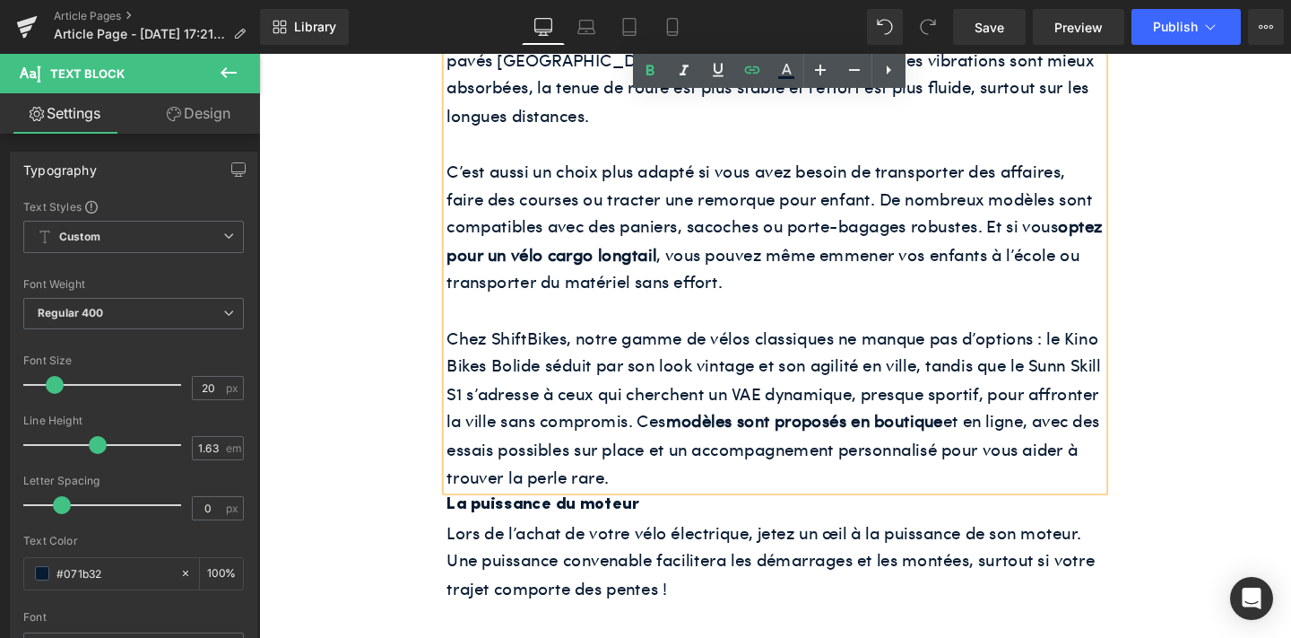
click at [722, 340] on p "Chez ShiftBikes, notre gamme de vélos classiques ne manque pas d’options : le K…" at bounding box center [801, 426] width 690 height 176
click at [668, 495] on p "Chez ShiftBikes, notre gamme de vélos classiques ne manque pas d’options : le K…" at bounding box center [801, 426] width 690 height 176
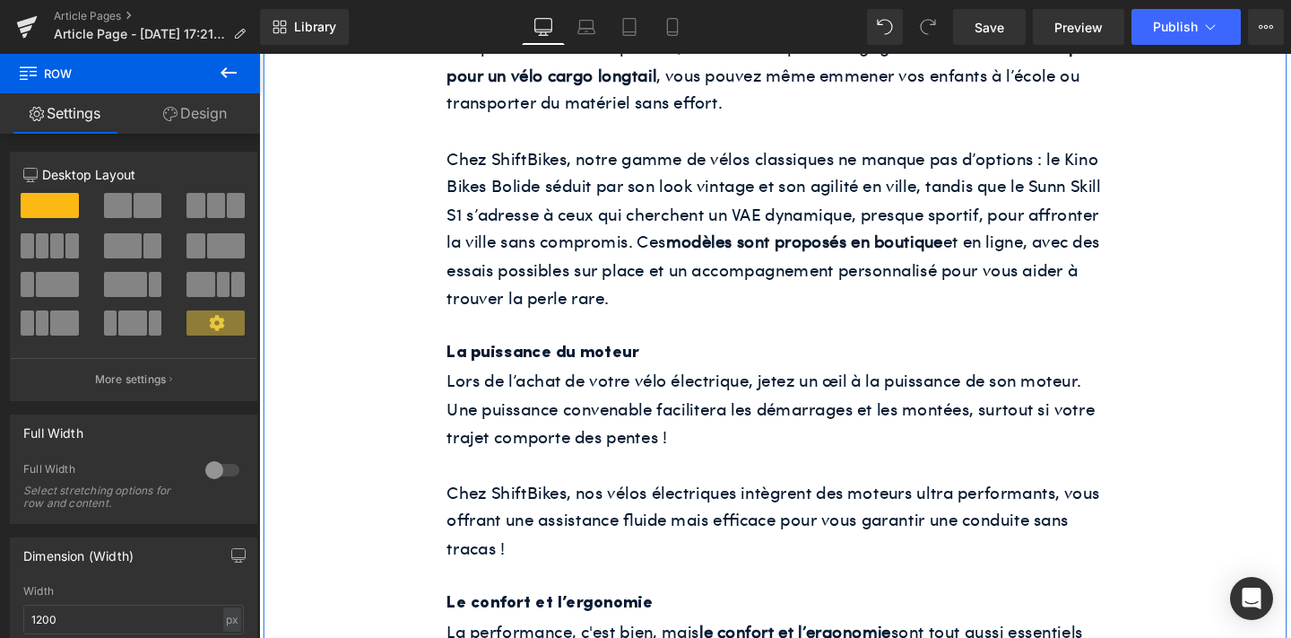
scroll to position [2207, 0]
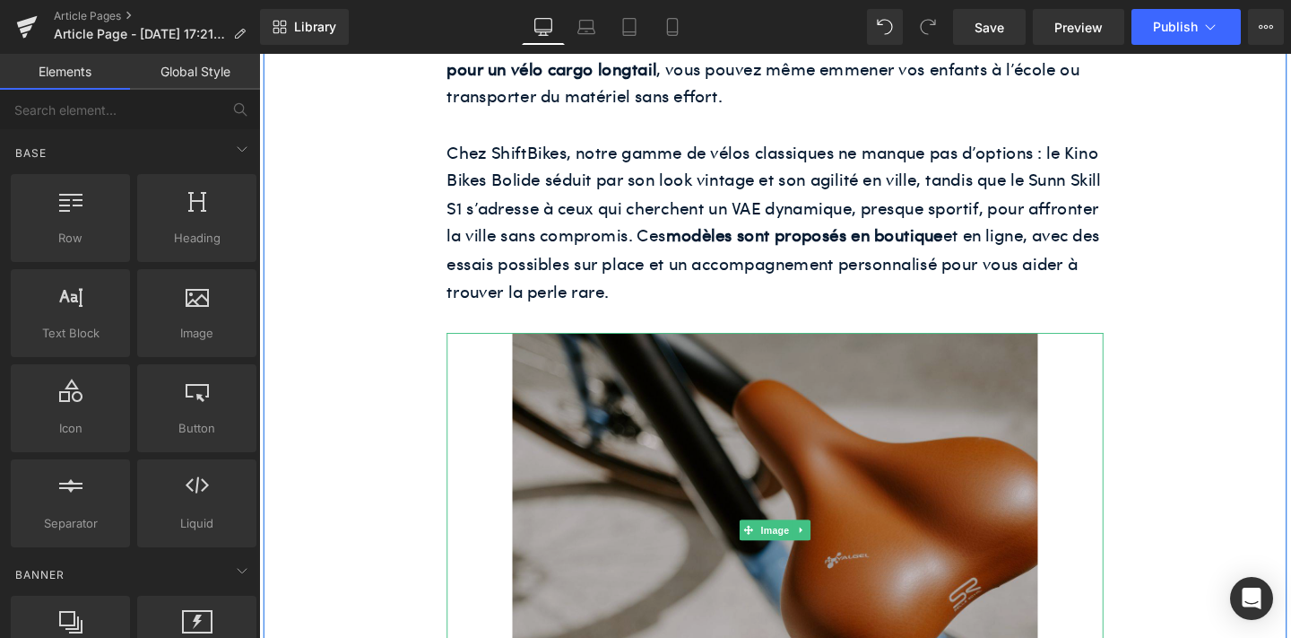
click at [726, 499] on img at bounding box center [801, 554] width 552 height 414
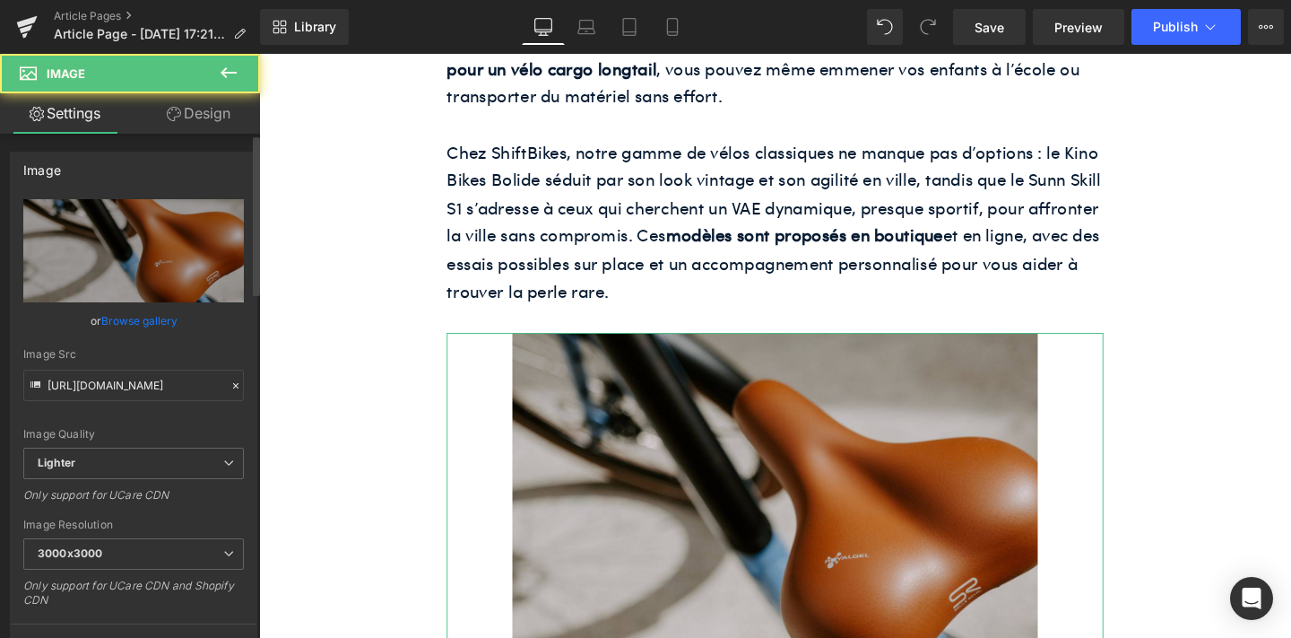
click at [147, 319] on link "Browse gallery" at bounding box center [139, 320] width 76 height 31
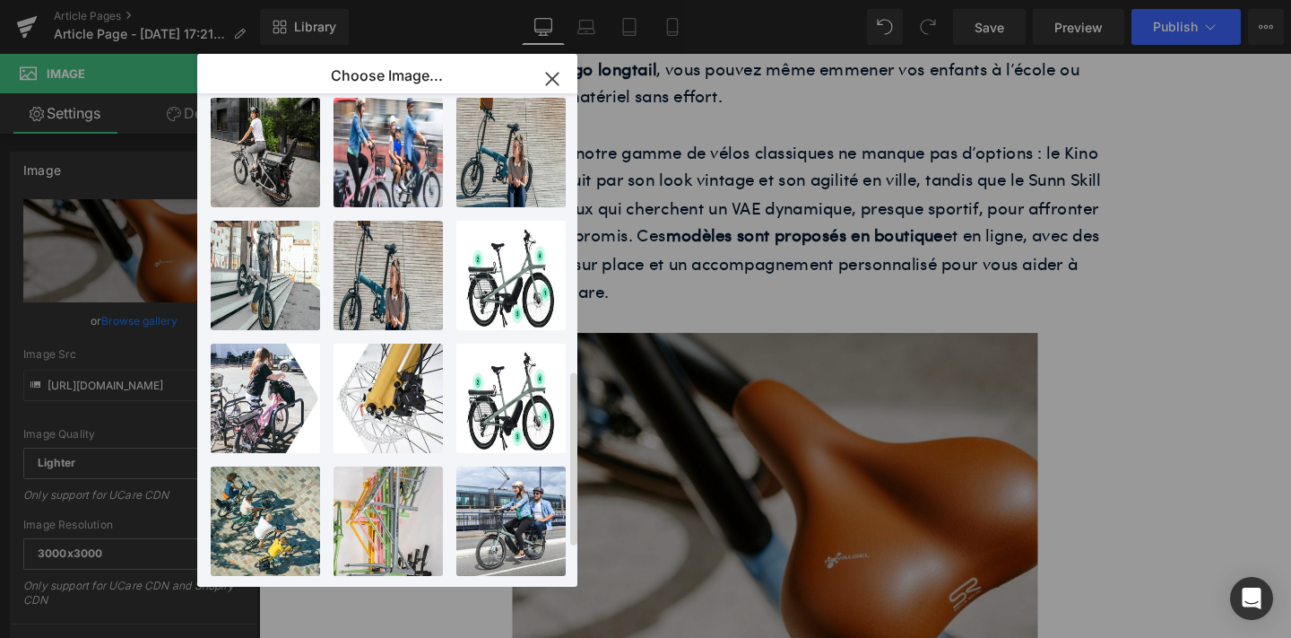
scroll to position [883, 0]
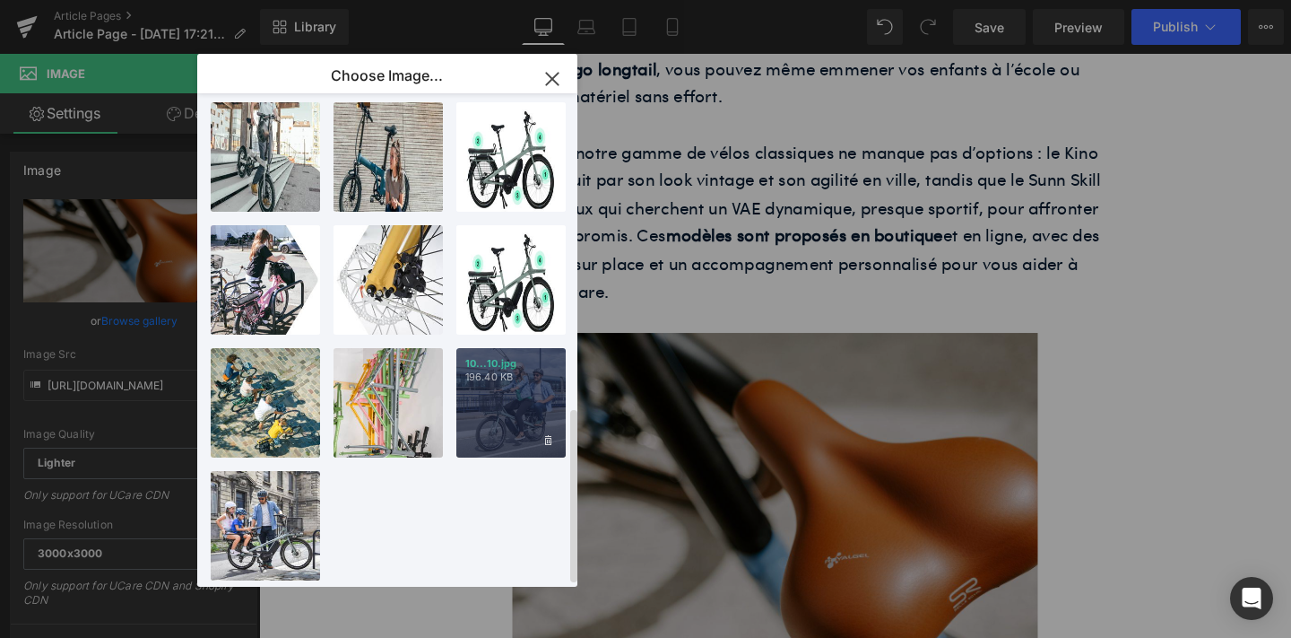
click at [503, 399] on div "10...10.jpg 196.40 KB" at bounding box center [510, 402] width 109 height 109
type input "[URL][DOMAIN_NAME]"
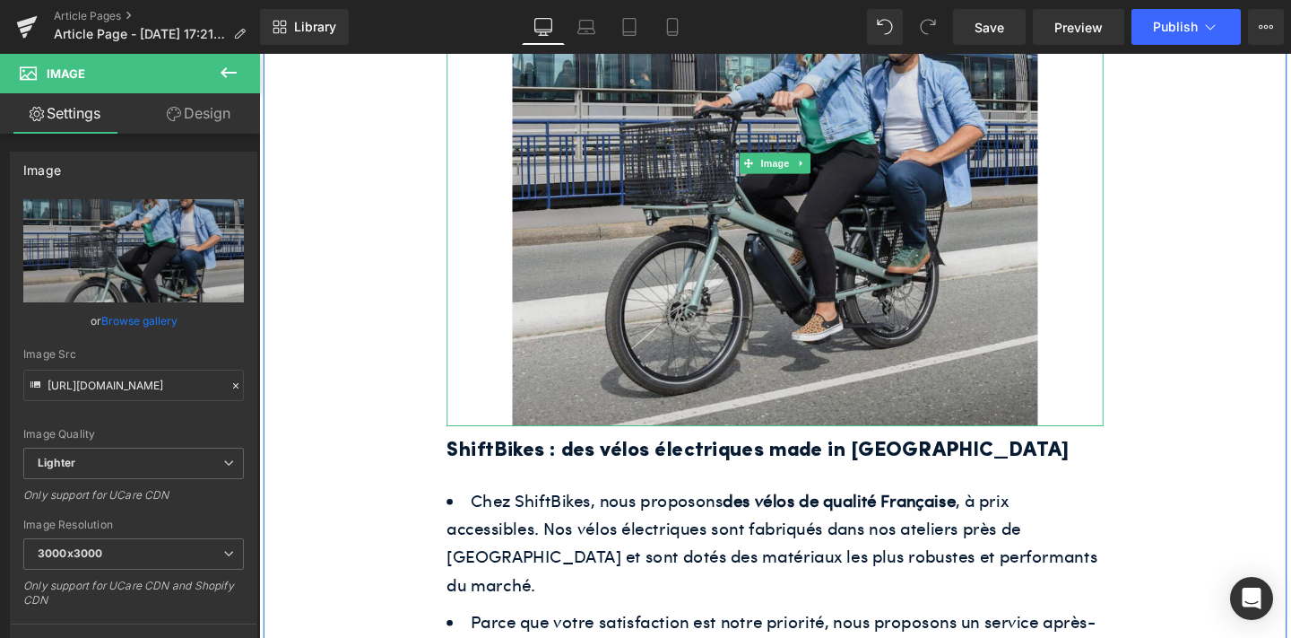
scroll to position [2669, 0]
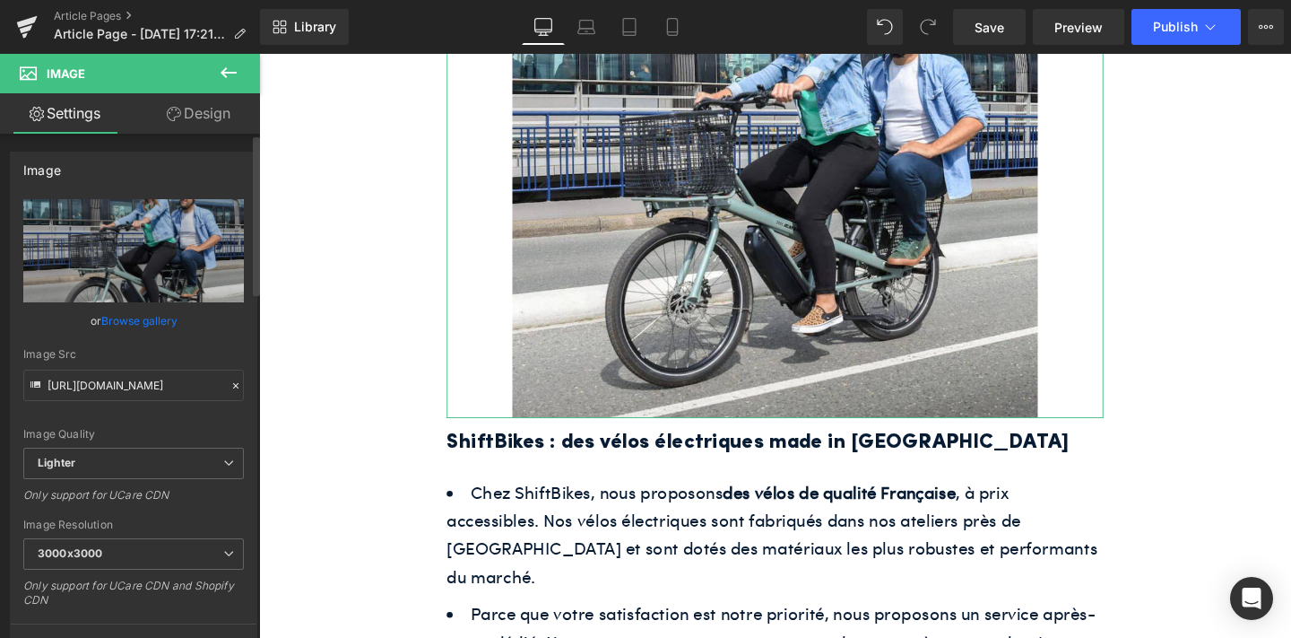
click at [152, 320] on link "Browse gallery" at bounding box center [139, 320] width 76 height 31
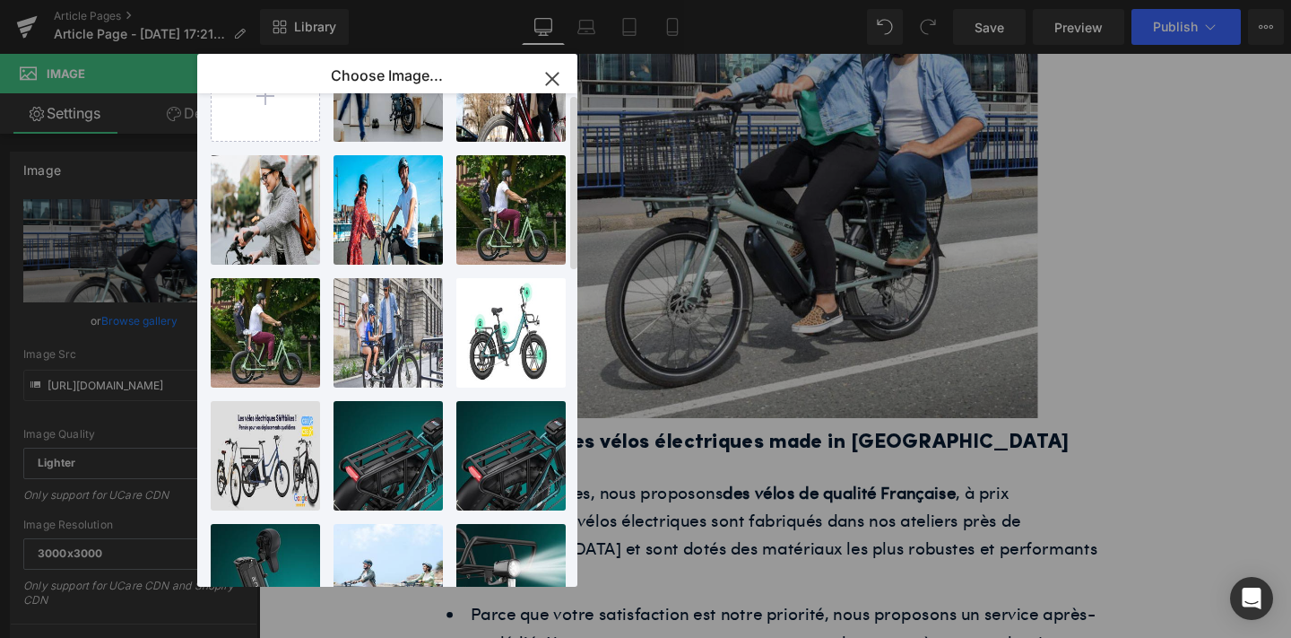
scroll to position [0, 0]
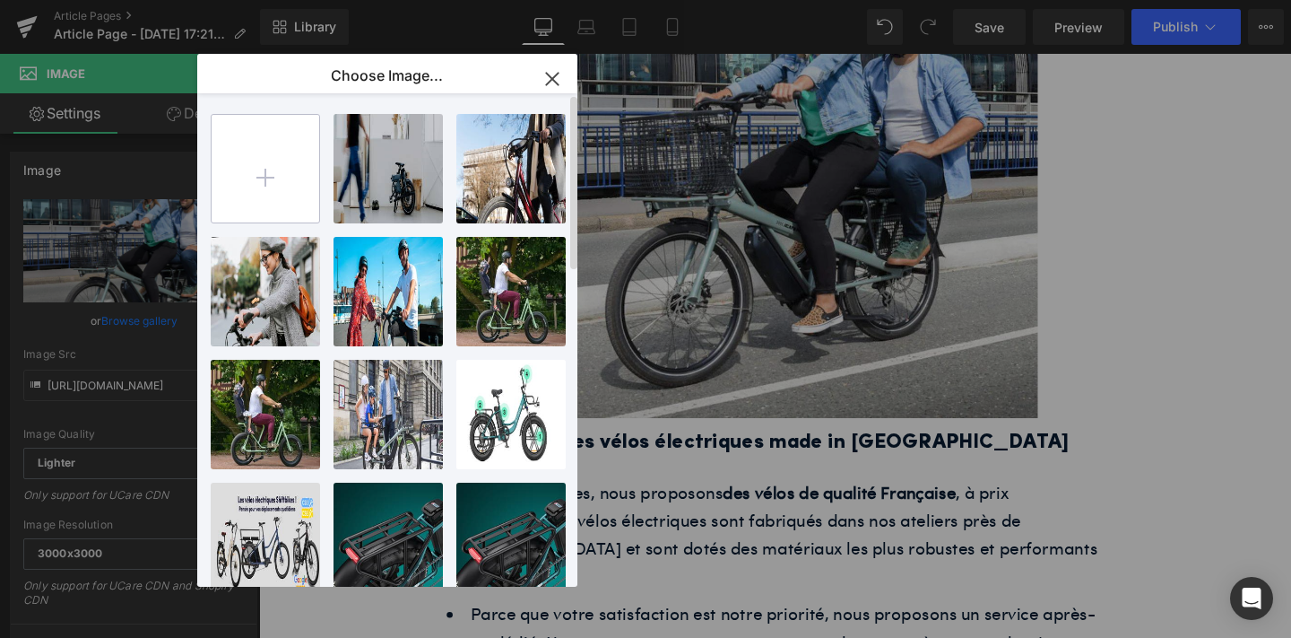
click at [291, 171] on input "file" at bounding box center [266, 169] width 108 height 108
type input "C:\fakepath\image Shift blog (4).png"
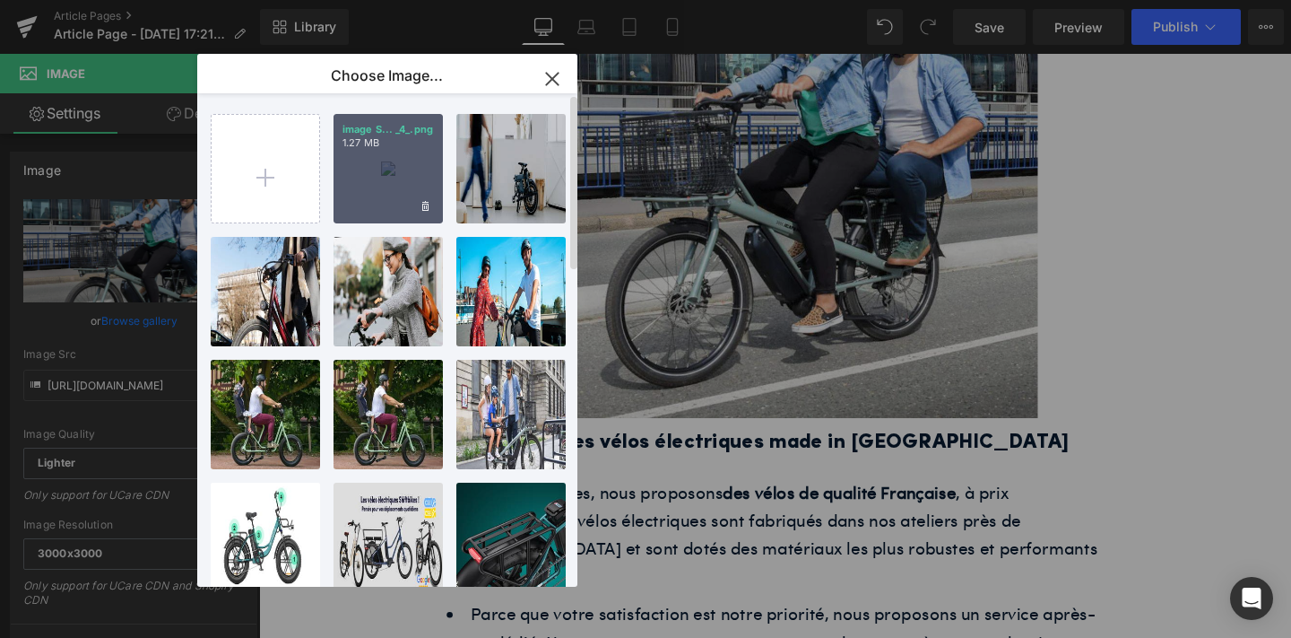
click at [397, 187] on div "image S... _4_.png 1.27 MB" at bounding box center [388, 168] width 109 height 109
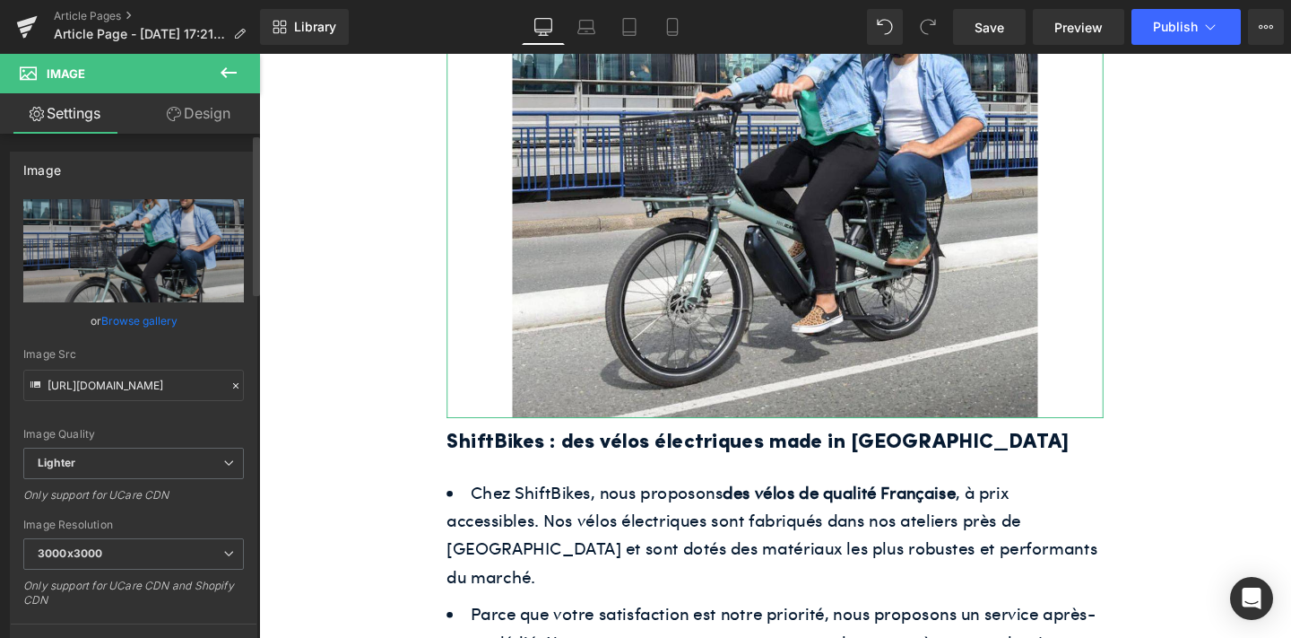
click at [146, 314] on link "Browse gallery" at bounding box center [139, 320] width 76 height 31
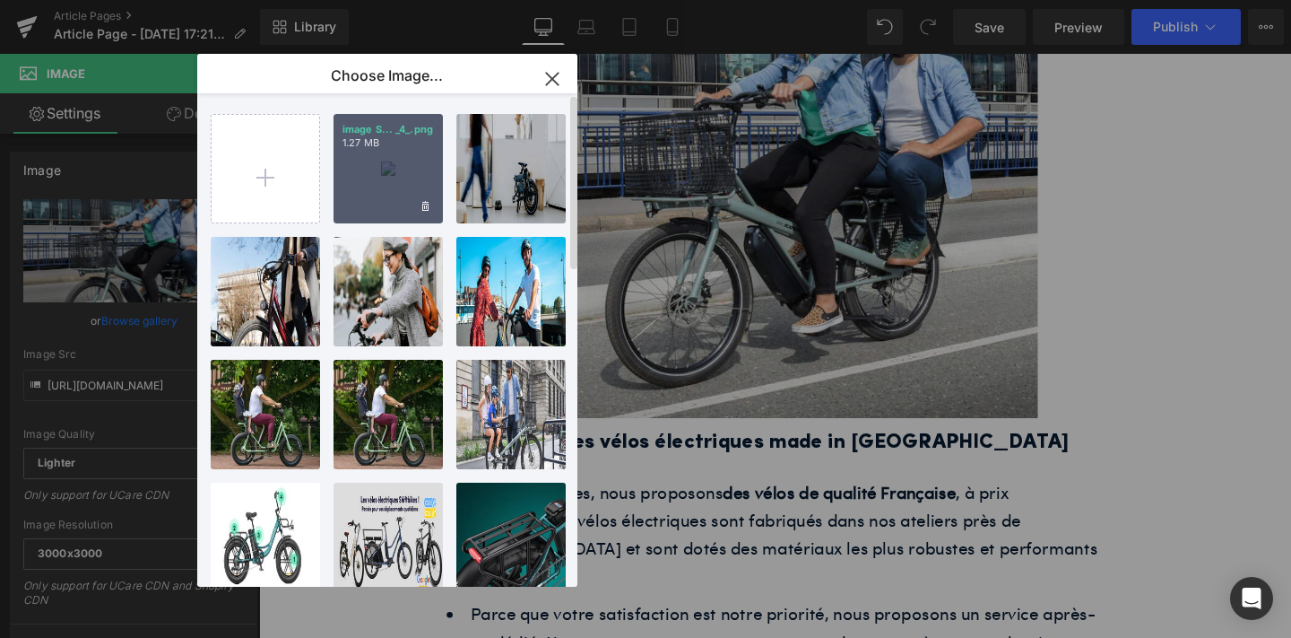
click at [379, 175] on div "image S... _4_.png 1.27 MB" at bounding box center [388, 168] width 109 height 109
type input "[URL][DOMAIN_NAME]"
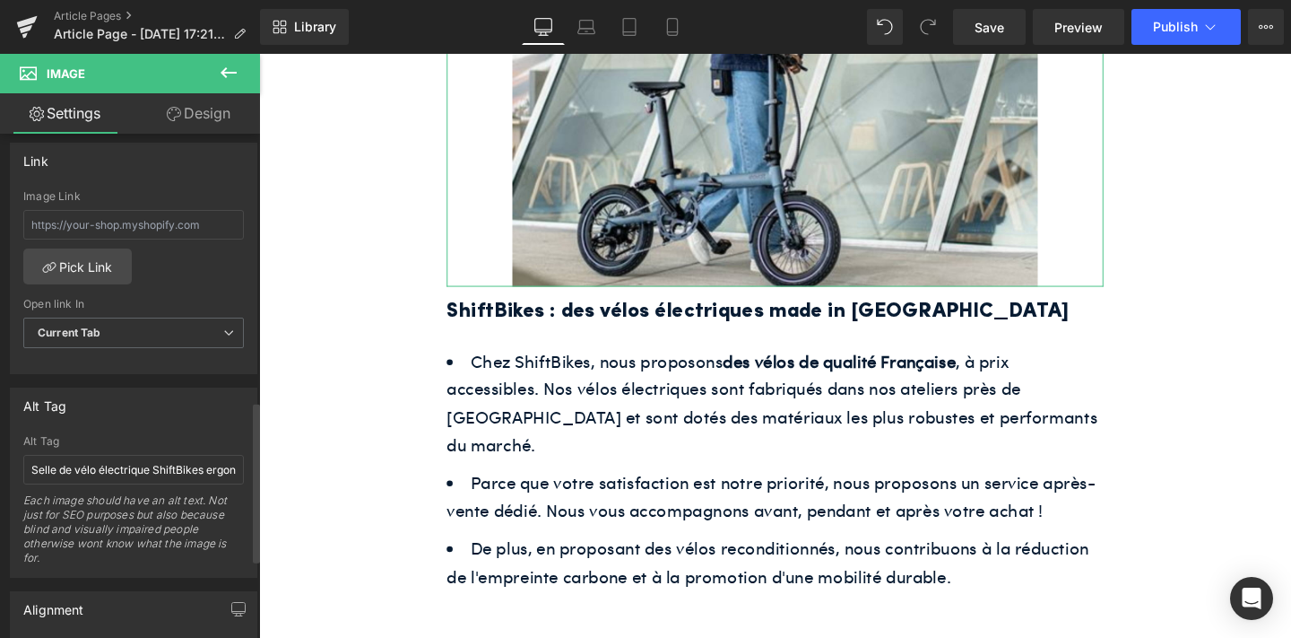
scroll to position [911, 0]
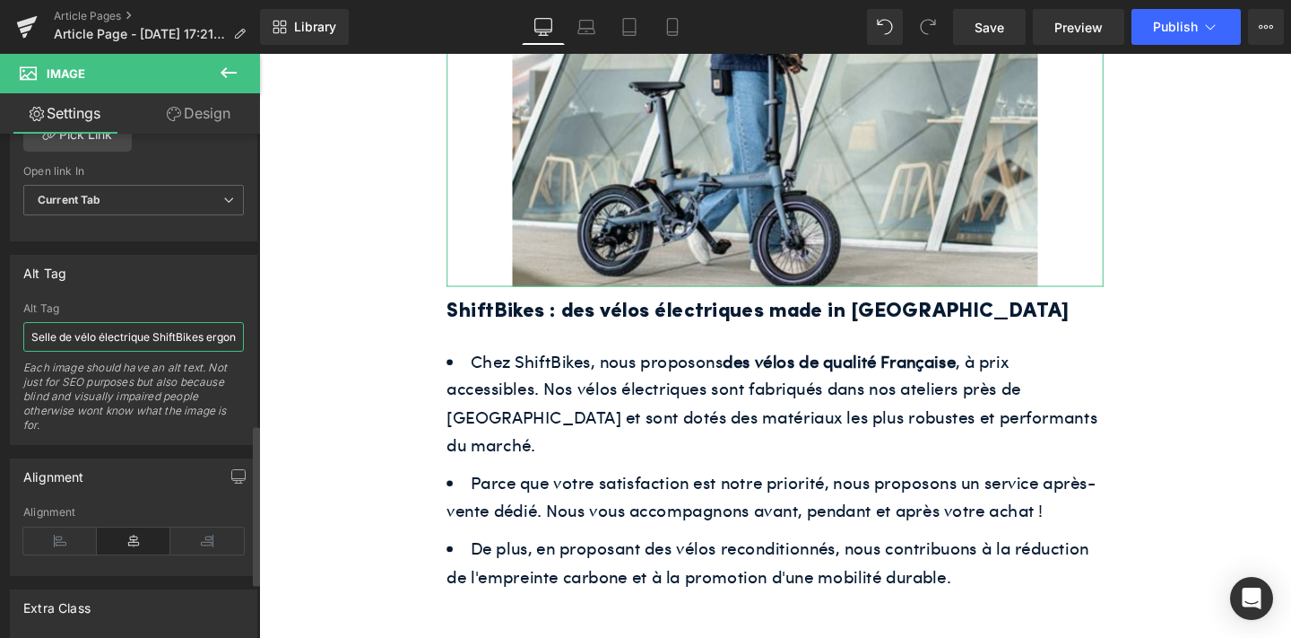
click at [109, 337] on input "Selle de vélo électrique ShiftBikes ergonomique" at bounding box center [133, 337] width 221 height 30
paste input "text"
paste input "Un homme se rend au travail dans [GEOGRAPHIC_DATA] avec son vélo électrique pli…"
type input "Un homme se rend au travail dans [GEOGRAPHIC_DATA] avec son vélo électrique pli…"
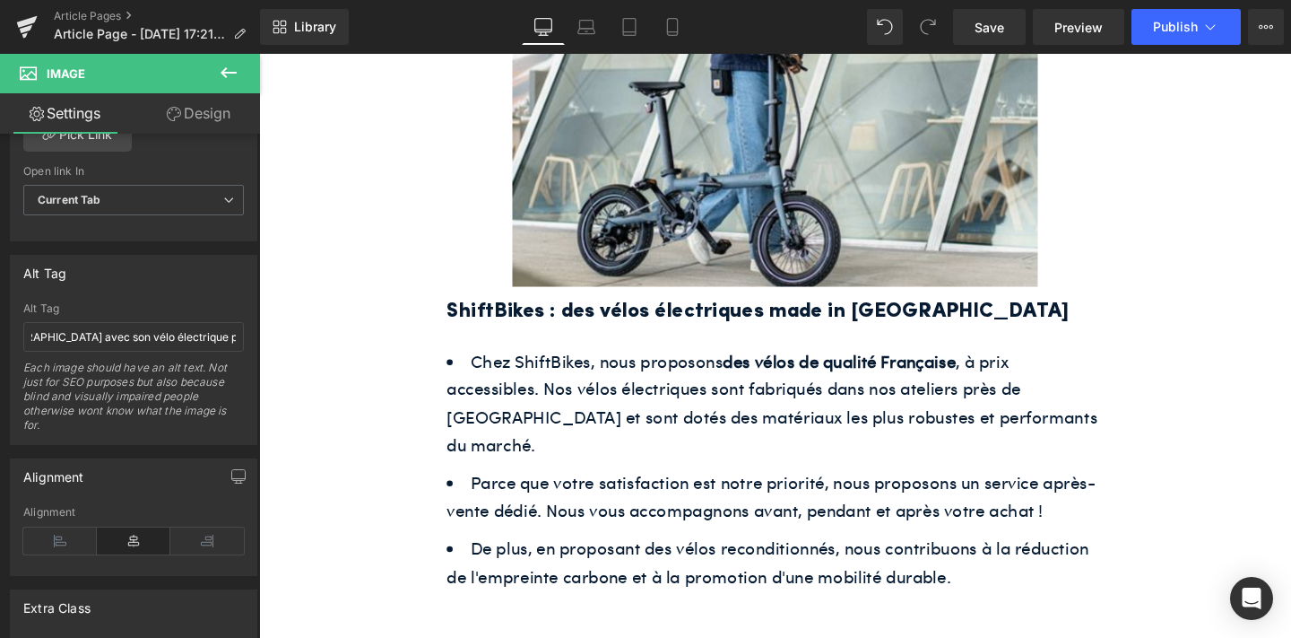
scroll to position [0, 0]
